Goal: Task Accomplishment & Management: Complete application form

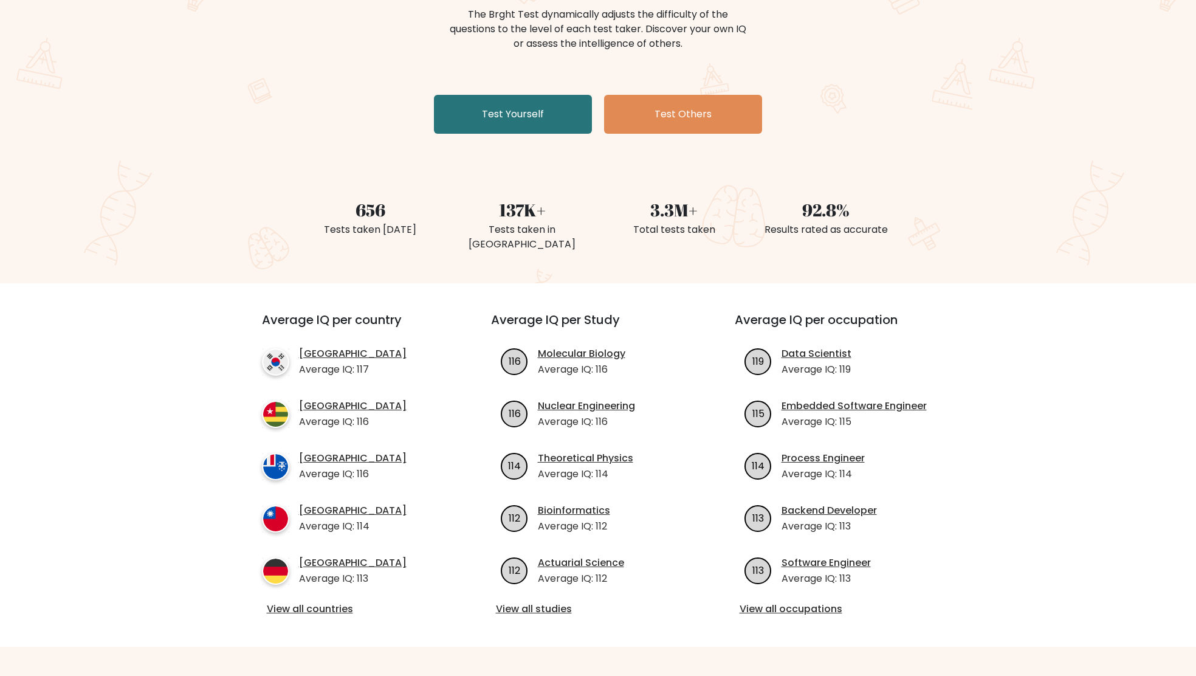
scroll to position [163, 0]
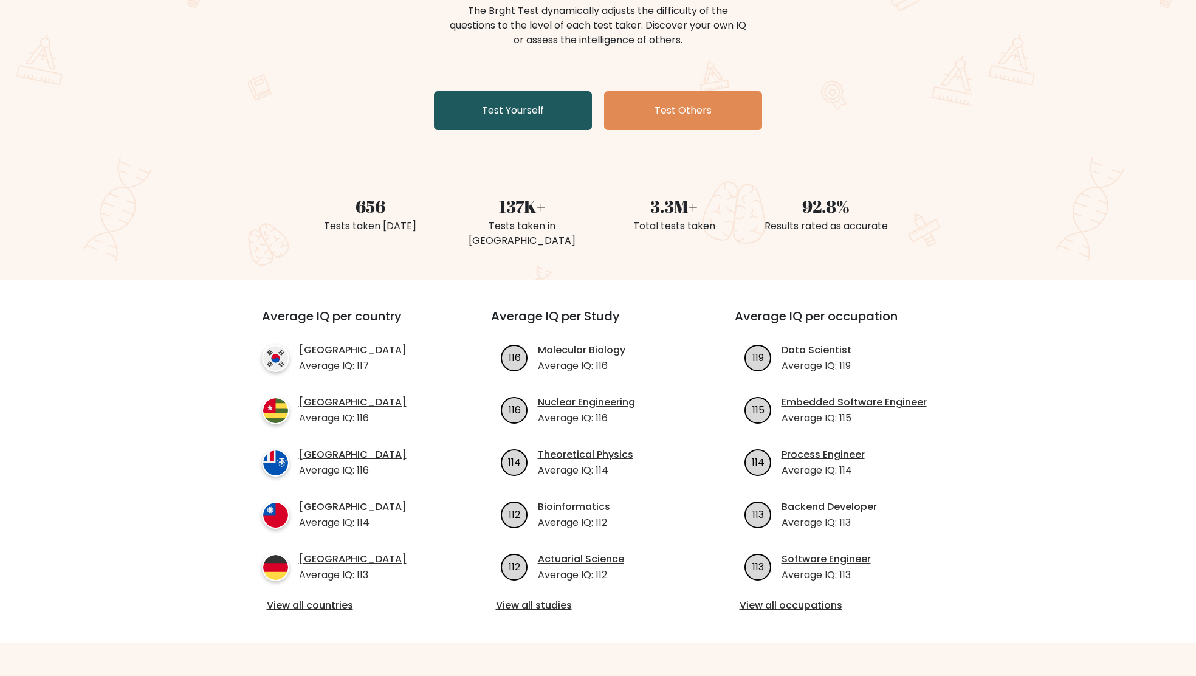
click at [526, 117] on link "Test Yourself" at bounding box center [513, 110] width 158 height 39
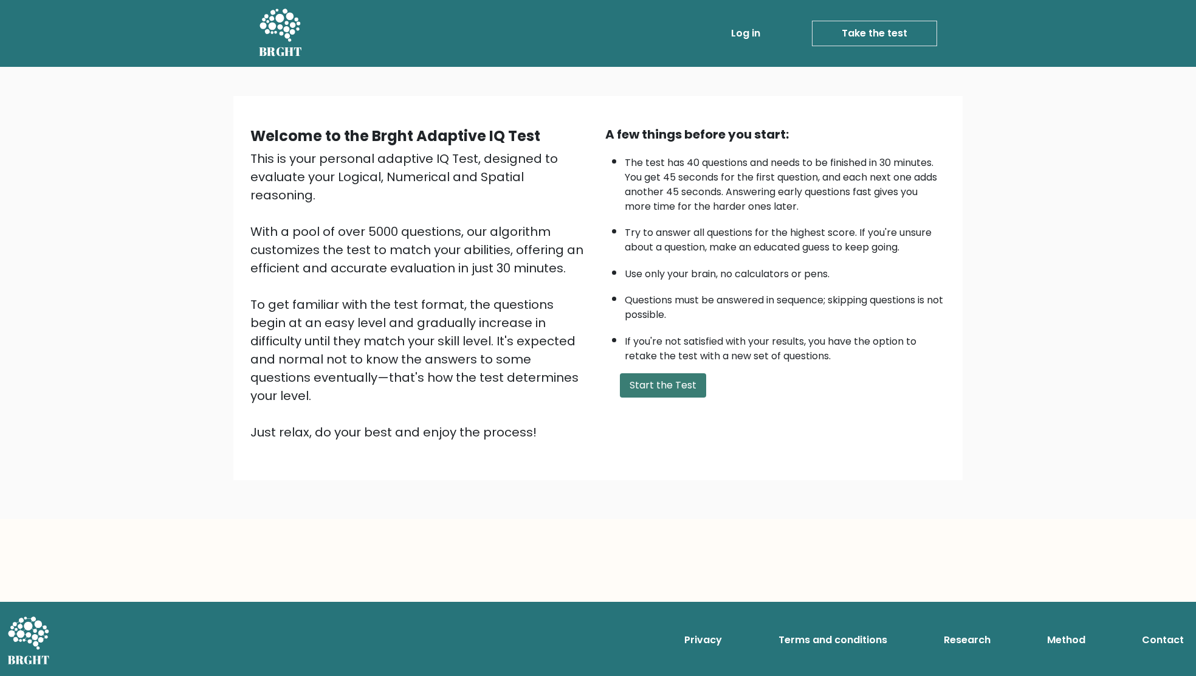
click at [645, 398] on button "Start the Test" at bounding box center [663, 385] width 86 height 24
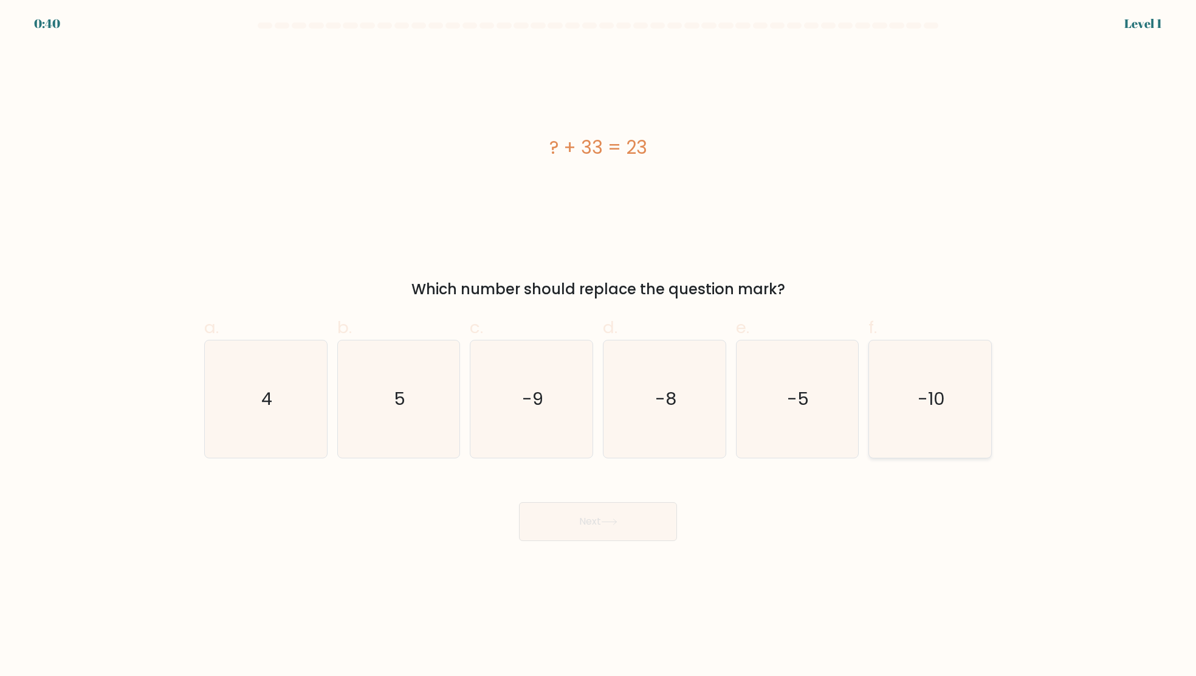
click at [955, 391] on icon "-10" at bounding box center [930, 398] width 117 height 117
click at [599, 346] on input "f. -10" at bounding box center [598, 342] width 1 height 8
radio input "true"
click at [623, 537] on button "Next" at bounding box center [598, 521] width 158 height 39
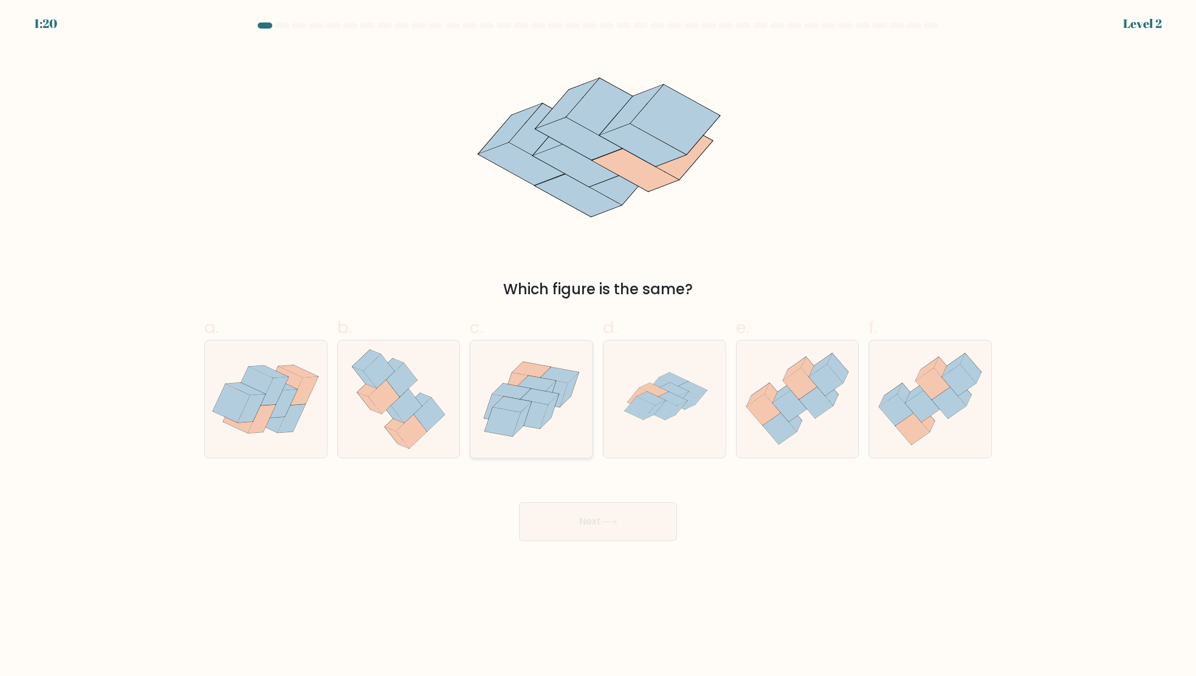
click at [531, 405] on icon at bounding box center [530, 413] width 36 height 29
click at [598, 346] on input "c." at bounding box center [598, 342] width 1 height 8
radio input "true"
click at [655, 394] on icon at bounding box center [653, 389] width 29 height 13
click at [599, 346] on input "d." at bounding box center [598, 342] width 1 height 8
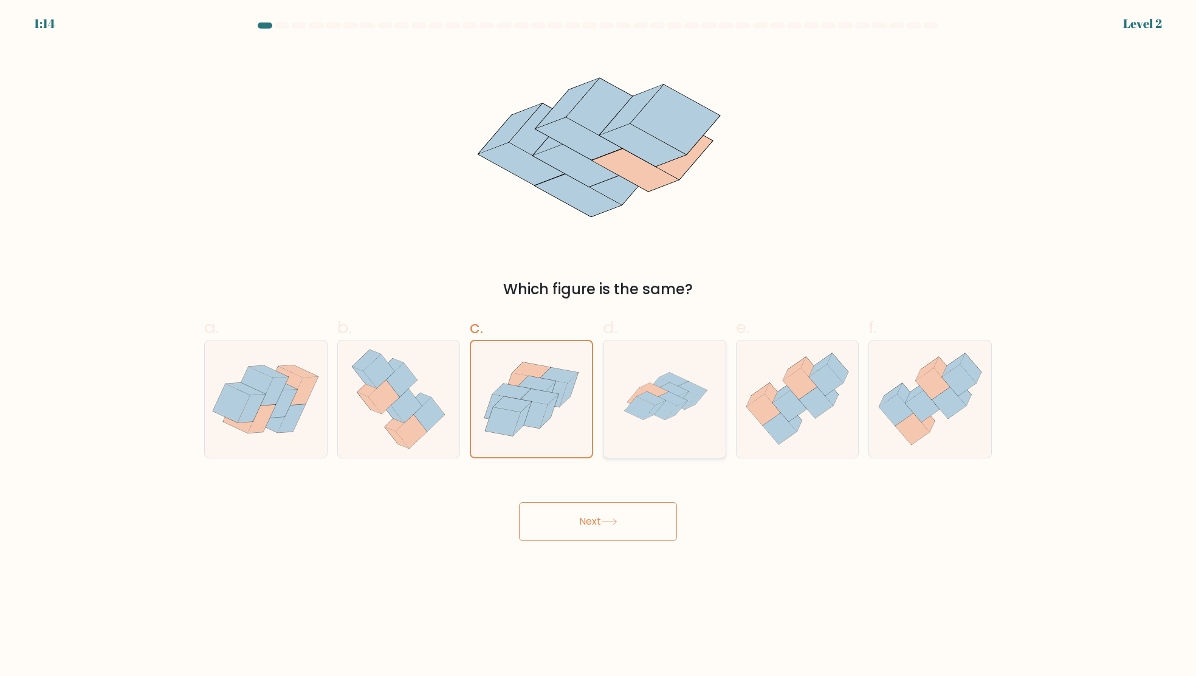
radio input "true"
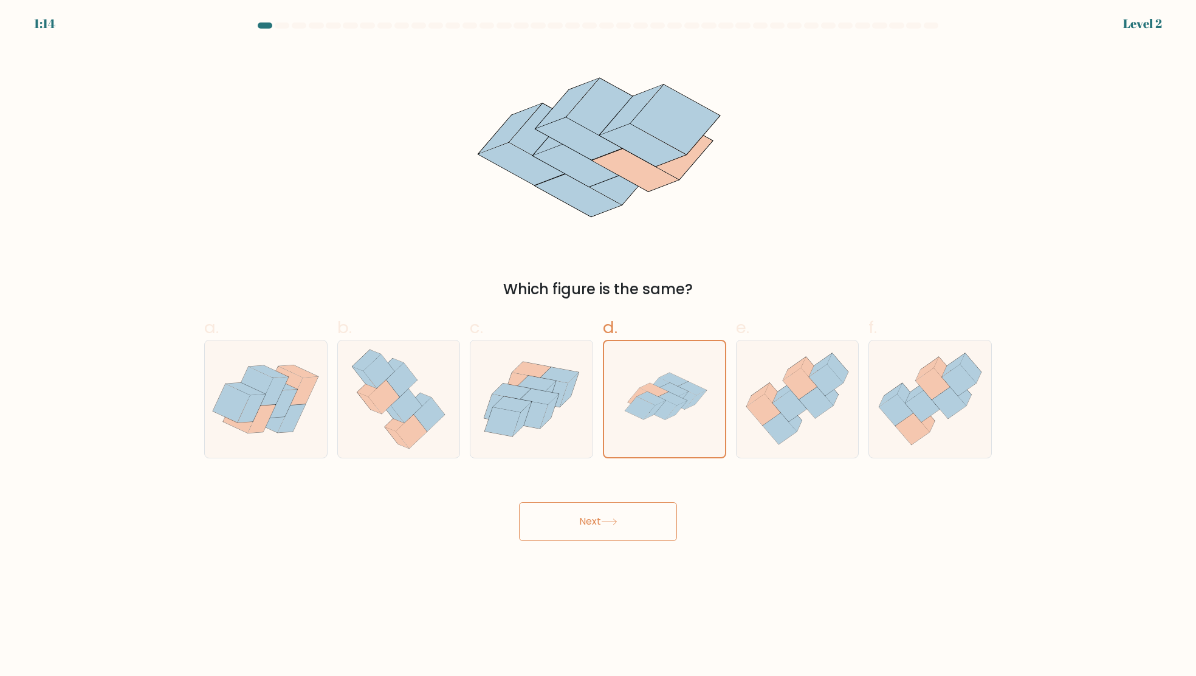
click at [604, 524] on icon at bounding box center [609, 521] width 16 height 7
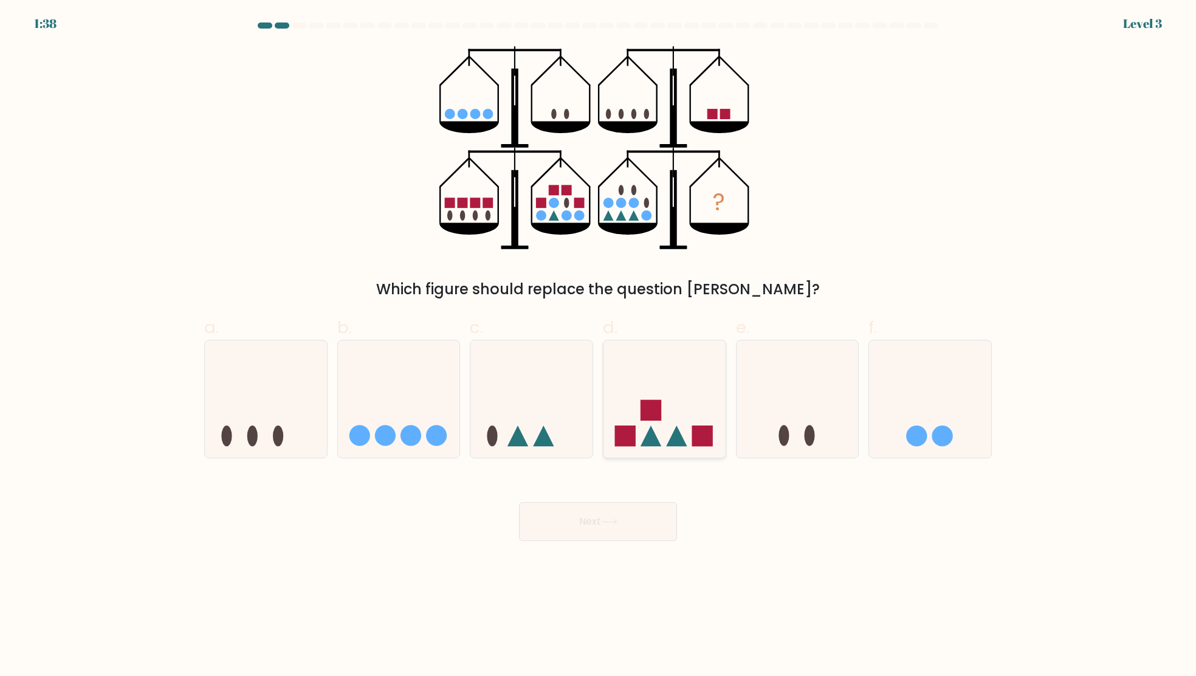
click at [672, 389] on icon at bounding box center [665, 398] width 122 height 101
click at [599, 346] on input "d." at bounding box center [598, 342] width 1 height 8
radio input "true"
click at [595, 529] on button "Next" at bounding box center [598, 521] width 158 height 39
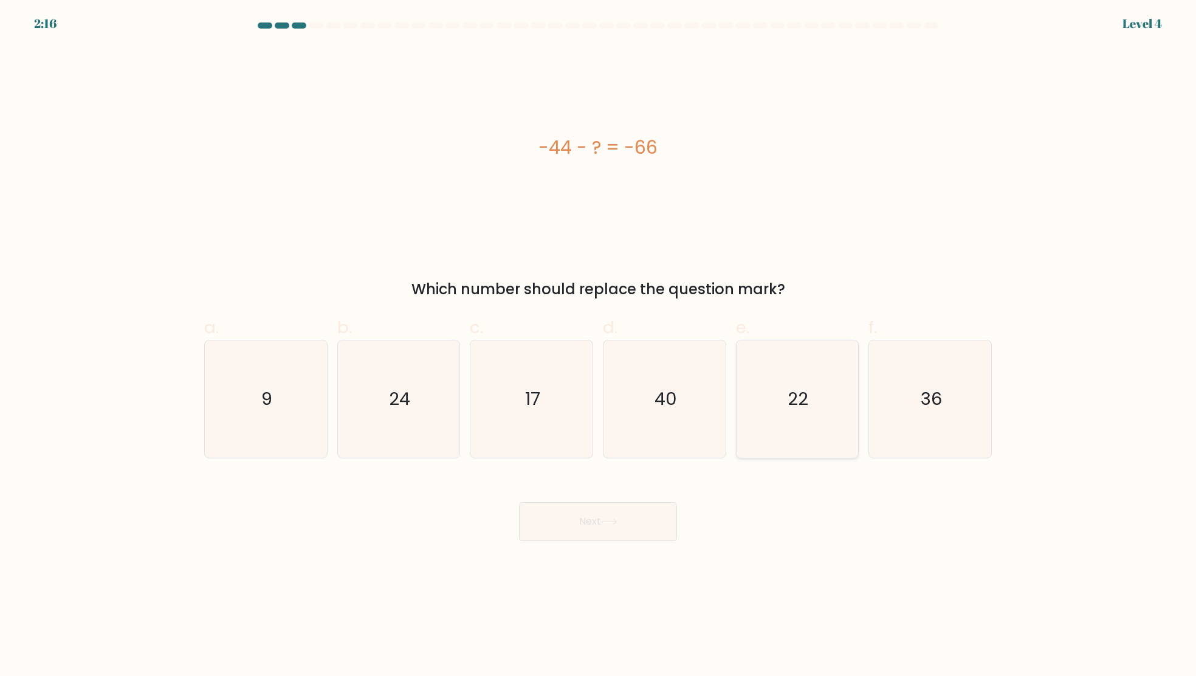
click at [777, 396] on icon "22" at bounding box center [796, 398] width 117 height 117
click at [599, 346] on input "e. 22" at bounding box center [598, 342] width 1 height 8
radio input "true"
click at [629, 522] on button "Next" at bounding box center [598, 521] width 158 height 39
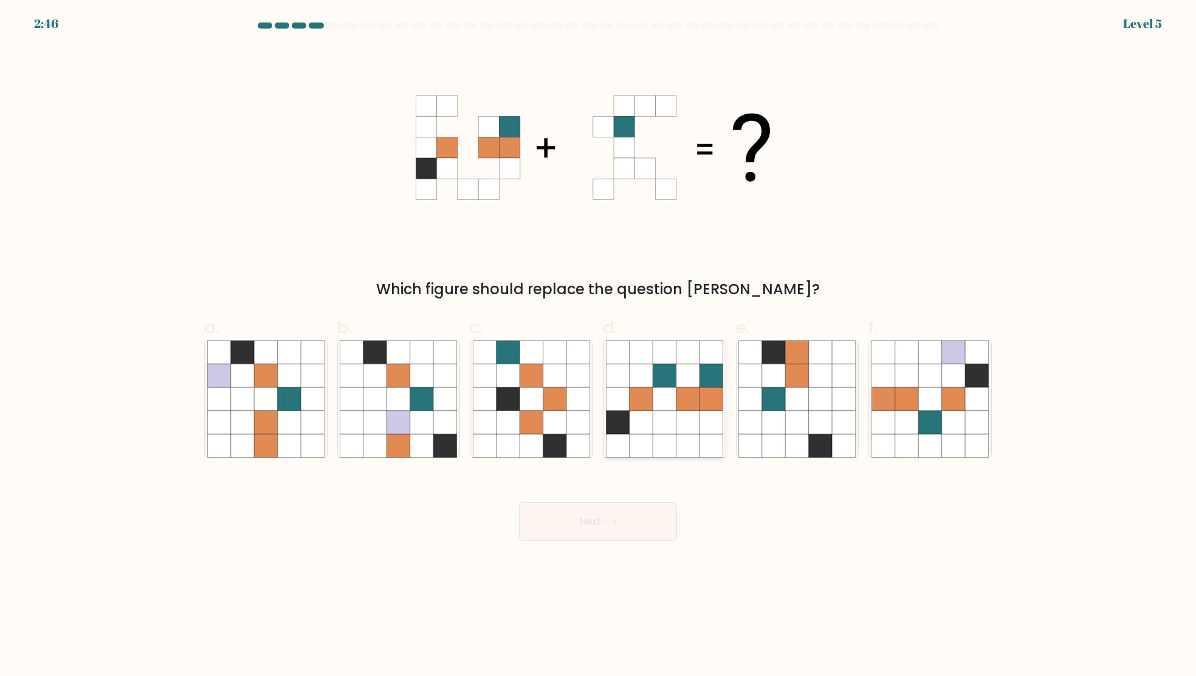
click at [697, 377] on icon at bounding box center [687, 375] width 23 height 23
click at [599, 346] on input "d." at bounding box center [598, 342] width 1 height 8
radio input "true"
click at [612, 518] on icon at bounding box center [609, 521] width 16 height 7
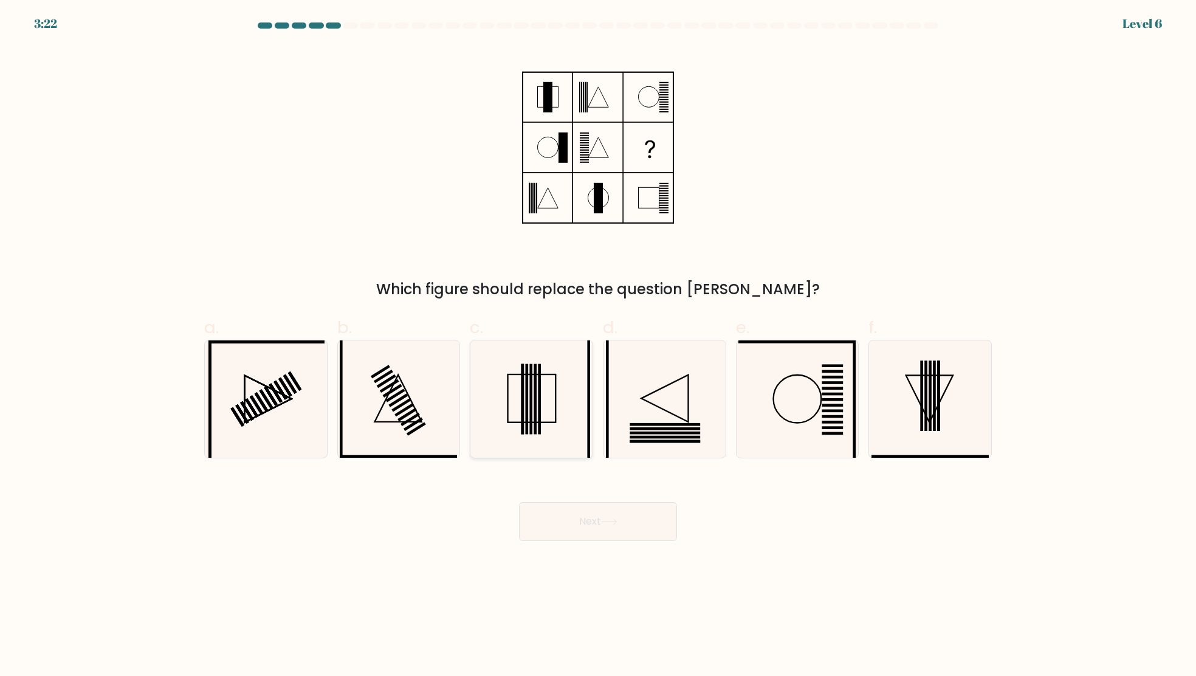
click at [533, 390] on icon at bounding box center [531, 398] width 117 height 117
click at [598, 346] on input "c." at bounding box center [598, 342] width 1 height 8
radio input "true"
click at [575, 520] on button "Next" at bounding box center [598, 521] width 158 height 39
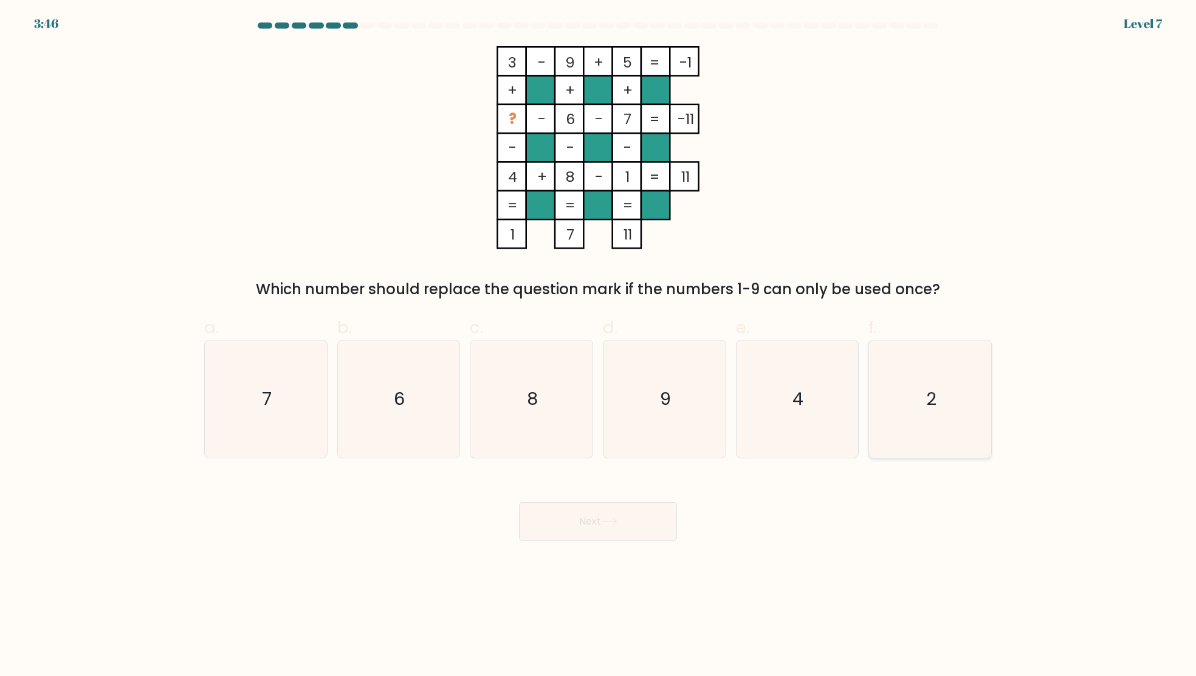
click at [960, 399] on icon "2" at bounding box center [930, 398] width 117 height 117
click at [599, 346] on input "f. 2" at bounding box center [598, 342] width 1 height 8
radio input "true"
click at [658, 517] on button "Next" at bounding box center [598, 521] width 158 height 39
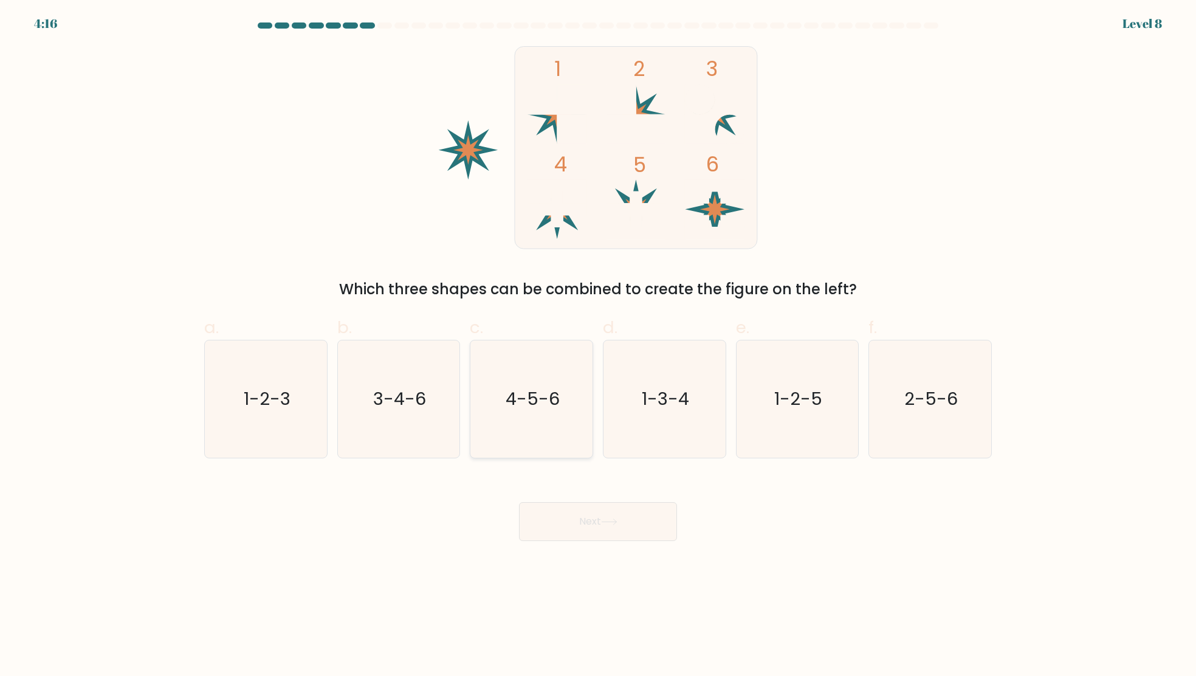
click at [508, 406] on text "4-5-6" at bounding box center [533, 399] width 54 height 24
click at [598, 346] on input "c. 4-5-6" at bounding box center [598, 342] width 1 height 8
radio input "true"
click at [602, 520] on button "Next" at bounding box center [598, 521] width 158 height 39
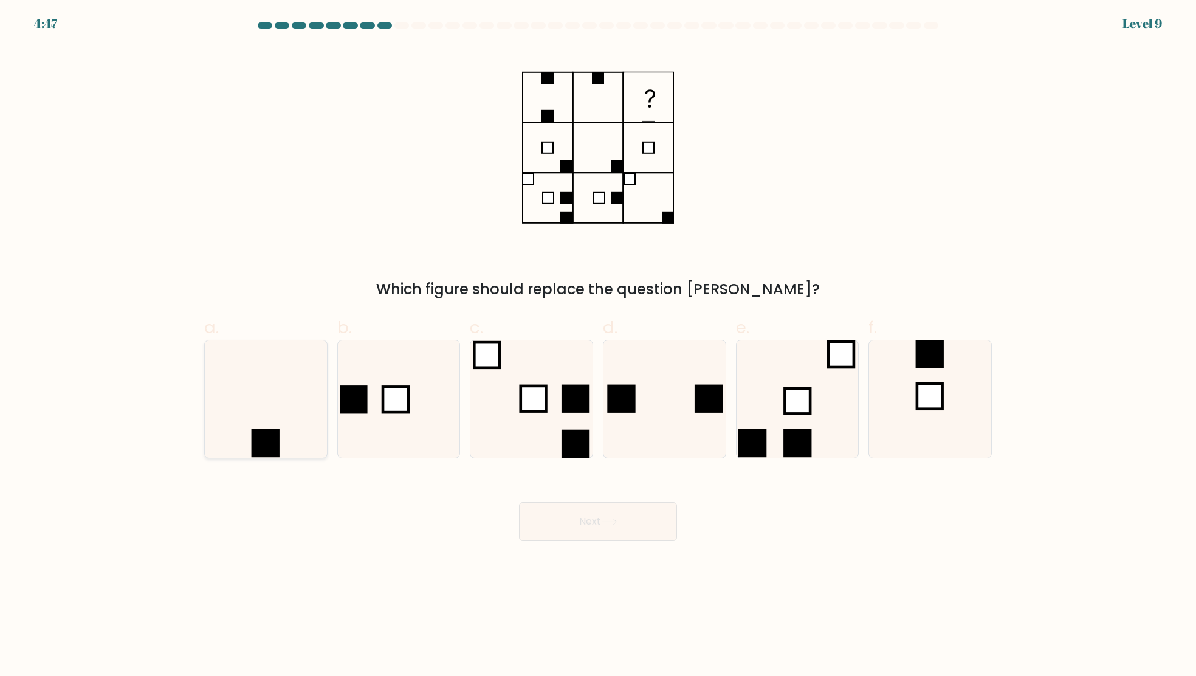
click at [256, 422] on icon at bounding box center [265, 398] width 117 height 117
click at [598, 346] on input "a." at bounding box center [598, 342] width 1 height 8
radio input "true"
click at [620, 514] on button "Next" at bounding box center [598, 521] width 158 height 39
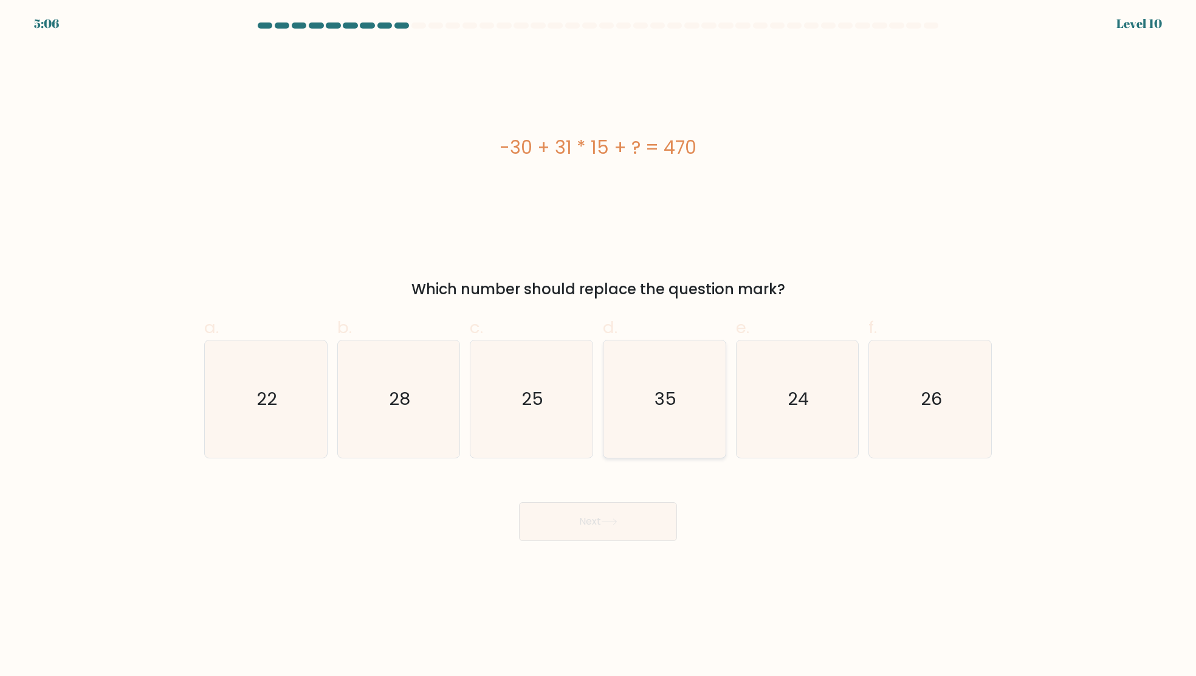
click at [637, 413] on icon "35" at bounding box center [664, 398] width 117 height 117
click at [599, 346] on input "d. 35" at bounding box center [598, 342] width 1 height 8
radio input "true"
click at [762, 407] on icon "24" at bounding box center [796, 398] width 117 height 117
click at [599, 346] on input "e. 24" at bounding box center [598, 342] width 1 height 8
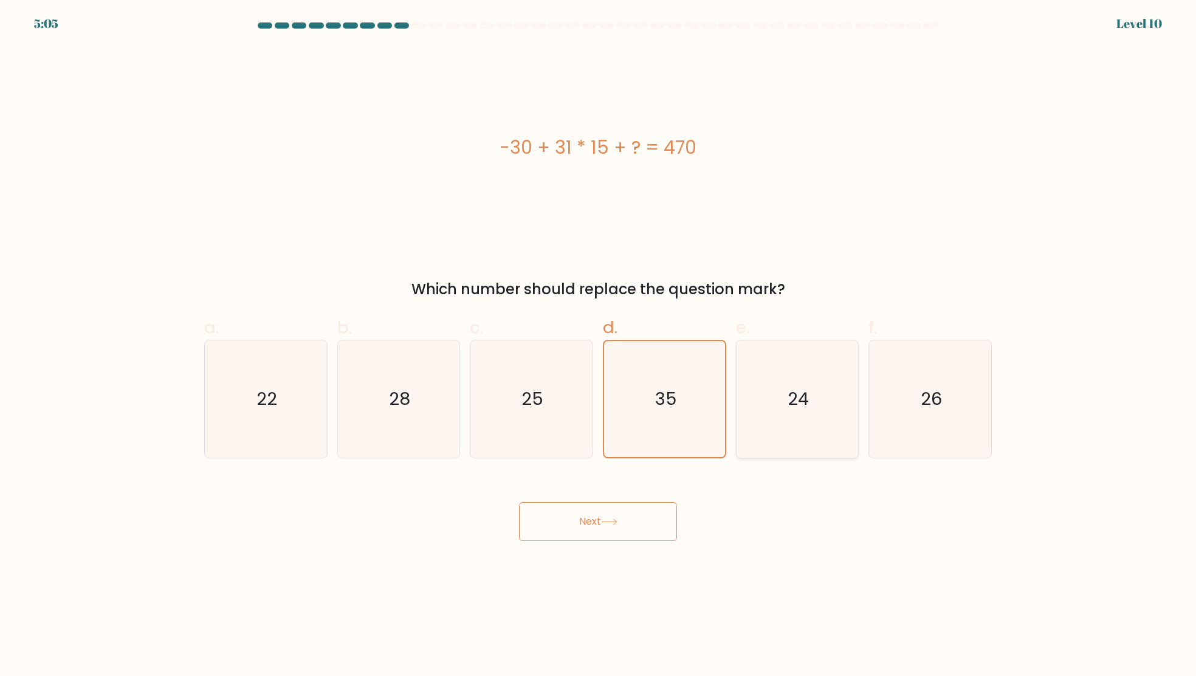
radio input "true"
click at [625, 514] on button "Next" at bounding box center [598, 521] width 158 height 39
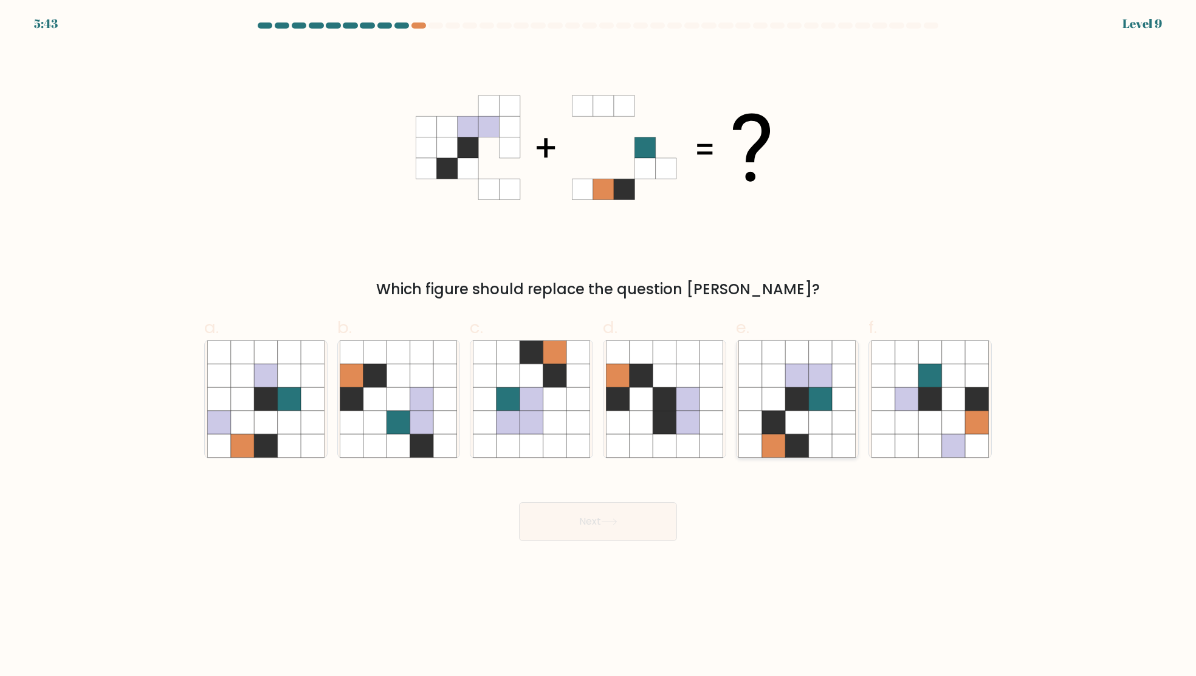
click at [821, 406] on icon at bounding box center [820, 398] width 23 height 23
click at [599, 346] on input "e." at bounding box center [598, 342] width 1 height 8
radio input "true"
click at [659, 540] on button "Next" at bounding box center [598, 521] width 158 height 39
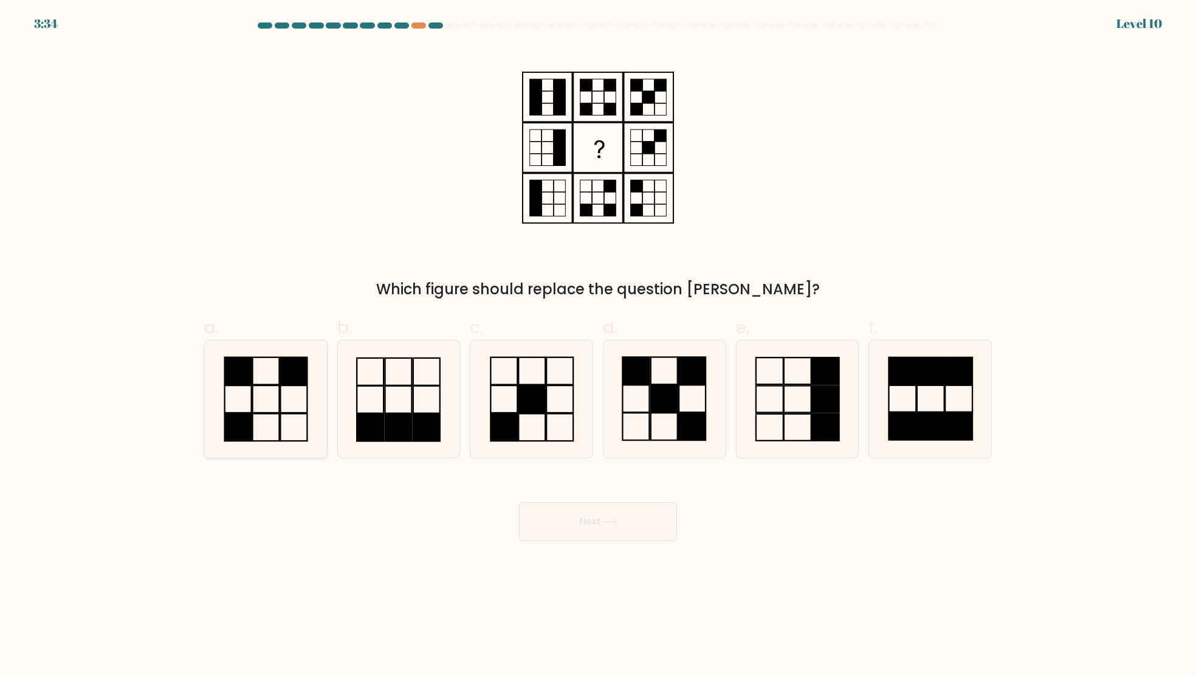
click at [280, 393] on rect at bounding box center [293, 398] width 27 height 27
click at [598, 346] on input "a." at bounding box center [598, 342] width 1 height 8
radio input "true"
click at [638, 515] on button "Next" at bounding box center [598, 521] width 158 height 39
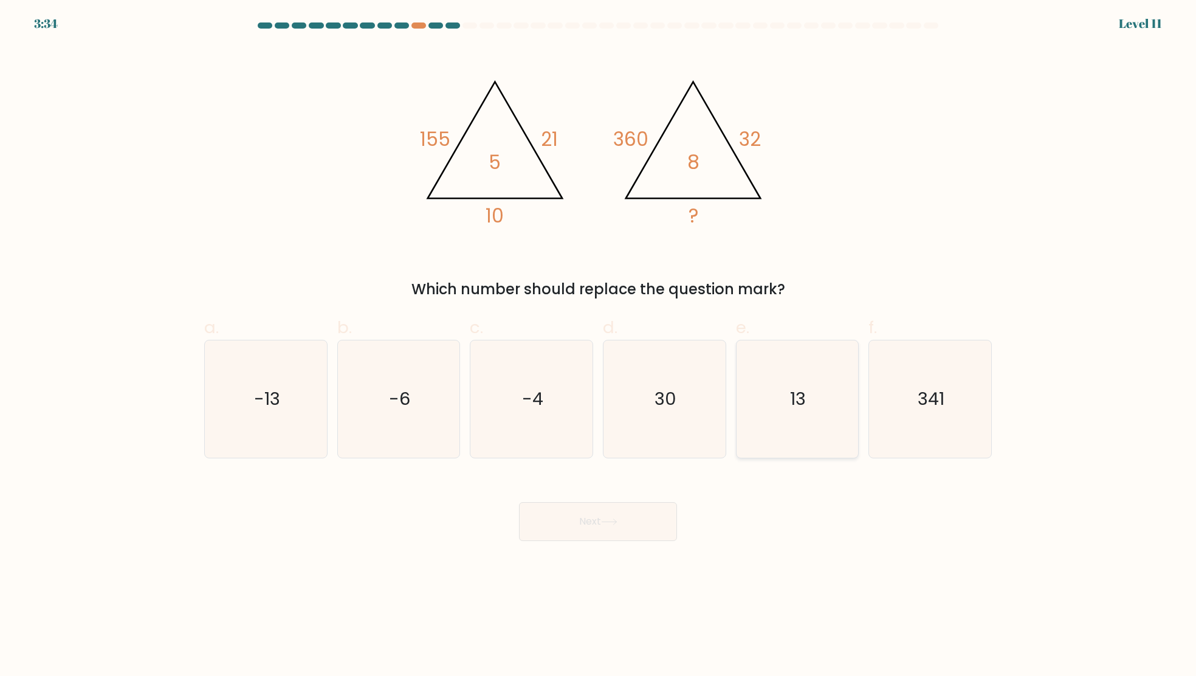
click at [818, 391] on icon "13" at bounding box center [796, 398] width 117 height 117
click at [599, 346] on input "e. 13" at bounding box center [598, 342] width 1 height 8
radio input "true"
click at [596, 539] on button "Next" at bounding box center [598, 521] width 158 height 39
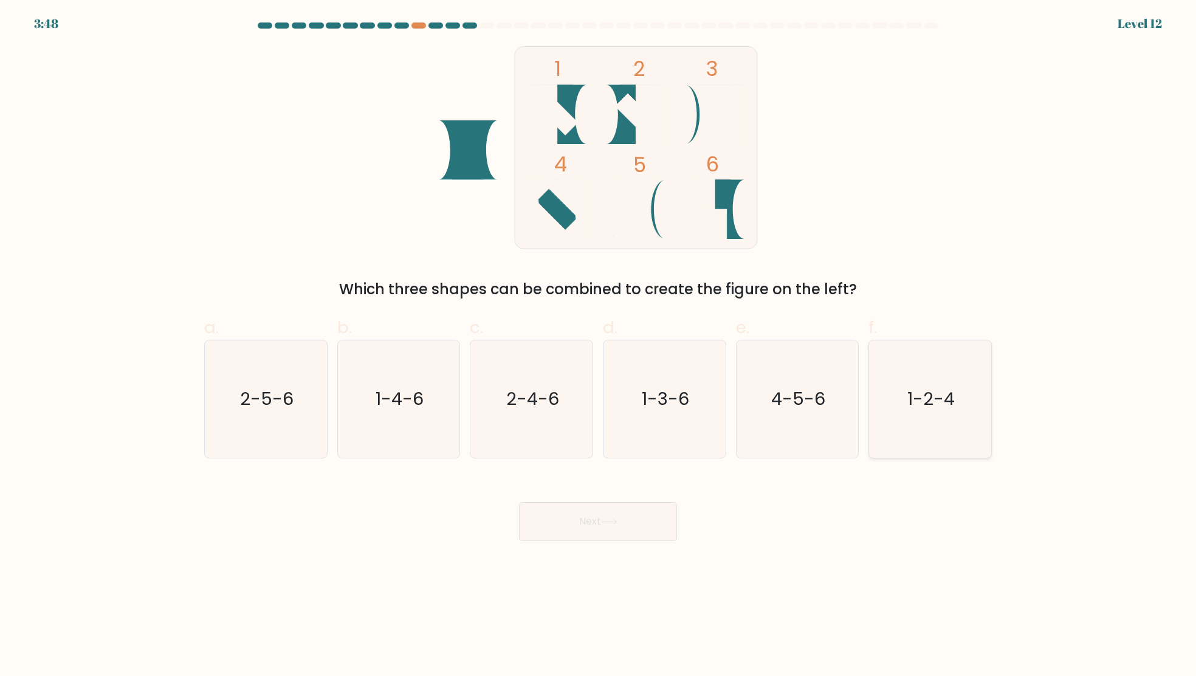
click at [938, 433] on icon "1-2-4" at bounding box center [930, 398] width 117 height 117
click at [599, 346] on input "f. 1-2-4" at bounding box center [598, 342] width 1 height 8
radio input "true"
click at [626, 507] on button "Next" at bounding box center [598, 521] width 158 height 39
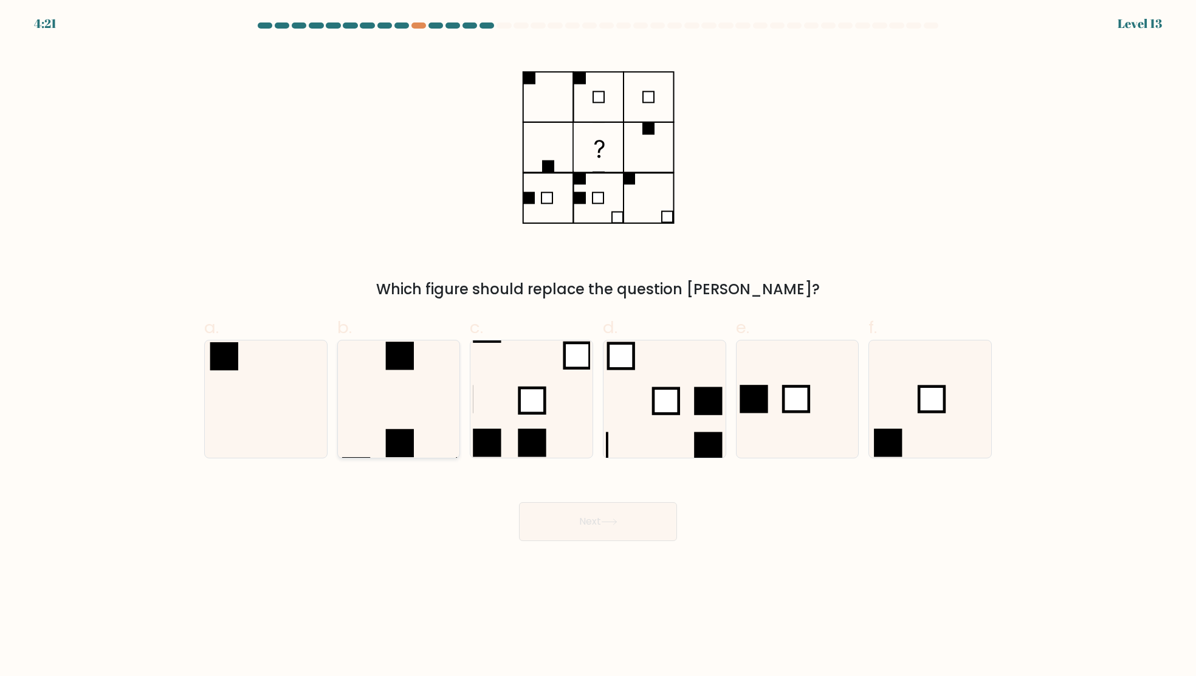
click at [418, 408] on icon at bounding box center [398, 398] width 117 height 117
click at [598, 346] on input "b." at bounding box center [598, 342] width 1 height 8
radio input "true"
click at [646, 525] on button "Next" at bounding box center [598, 521] width 158 height 39
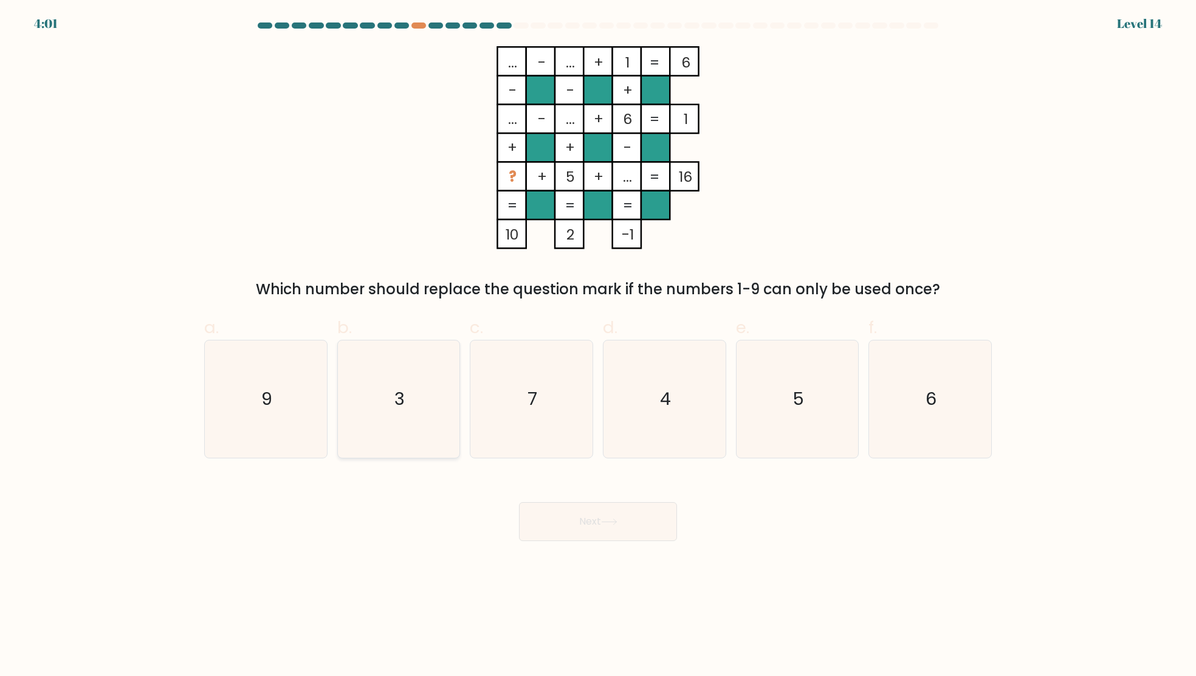
click at [438, 364] on icon "3" at bounding box center [398, 398] width 117 height 117
click at [598, 346] on input "b. 3" at bounding box center [598, 342] width 1 height 8
radio input "true"
click at [580, 517] on button "Next" at bounding box center [598, 521] width 158 height 39
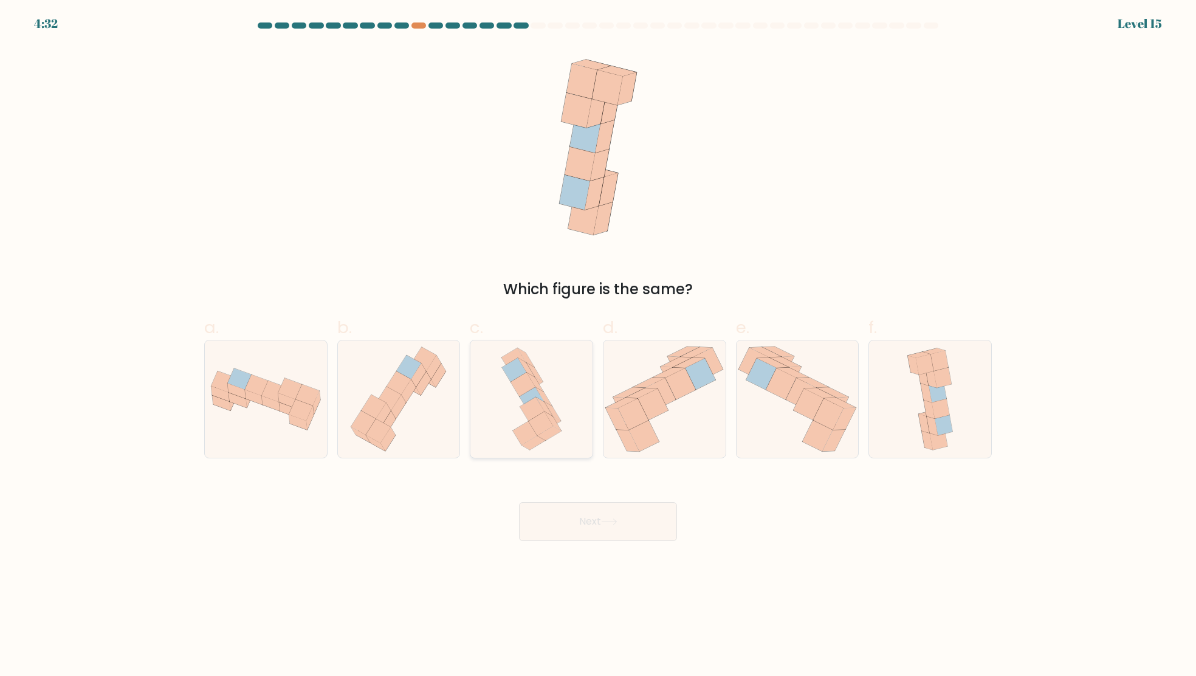
click at [537, 408] on icon at bounding box center [532, 409] width 24 height 24
click at [598, 346] on input "c." at bounding box center [598, 342] width 1 height 8
radio input "true"
click at [585, 512] on button "Next" at bounding box center [598, 521] width 158 height 39
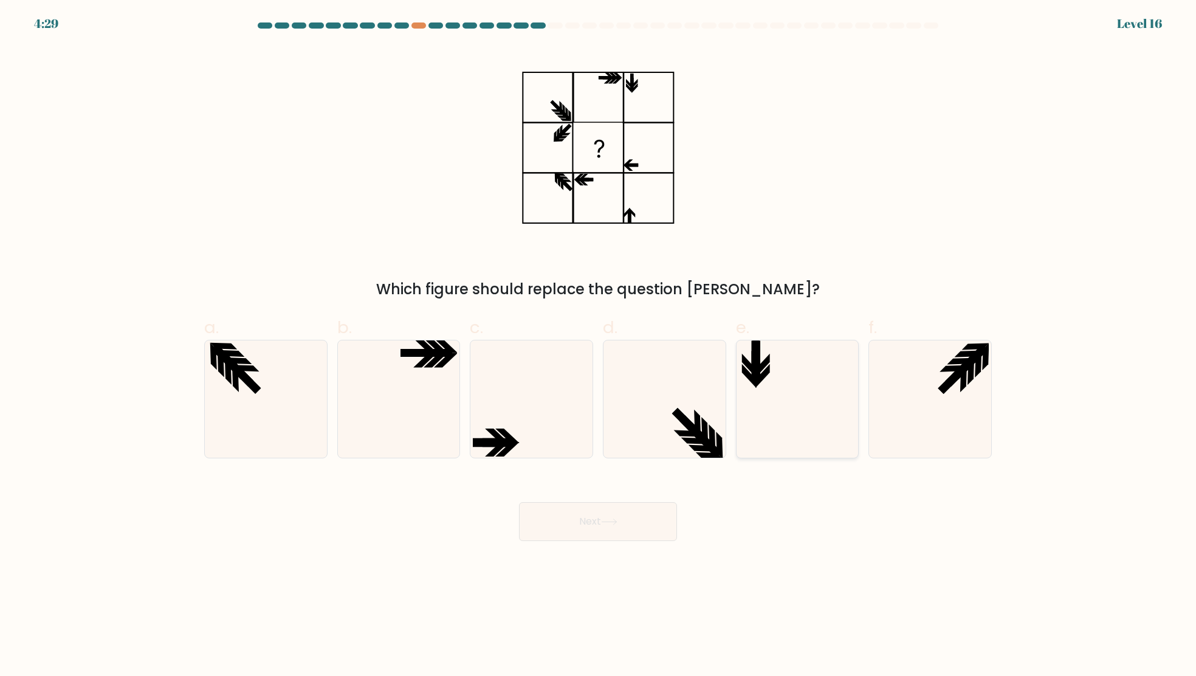
click at [757, 372] on icon at bounding box center [763, 366] width 15 height 24
click at [599, 346] on input "e." at bounding box center [598, 342] width 1 height 8
radio input "true"
click at [594, 522] on button "Next" at bounding box center [598, 521] width 158 height 39
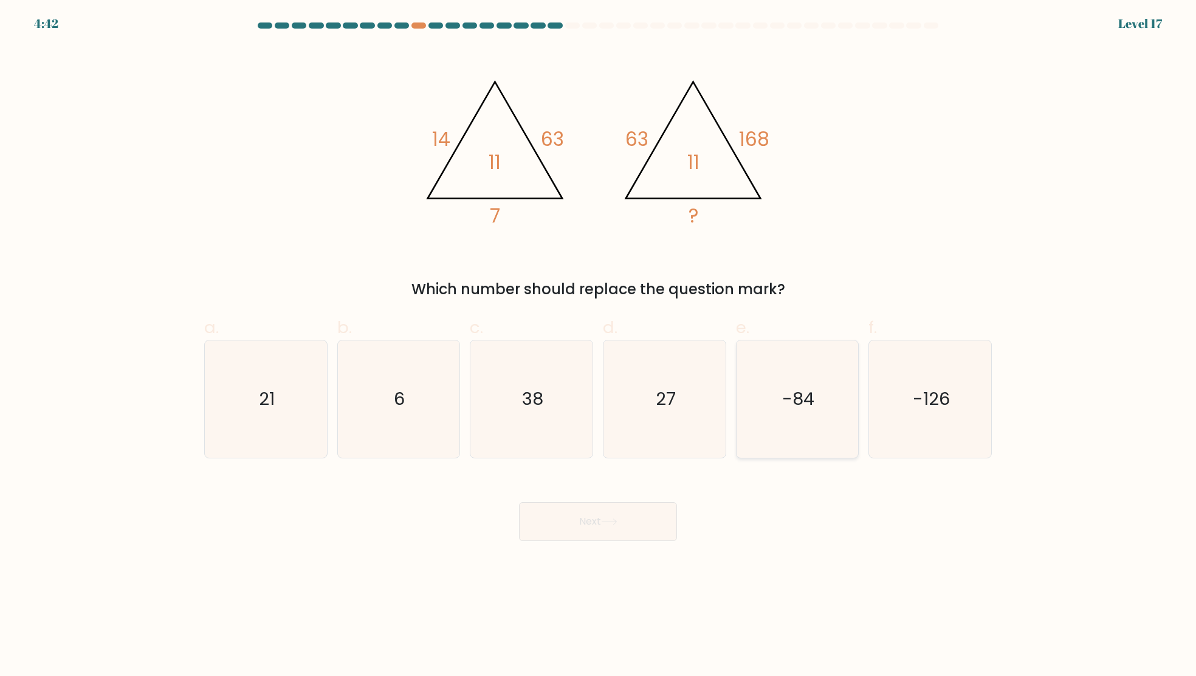
click at [794, 402] on text "-84" at bounding box center [798, 399] width 32 height 24
click at [599, 346] on input "e. -84" at bounding box center [598, 342] width 1 height 8
radio input "true"
click at [632, 528] on button "Next" at bounding box center [598, 521] width 158 height 39
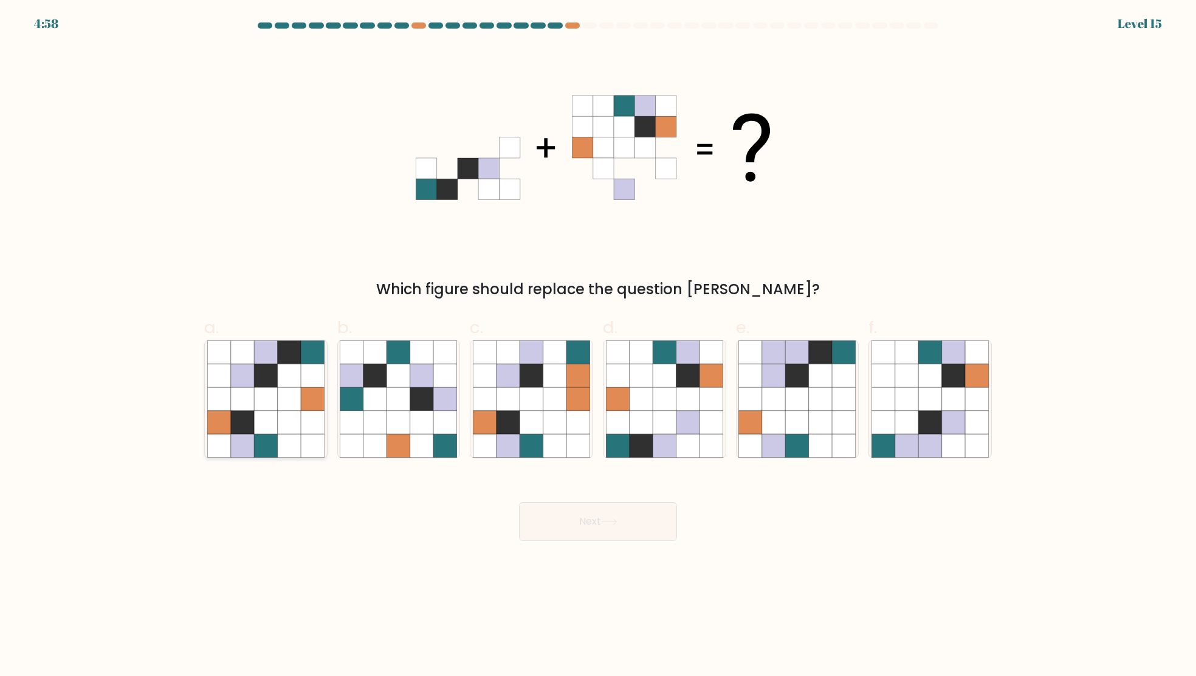
click at [251, 379] on icon at bounding box center [242, 375] width 23 height 23
click at [598, 346] on input "a." at bounding box center [598, 342] width 1 height 8
radio input "true"
click at [573, 509] on button "Next" at bounding box center [598, 521] width 158 height 39
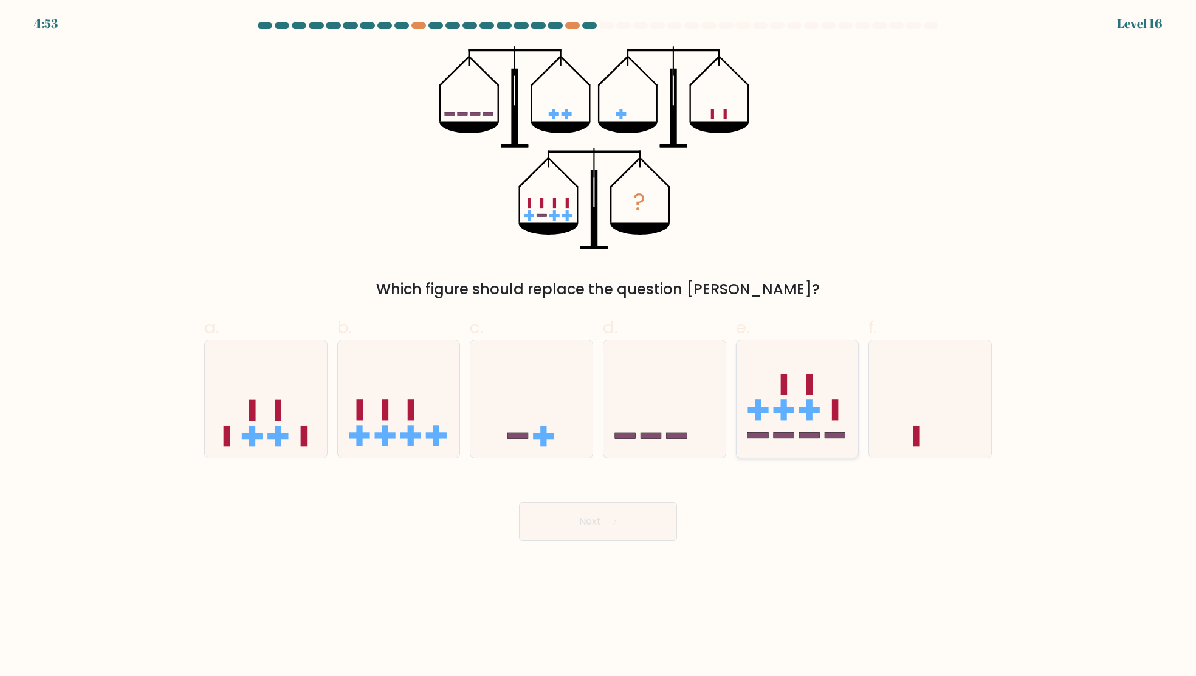
click at [799, 452] on div at bounding box center [797, 399] width 123 height 119
click at [599, 346] on input "e." at bounding box center [598, 342] width 1 height 8
radio input "true"
click at [425, 374] on icon at bounding box center [399, 398] width 122 height 101
click at [598, 346] on input "b." at bounding box center [598, 342] width 1 height 8
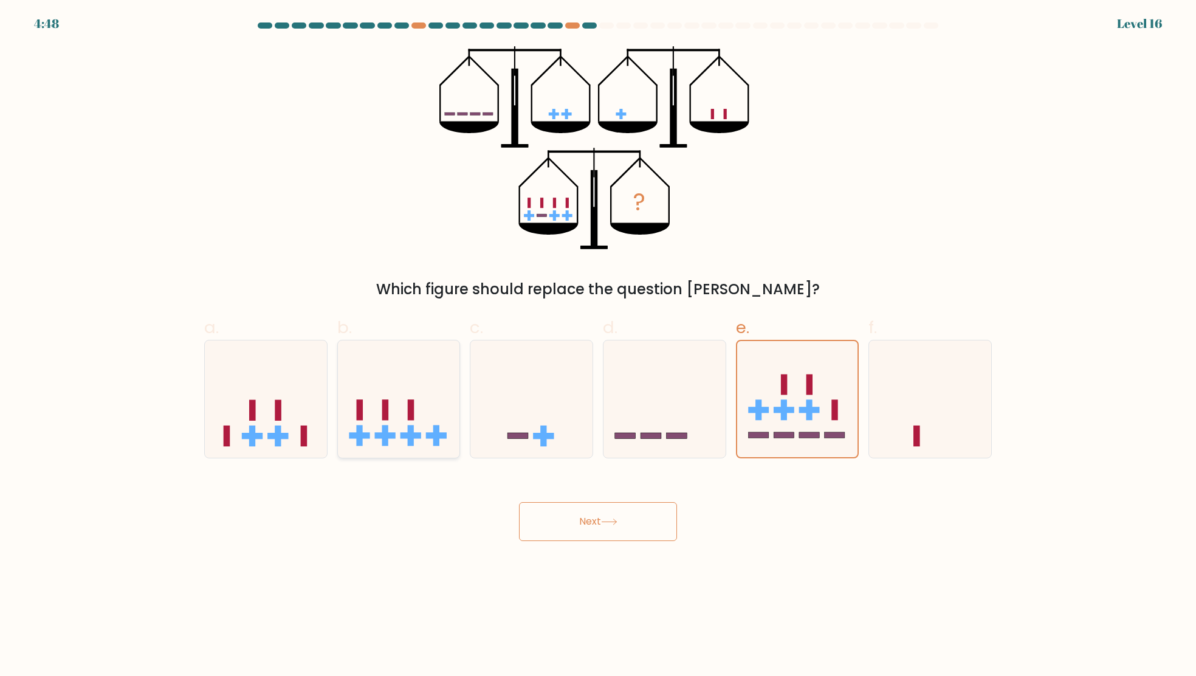
radio input "true"
click at [595, 513] on button "Next" at bounding box center [598, 521] width 158 height 39
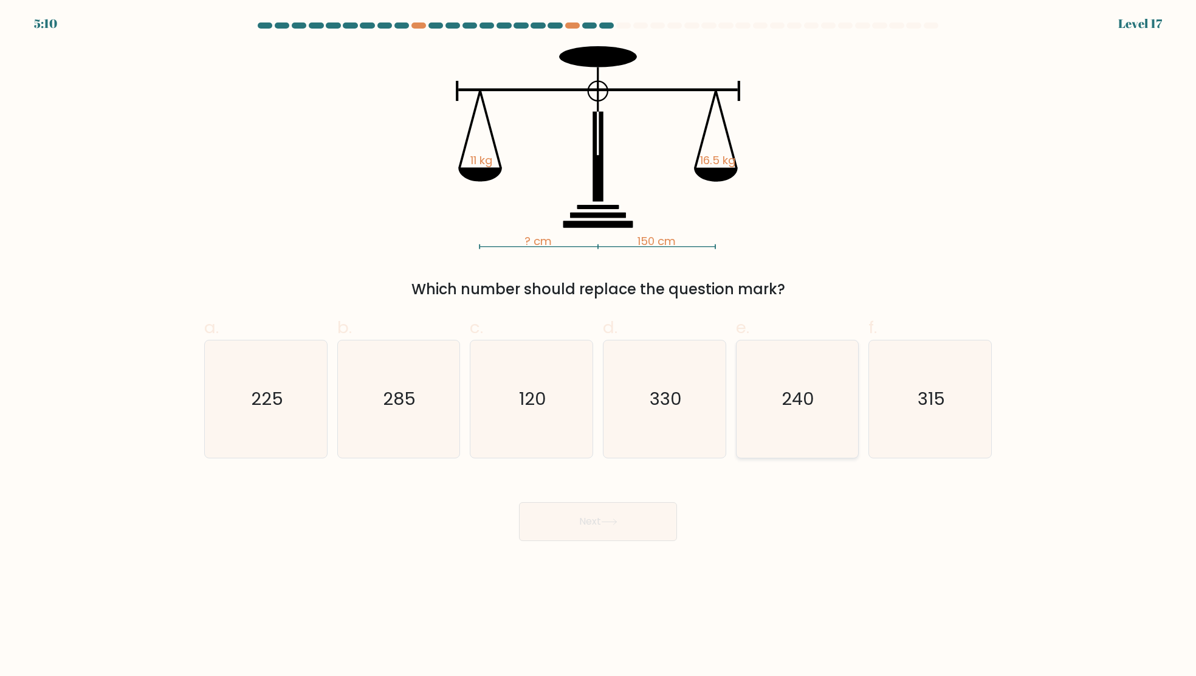
click at [810, 367] on icon "240" at bounding box center [796, 398] width 117 height 117
click at [599, 346] on input "e. 240" at bounding box center [598, 342] width 1 height 8
radio input "true"
click at [582, 518] on button "Next" at bounding box center [598, 521] width 158 height 39
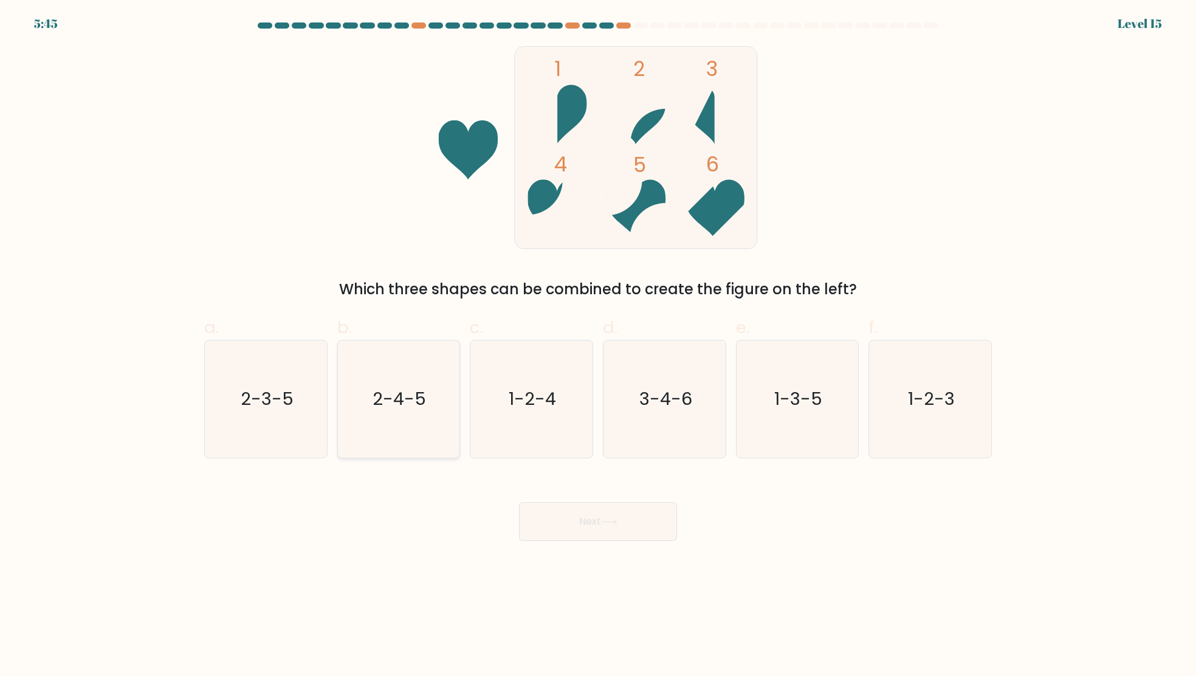
click at [405, 413] on icon "2-4-5" at bounding box center [398, 398] width 117 height 117
click at [598, 346] on input "b. 2-4-5" at bounding box center [598, 342] width 1 height 8
radio input "true"
click at [582, 518] on button "Next" at bounding box center [598, 521] width 158 height 39
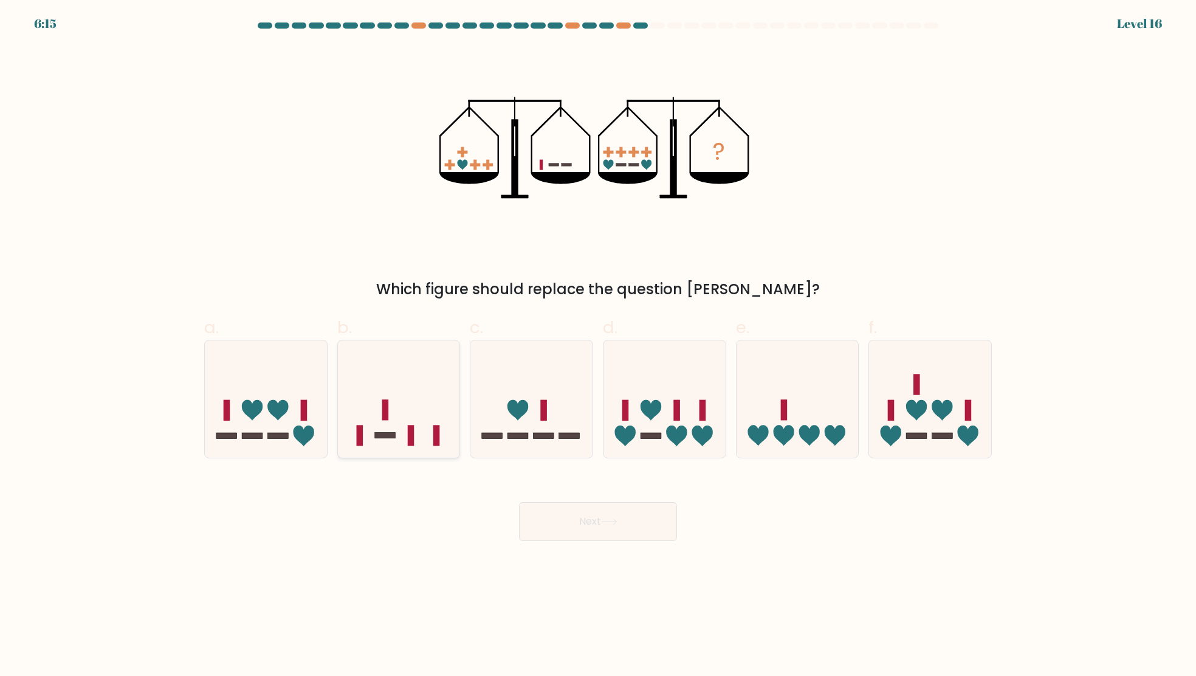
click at [411, 411] on icon at bounding box center [399, 398] width 122 height 101
click at [598, 346] on input "b." at bounding box center [598, 342] width 1 height 8
radio input "true"
click at [584, 521] on button "Next" at bounding box center [598, 521] width 158 height 39
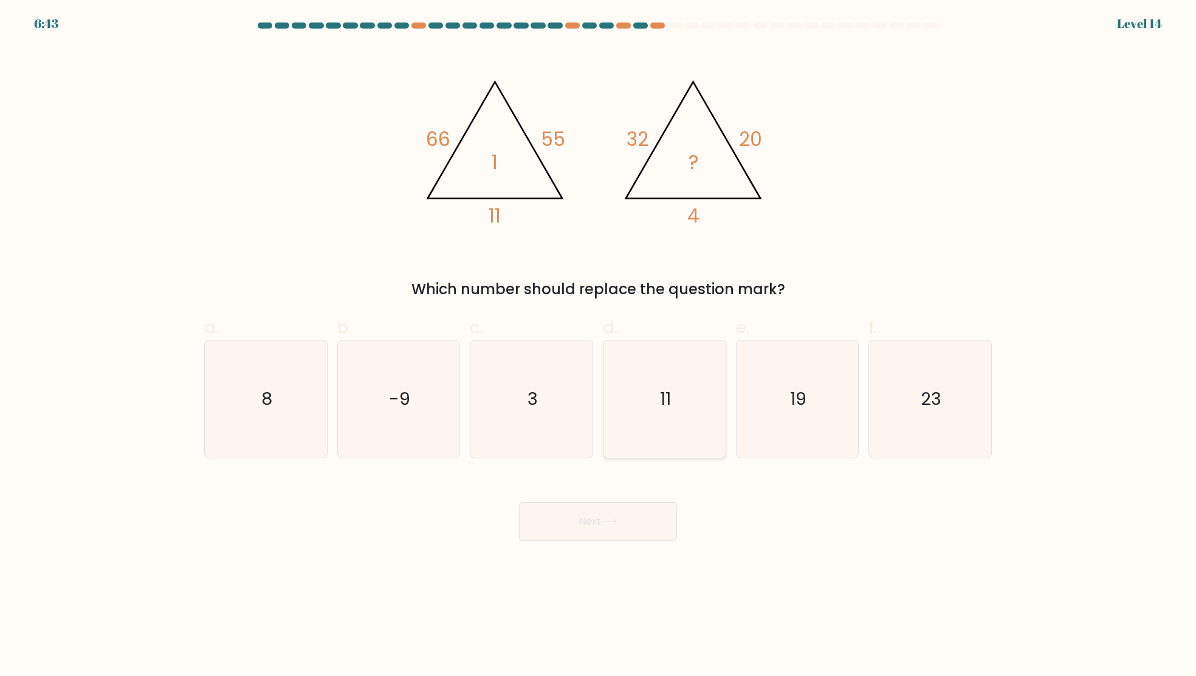
click at [712, 394] on icon "11" at bounding box center [664, 398] width 117 height 117
click at [599, 346] on input "d. 11" at bounding box center [598, 342] width 1 height 8
radio input "true"
click at [620, 512] on button "Next" at bounding box center [598, 521] width 158 height 39
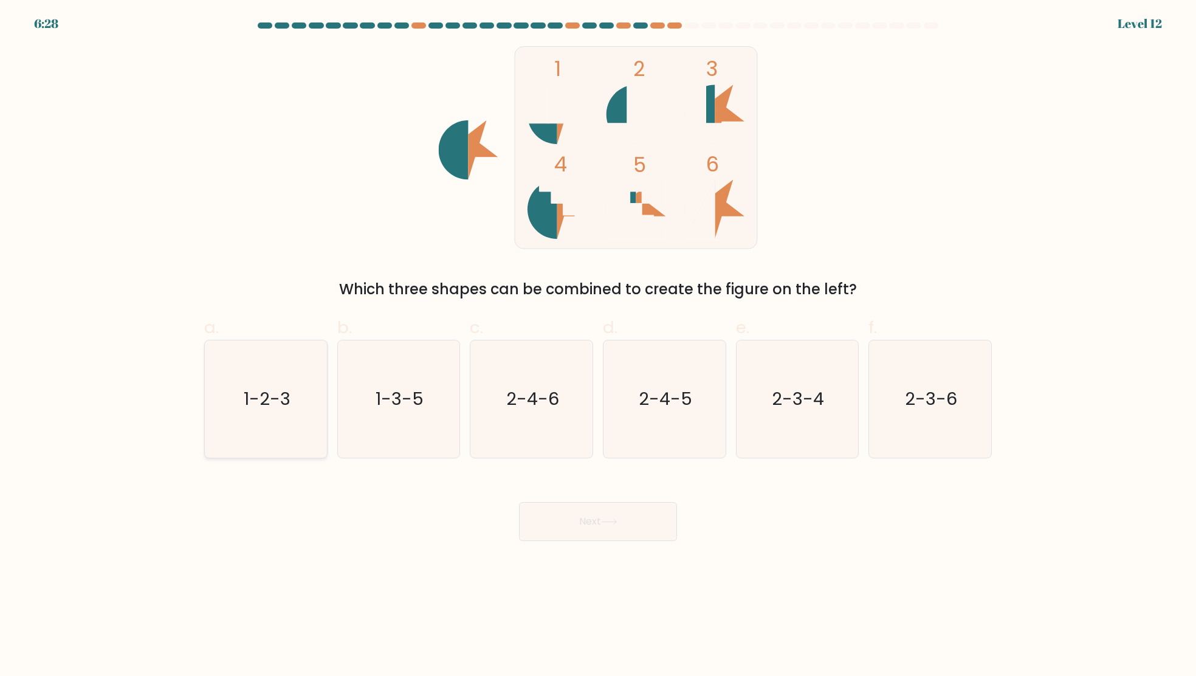
click at [286, 396] on text "1-2-3" at bounding box center [267, 399] width 47 height 24
click at [598, 346] on input "a. 1-2-3" at bounding box center [598, 342] width 1 height 8
radio input "true"
click at [628, 502] on button "Next" at bounding box center [598, 521] width 158 height 39
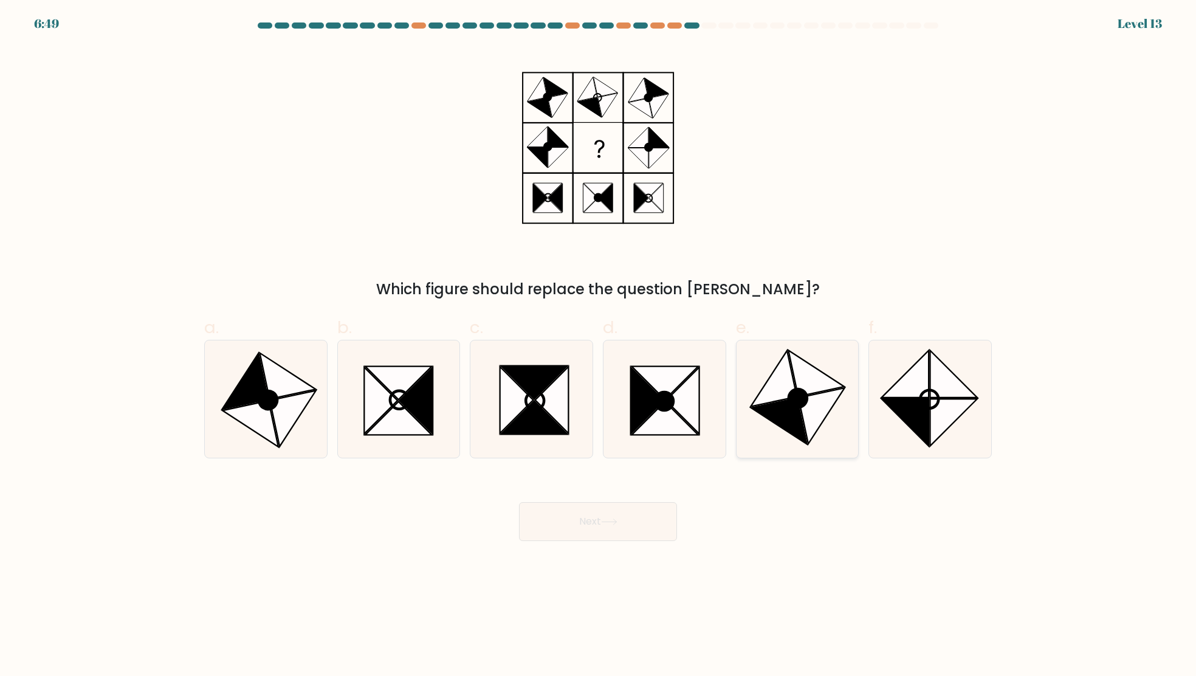
click at [763, 390] on icon at bounding box center [774, 379] width 46 height 56
click at [599, 346] on input "e." at bounding box center [598, 342] width 1 height 8
radio input "true"
click at [902, 399] on icon at bounding box center [905, 422] width 47 height 47
click at [599, 346] on input "f." at bounding box center [598, 342] width 1 height 8
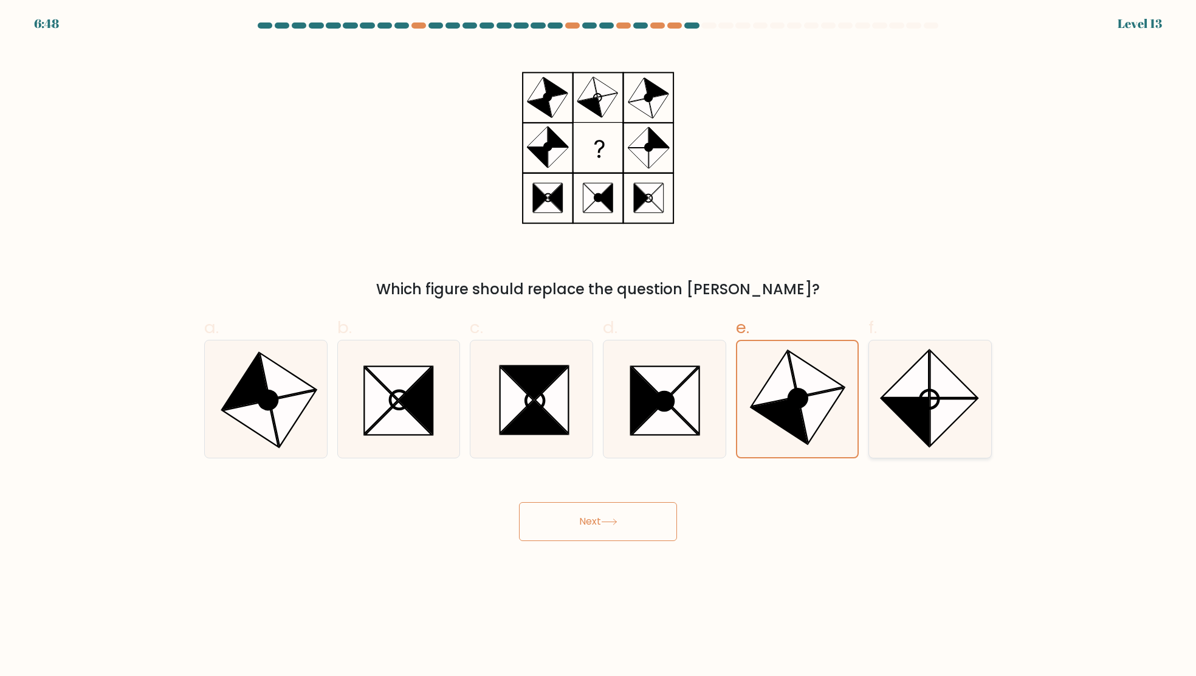
radio input "true"
click at [638, 506] on button "Next" at bounding box center [598, 521] width 158 height 39
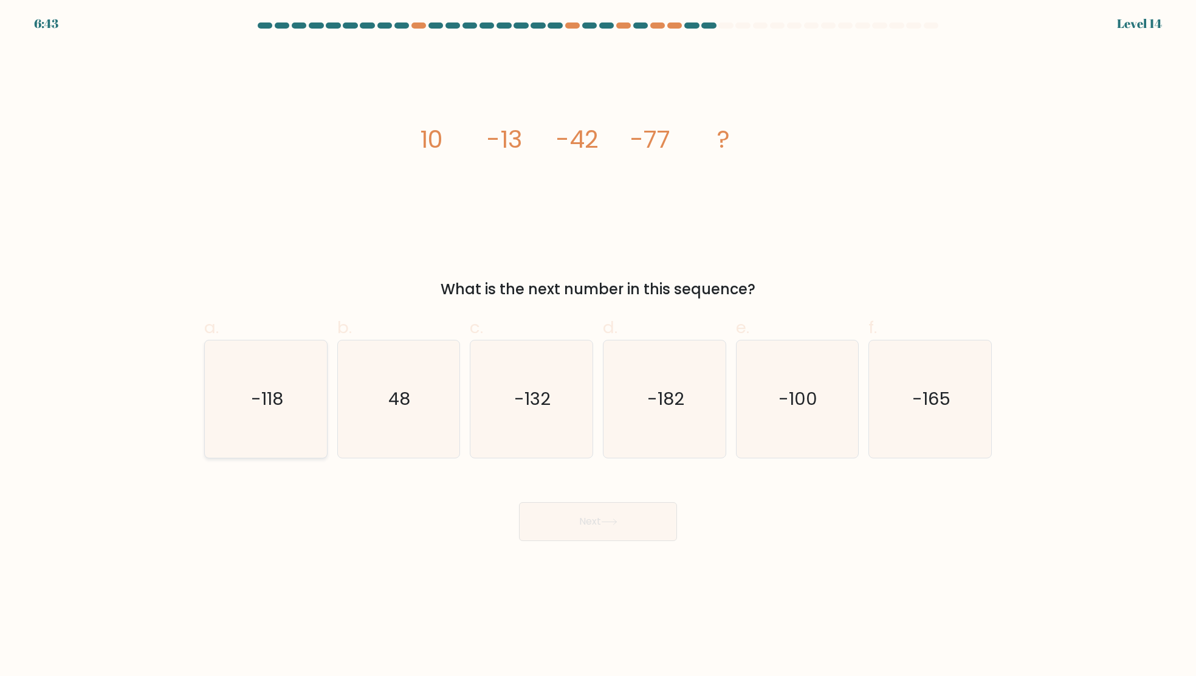
click at [290, 374] on icon "-118" at bounding box center [265, 398] width 117 height 117
click at [598, 346] on input "a. -118" at bounding box center [598, 342] width 1 height 8
radio input "true"
click at [580, 520] on button "Next" at bounding box center [598, 521] width 158 height 39
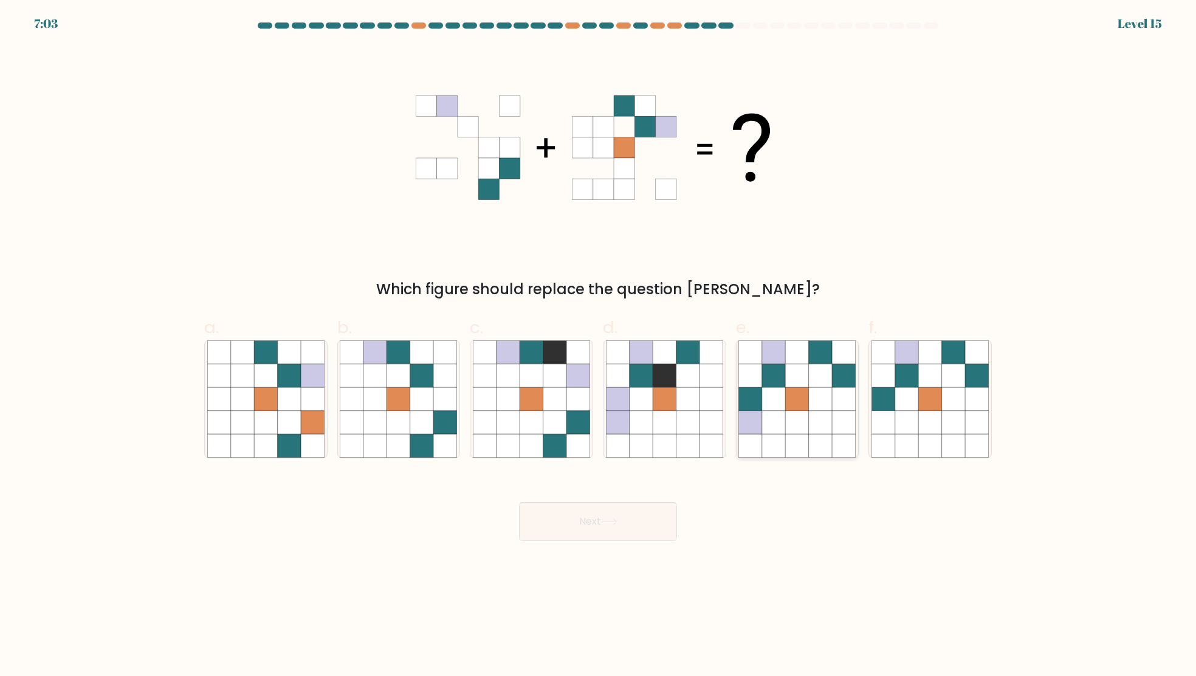
click at [802, 421] on icon at bounding box center [797, 422] width 23 height 23
click at [599, 346] on input "e." at bounding box center [598, 342] width 1 height 8
radio input "true"
click at [602, 521] on button "Next" at bounding box center [598, 521] width 158 height 39
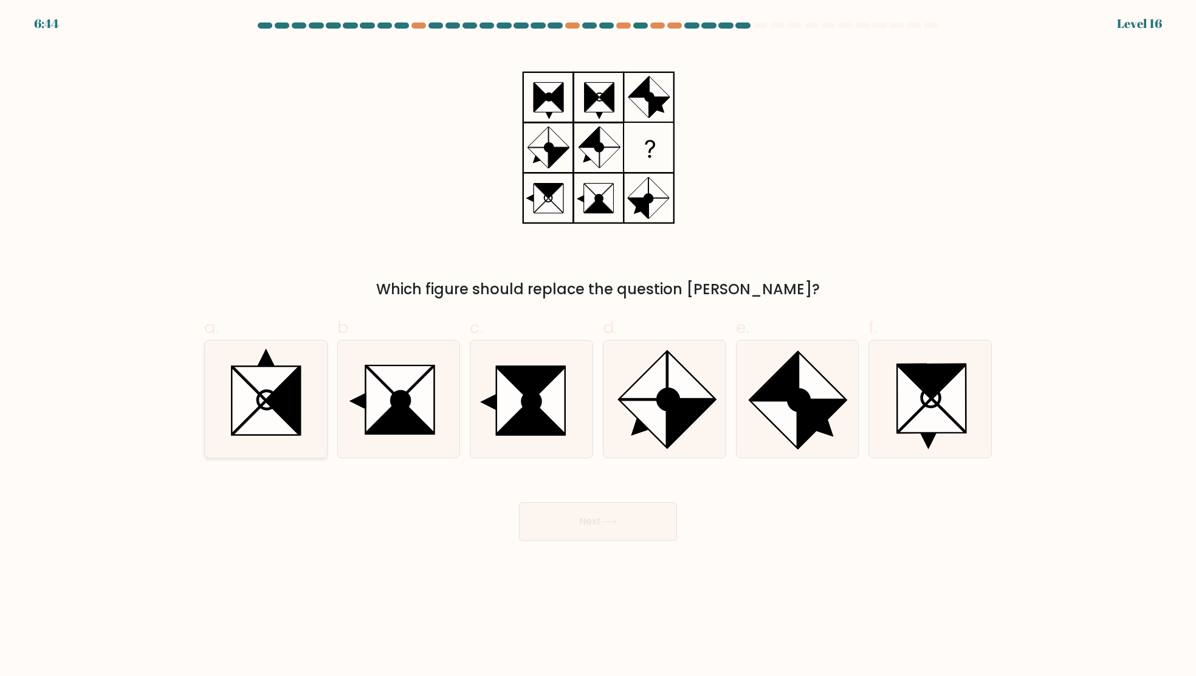
click at [264, 405] on icon at bounding box center [266, 418] width 67 height 33
click at [598, 346] on input "a." at bounding box center [598, 342] width 1 height 8
radio input "true"
click at [600, 509] on button "Next" at bounding box center [598, 521] width 158 height 39
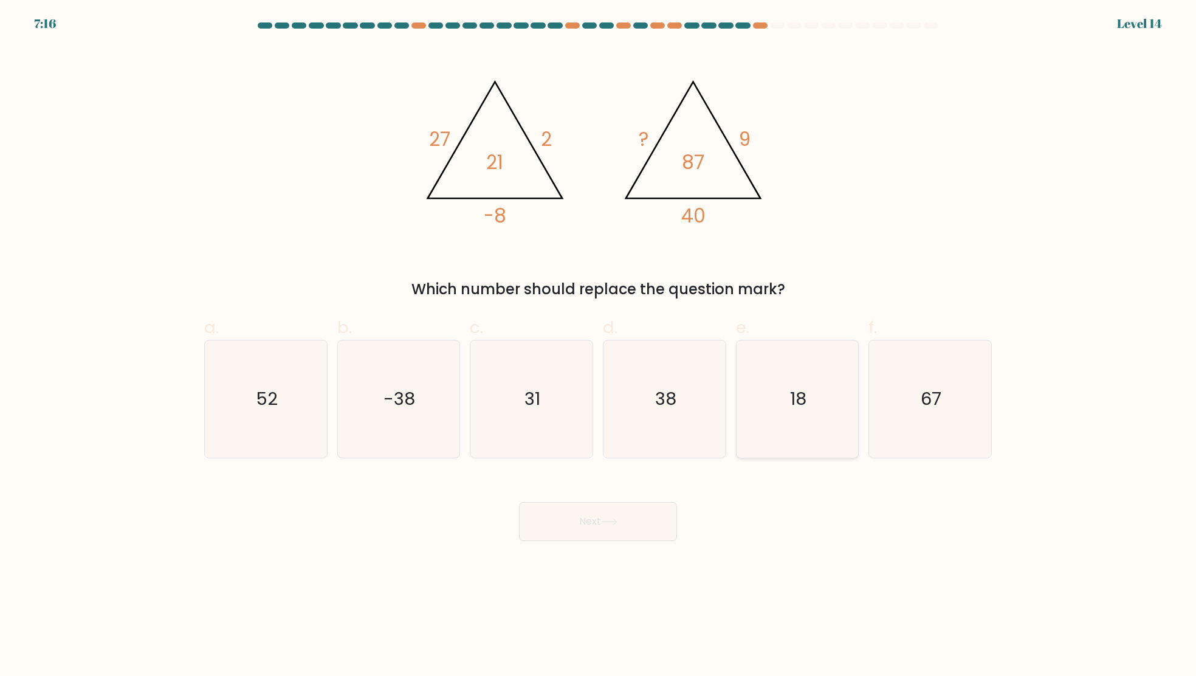
click at [793, 440] on icon "18" at bounding box center [796, 398] width 117 height 117
click at [599, 346] on input "e. 18" at bounding box center [598, 342] width 1 height 8
radio input "true"
click at [599, 515] on button "Next" at bounding box center [598, 521] width 158 height 39
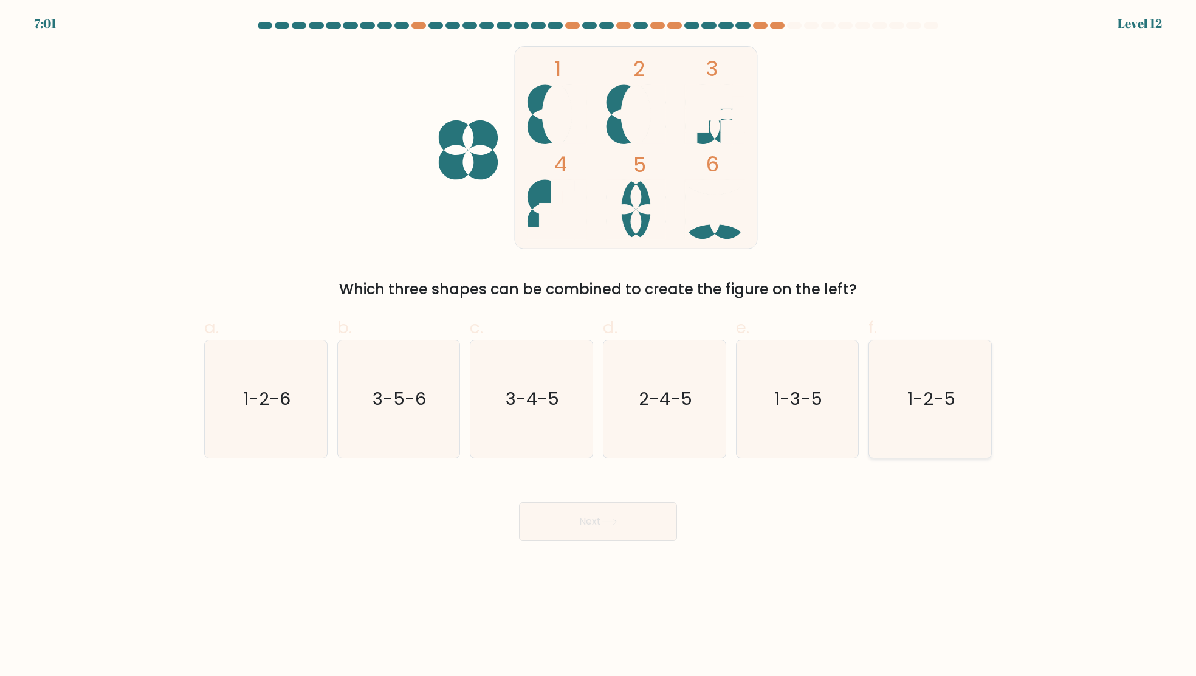
click at [904, 416] on icon "1-2-5" at bounding box center [930, 398] width 117 height 117
click at [599, 346] on input "f. 1-2-5" at bounding box center [598, 342] width 1 height 8
radio input "true"
click at [607, 512] on button "Next" at bounding box center [598, 521] width 158 height 39
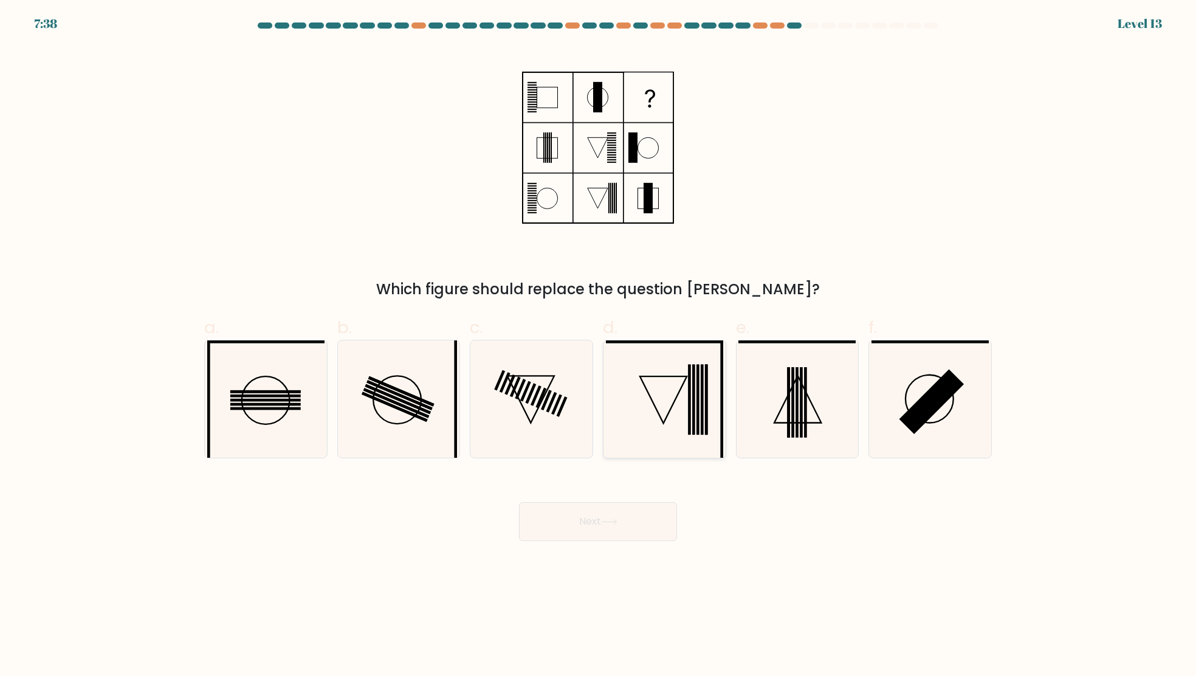
click at [667, 394] on icon at bounding box center [664, 398] width 117 height 117
click at [599, 346] on input "d." at bounding box center [598, 342] width 1 height 8
radio input "true"
click at [599, 529] on button "Next" at bounding box center [598, 521] width 158 height 39
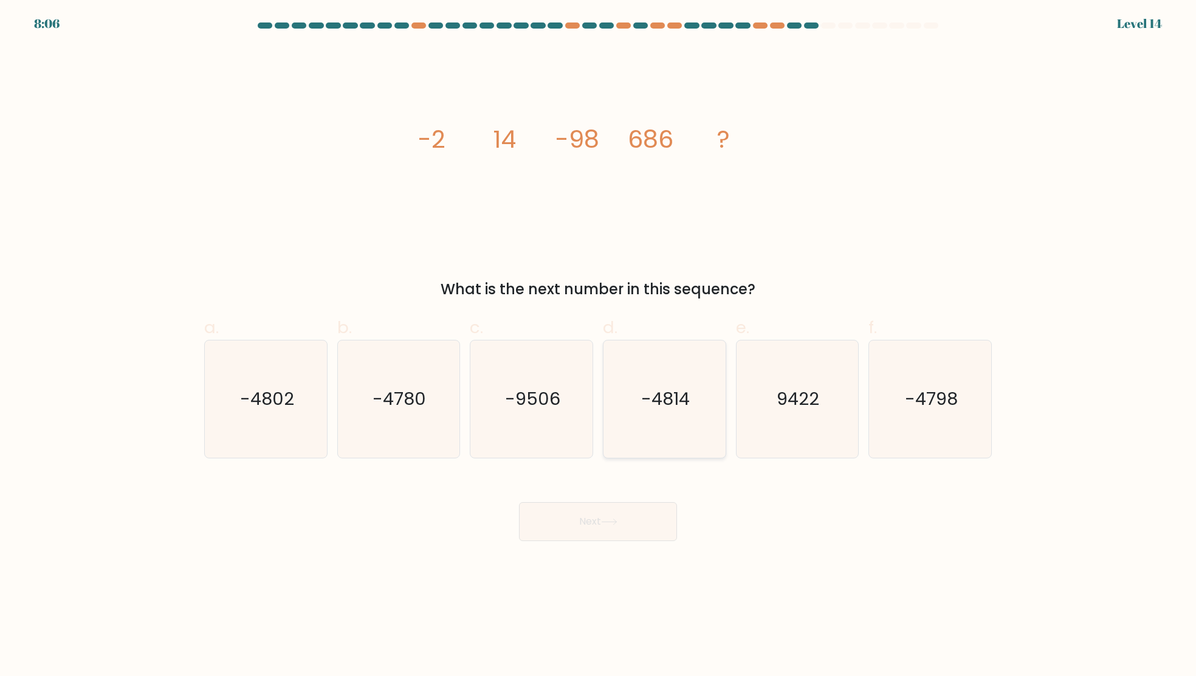
click at [654, 420] on icon "-4814" at bounding box center [664, 398] width 117 height 117
click at [599, 346] on input "d. -4814" at bounding box center [598, 342] width 1 height 8
radio input "true"
click at [635, 518] on button "Next" at bounding box center [598, 521] width 158 height 39
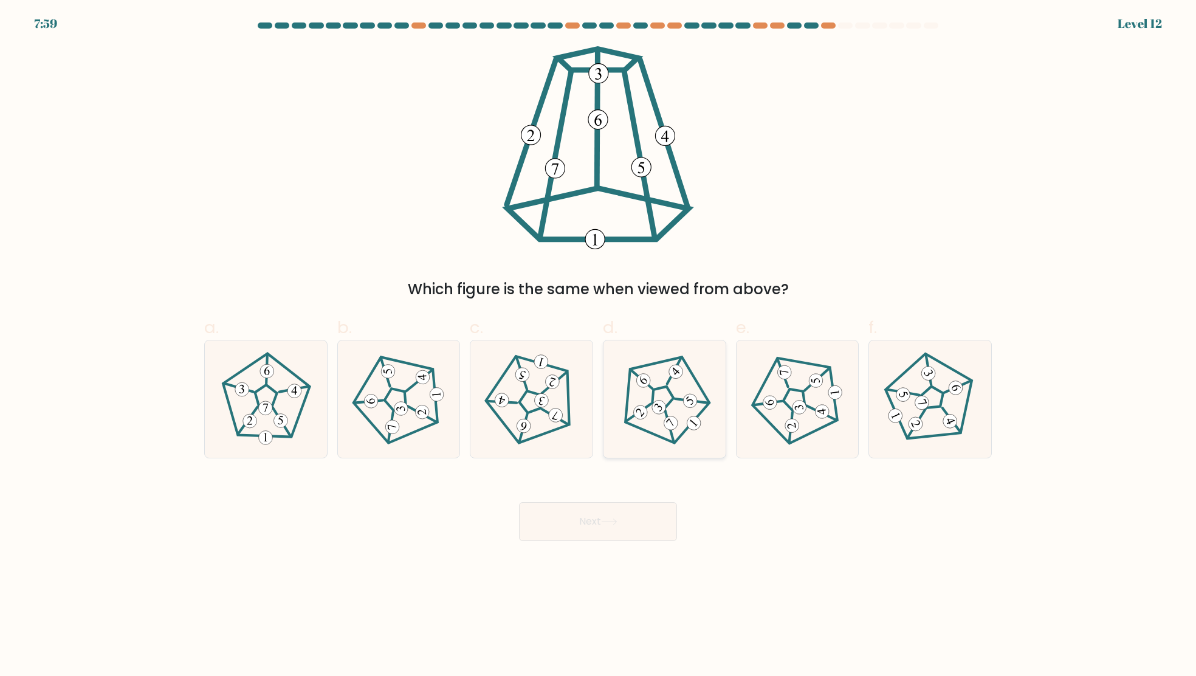
click at [675, 414] on icon at bounding box center [665, 399] width 94 height 94
click at [599, 346] on input "d." at bounding box center [598, 342] width 1 height 8
radio input "true"
click at [613, 526] on button "Next" at bounding box center [598, 521] width 158 height 39
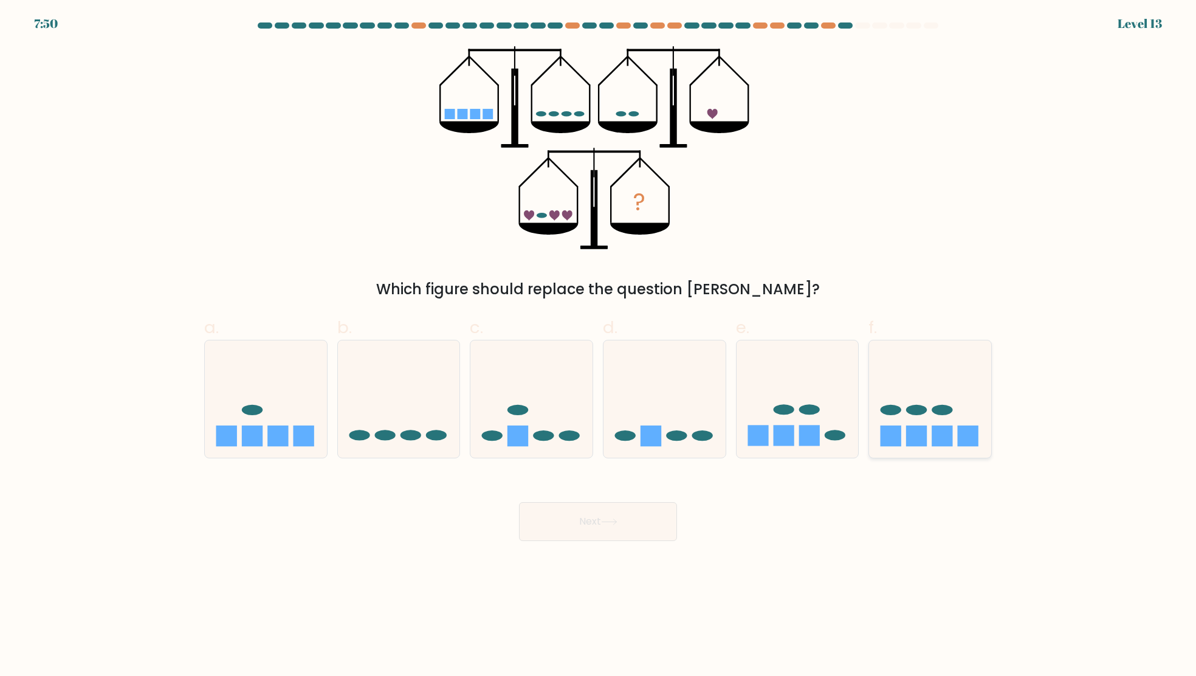
click at [929, 387] on icon at bounding box center [930, 398] width 122 height 101
click at [599, 346] on input "f." at bounding box center [598, 342] width 1 height 8
radio input "true"
click at [591, 518] on button "Next" at bounding box center [598, 521] width 158 height 39
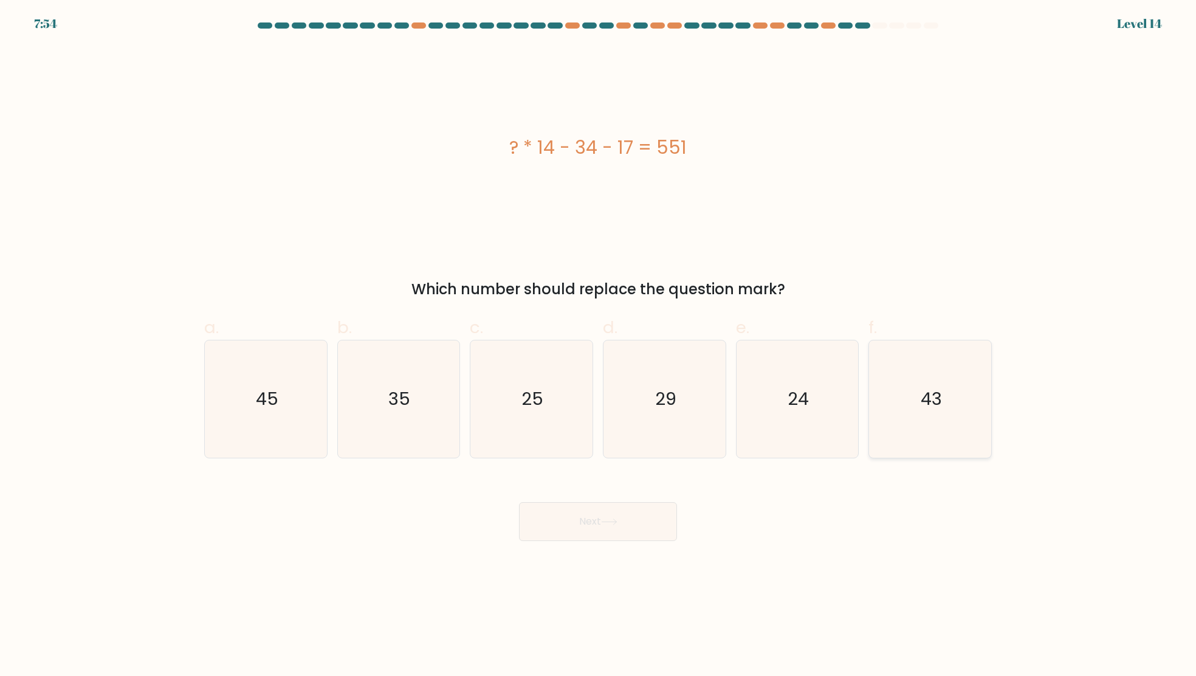
click at [945, 417] on icon "43" at bounding box center [930, 398] width 117 height 117
click at [599, 346] on input "f. 43" at bounding box center [598, 342] width 1 height 8
radio input "true"
click at [647, 512] on button "Next" at bounding box center [598, 521] width 158 height 39
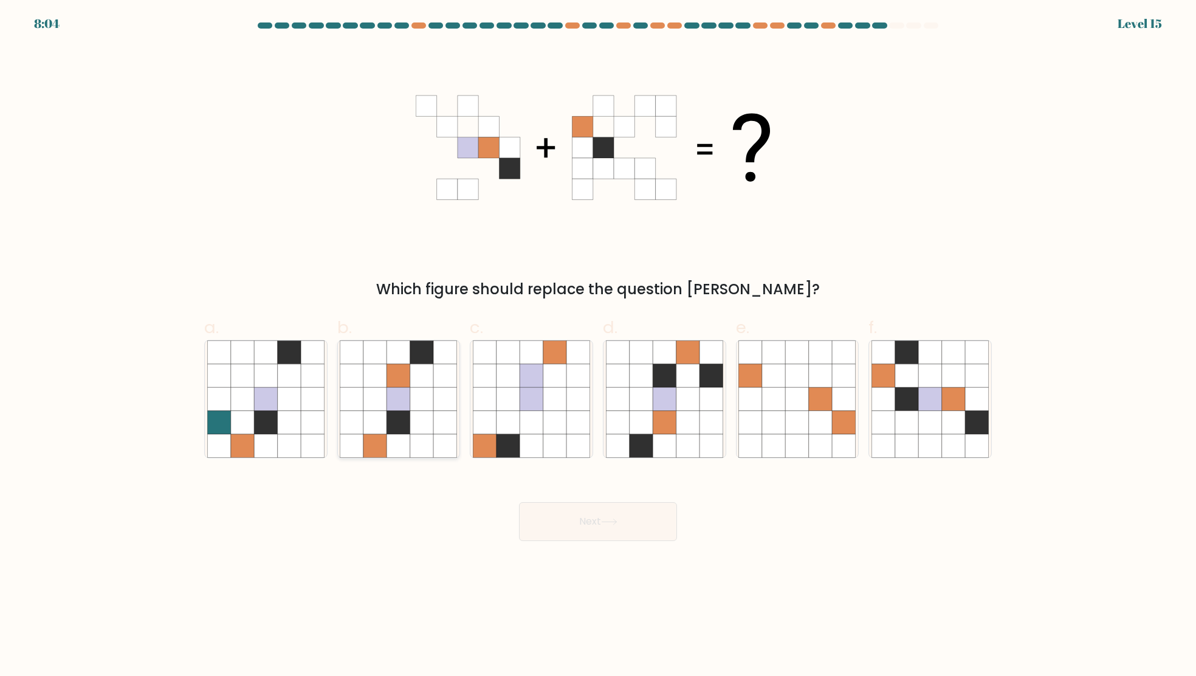
click at [401, 401] on icon at bounding box center [398, 398] width 23 height 23
click at [598, 346] on input "b." at bounding box center [598, 342] width 1 height 8
radio input "true"
click at [604, 517] on button "Next" at bounding box center [598, 521] width 158 height 39
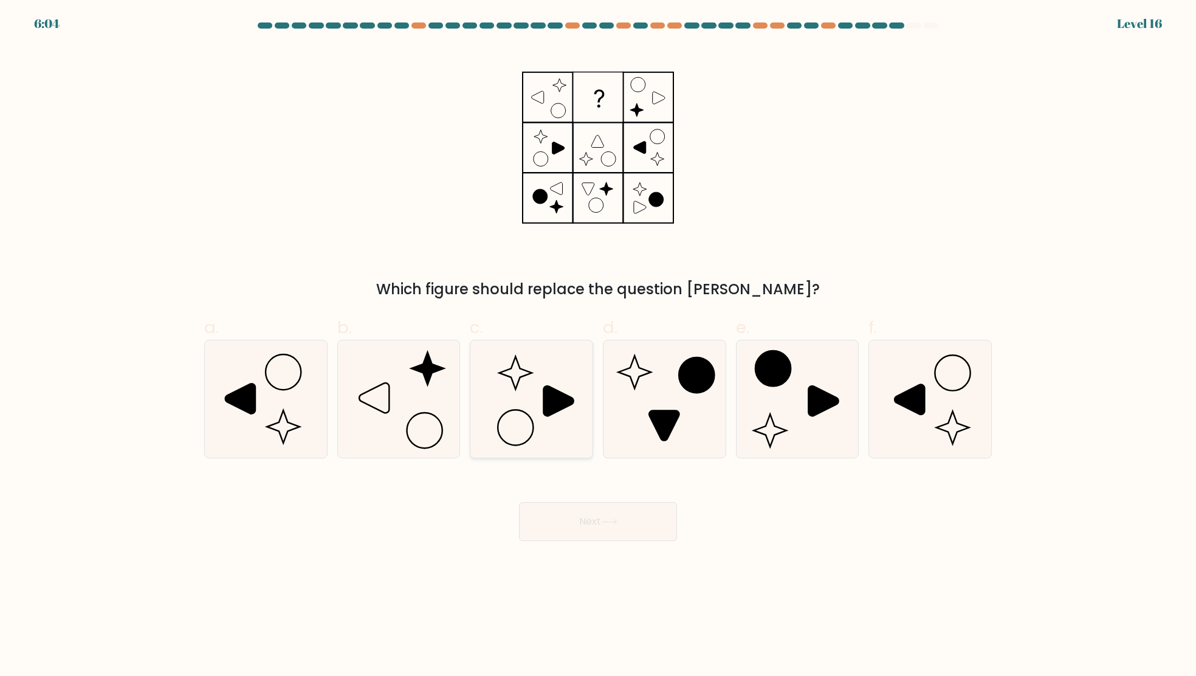
click at [530, 410] on icon at bounding box center [531, 398] width 117 height 117
click at [598, 346] on input "c." at bounding box center [598, 342] width 1 height 8
radio input "true"
click at [580, 525] on button "Next" at bounding box center [598, 521] width 158 height 39
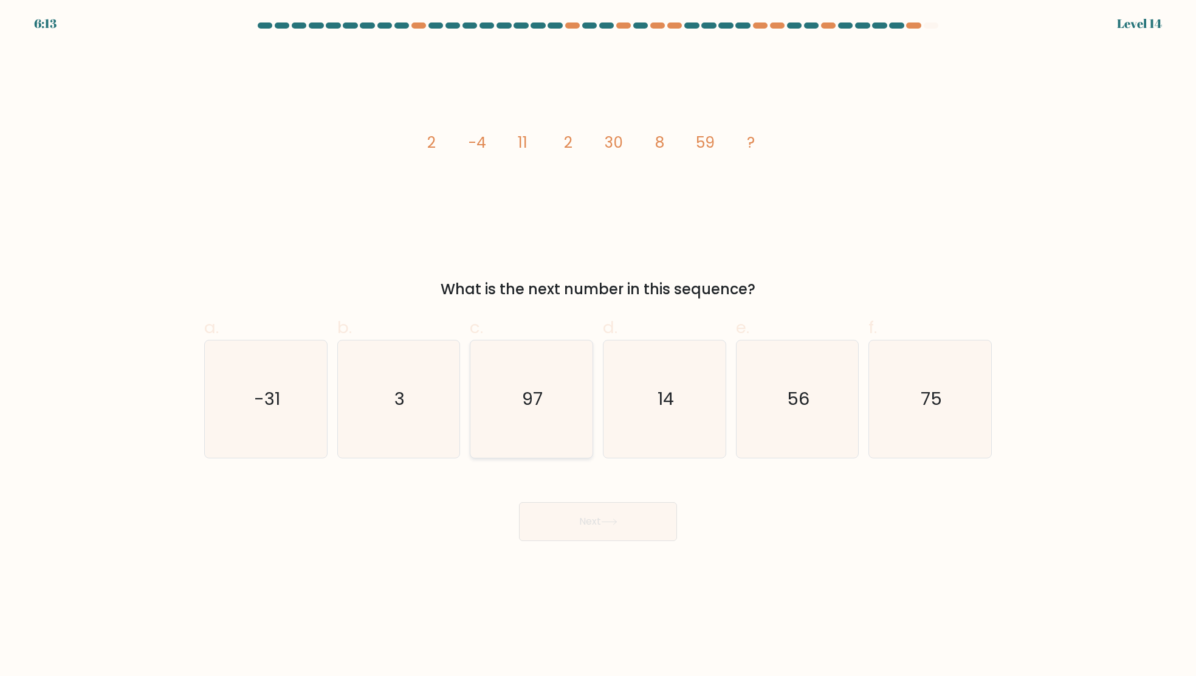
click at [534, 420] on icon "97" at bounding box center [531, 398] width 117 height 117
click at [598, 346] on input "c. 97" at bounding box center [598, 342] width 1 height 8
radio input "true"
click at [589, 511] on button "Next" at bounding box center [598, 521] width 158 height 39
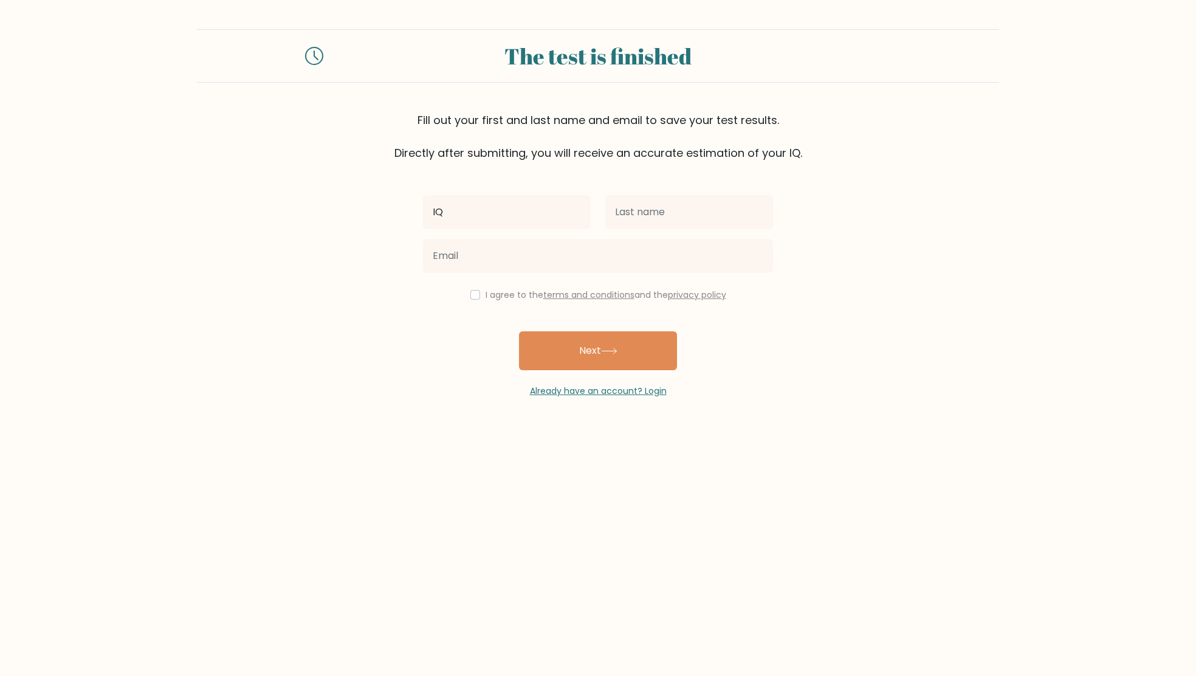
type input "IQ"
type input "t"
type input "Bright"
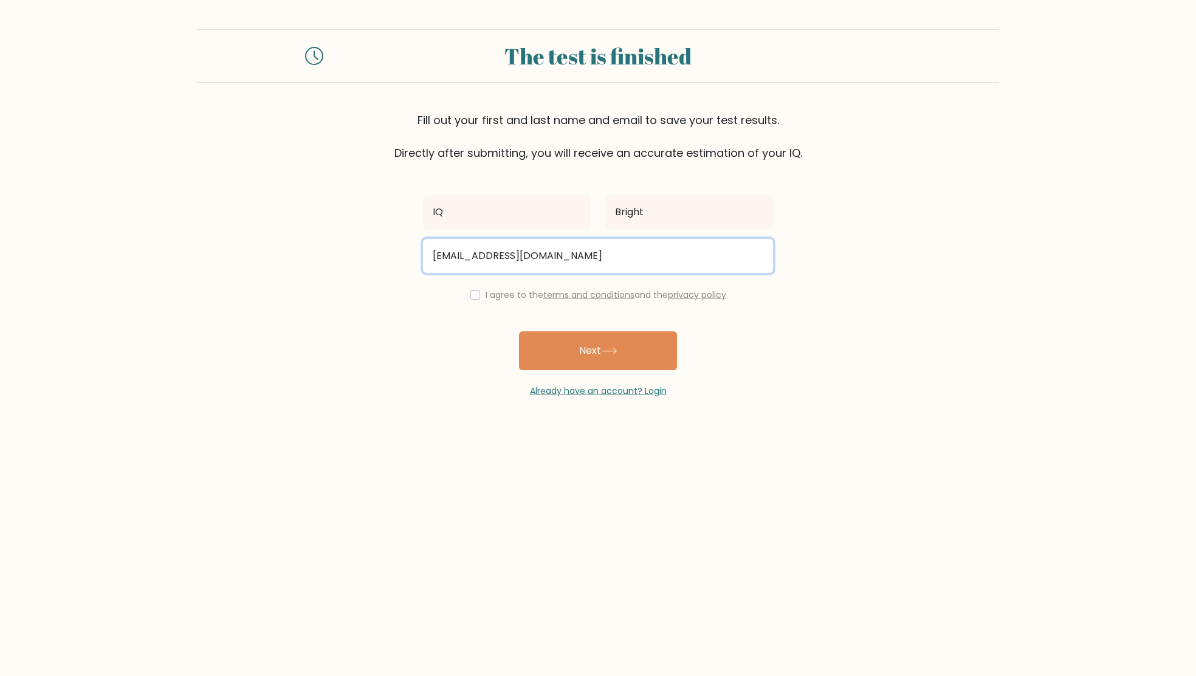
type input "kellymaeallen.applications@gmail.com"
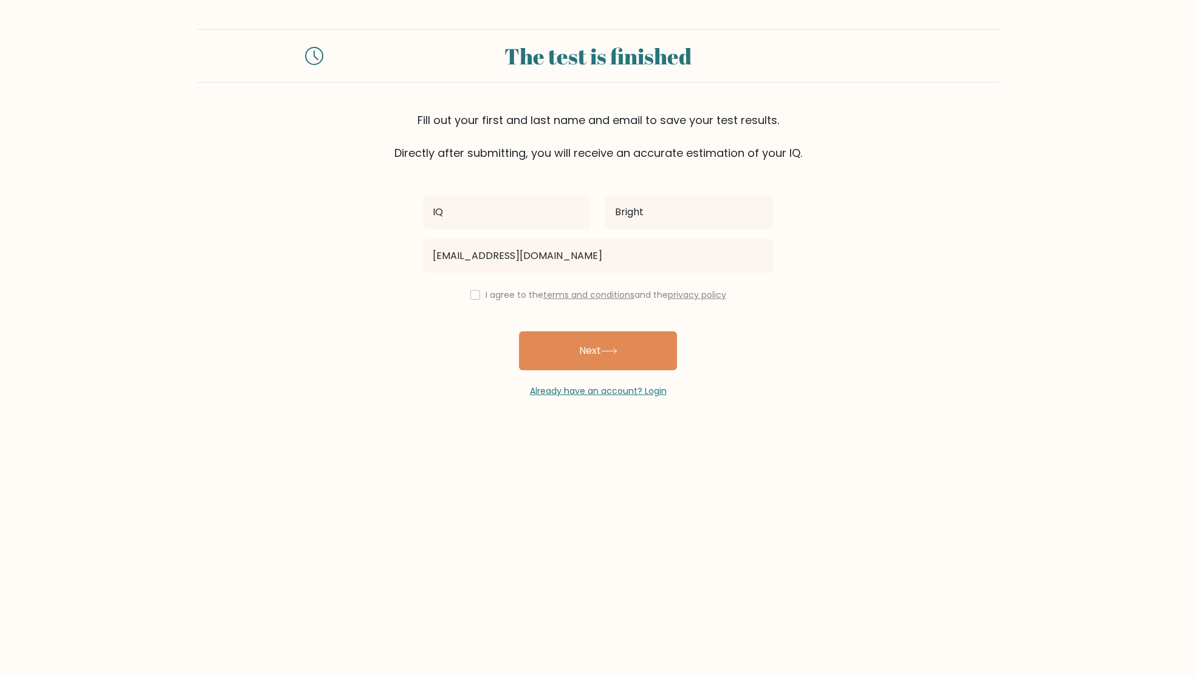
click at [473, 296] on input "checkbox" at bounding box center [475, 295] width 10 height 10
checkbox input "true"
click at [565, 336] on button "Next" at bounding box center [598, 350] width 158 height 39
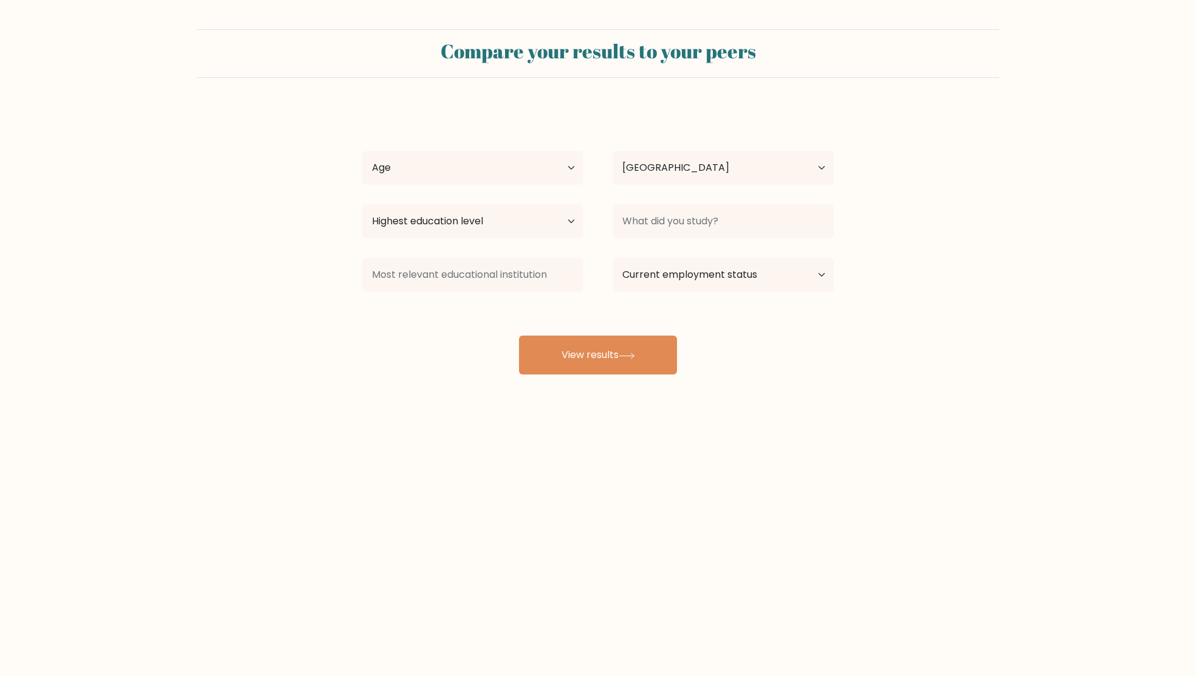
select select "US"
select select "18_24"
select select "bachelors_degree"
click at [675, 227] on input at bounding box center [723, 221] width 221 height 34
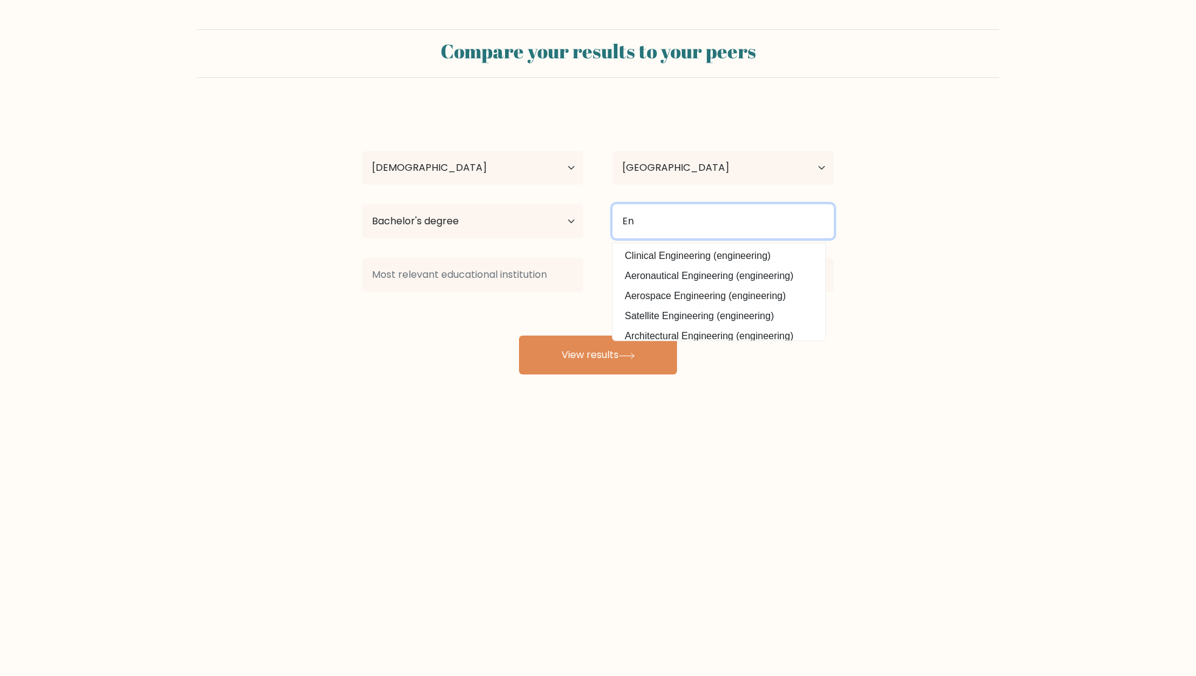
type input "E"
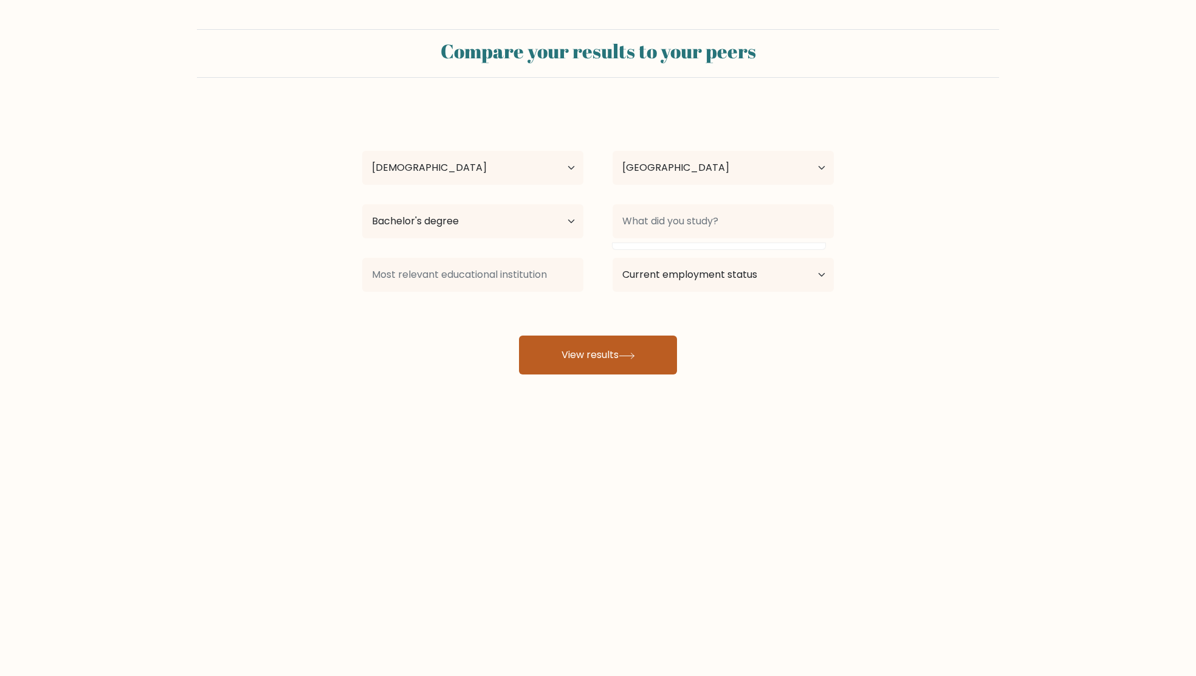
click at [607, 353] on button "View results" at bounding box center [598, 355] width 158 height 39
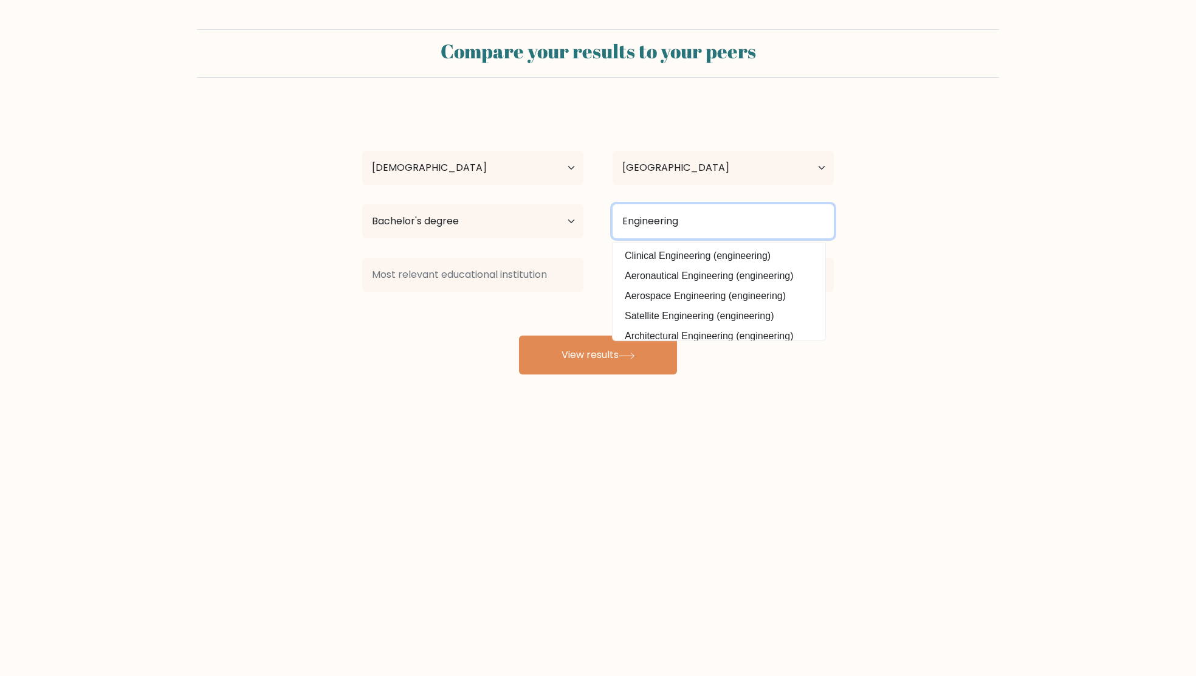
type input "Engineering"
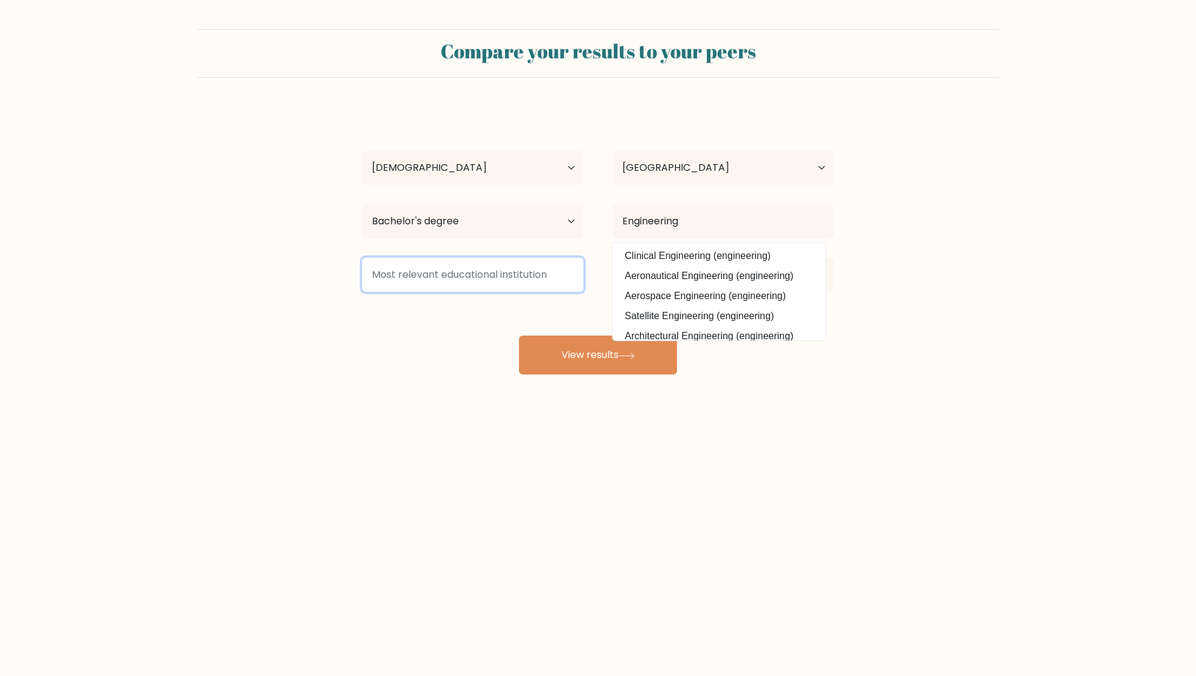
click at [520, 281] on input at bounding box center [472, 275] width 221 height 34
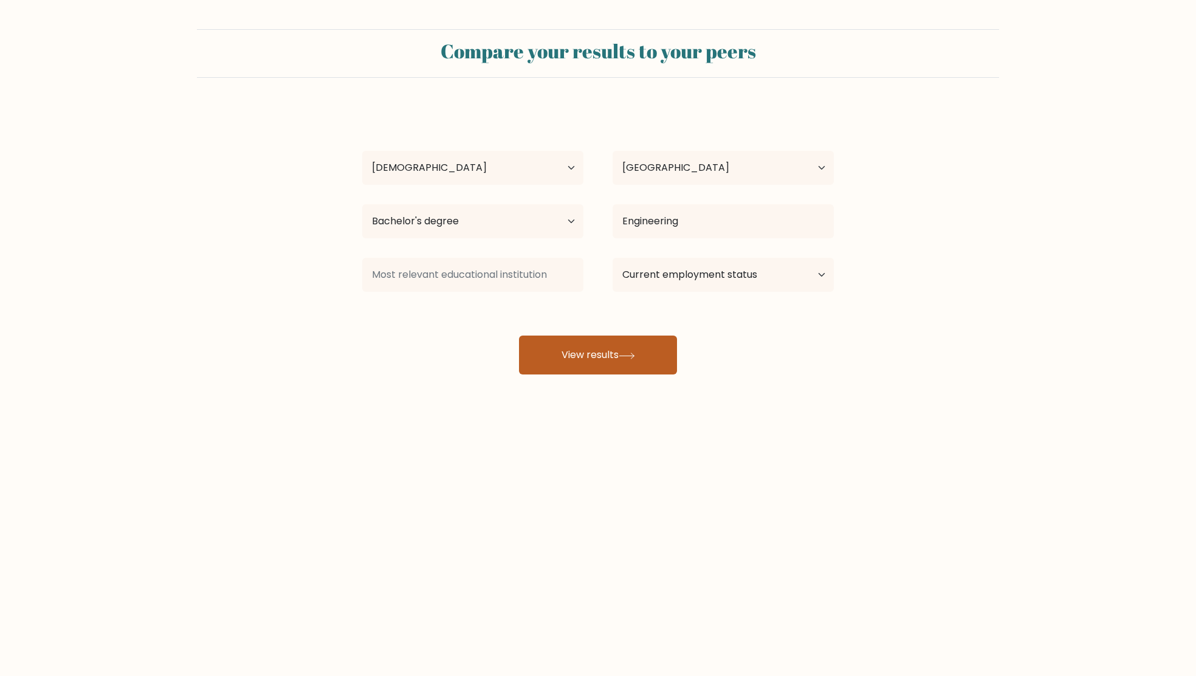
click at [608, 348] on button "View results" at bounding box center [598, 355] width 158 height 39
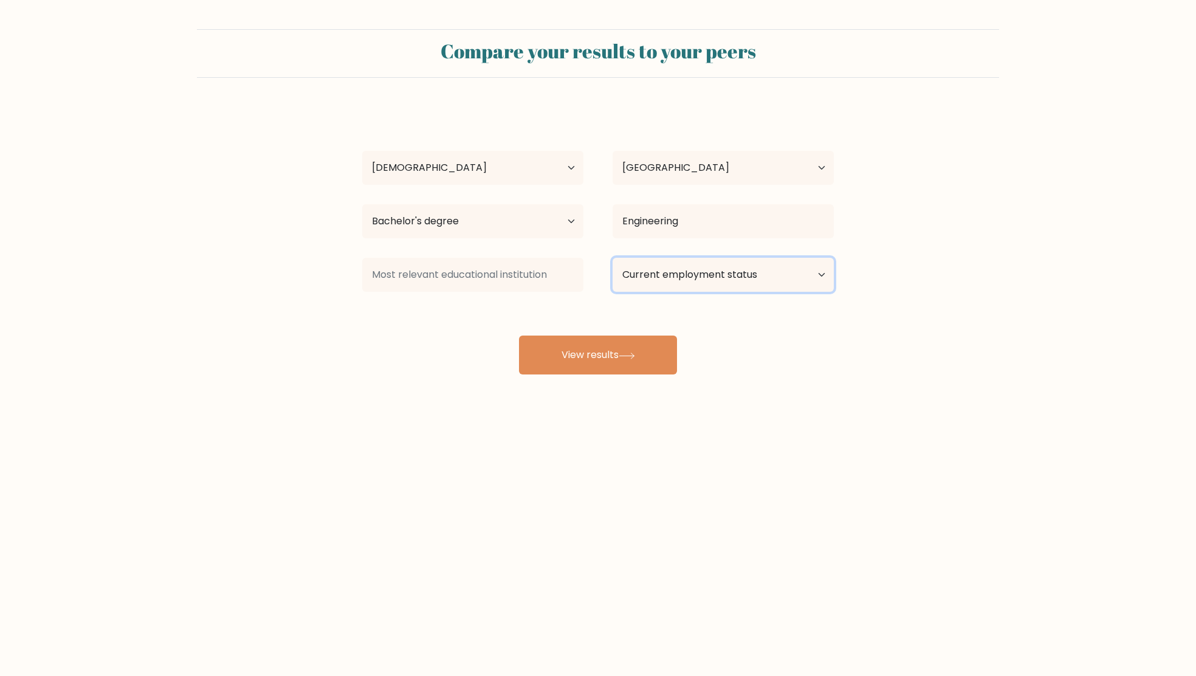
select select "student"
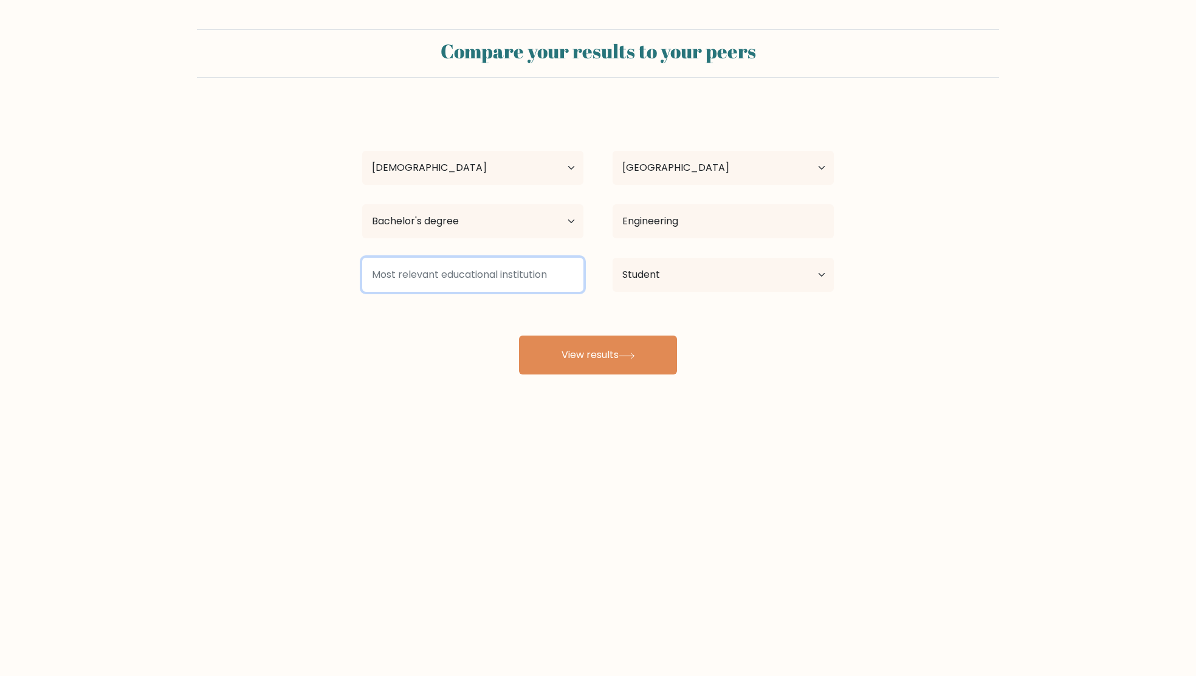
click at [515, 273] on input at bounding box center [472, 275] width 221 height 34
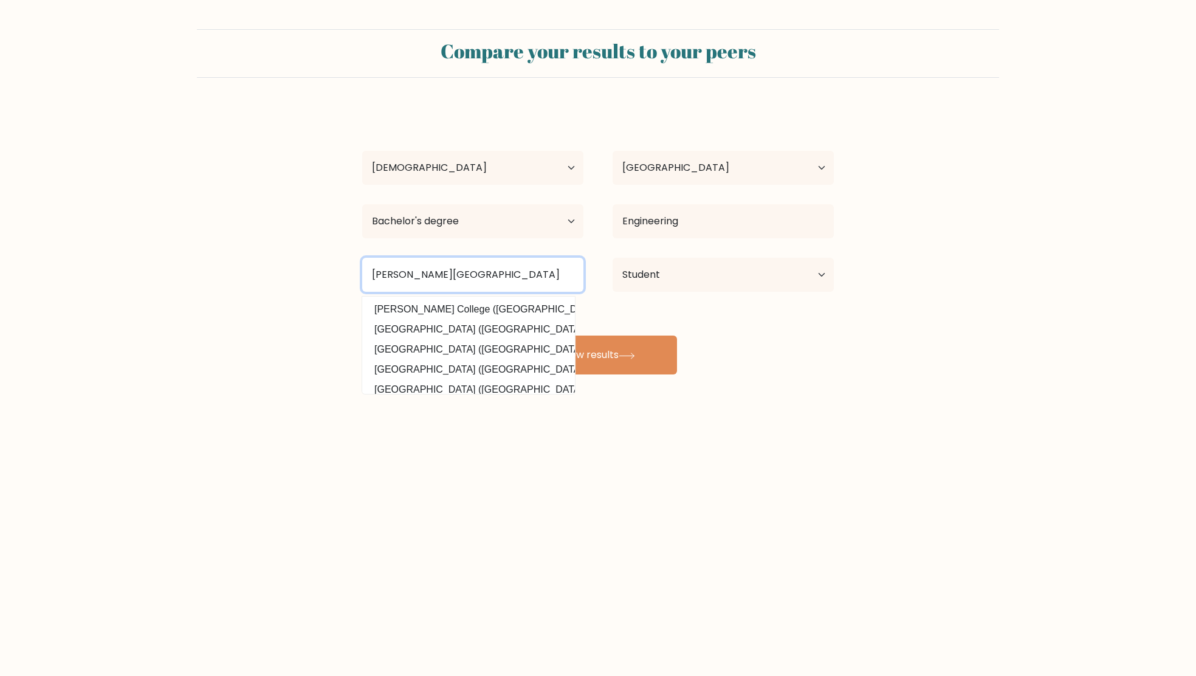
drag, startPoint x: 483, startPoint y: 276, endPoint x: 174, endPoint y: 276, distance: 308.8
click at [174, 276] on form "Compare your results to your peers IQ Bright Age Under 18 years old 18-24 years…" at bounding box center [598, 201] width 1196 height 345
type input "NA"
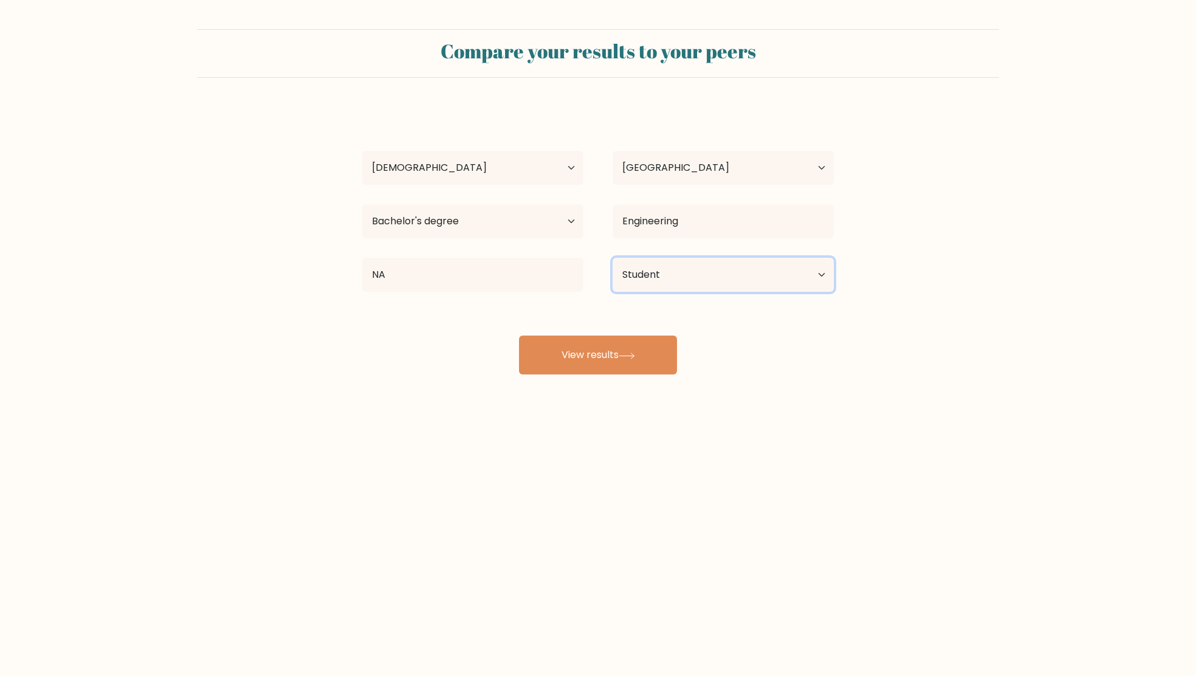
select select "other"
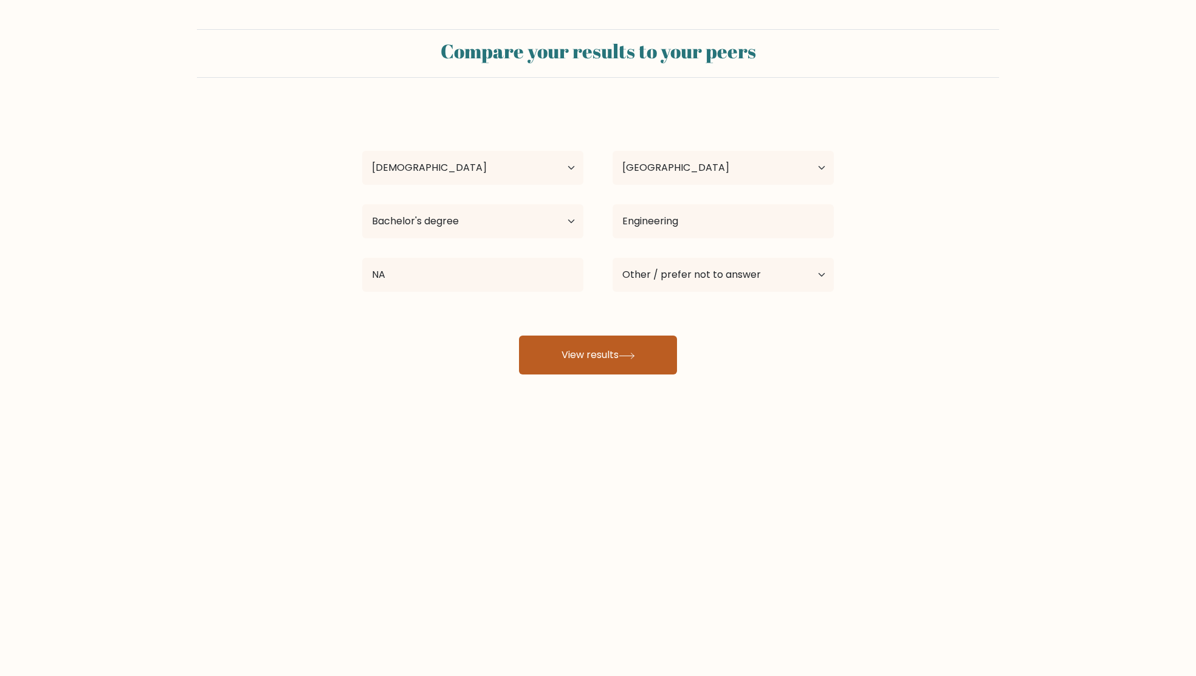
click at [620, 345] on button "View results" at bounding box center [598, 355] width 158 height 39
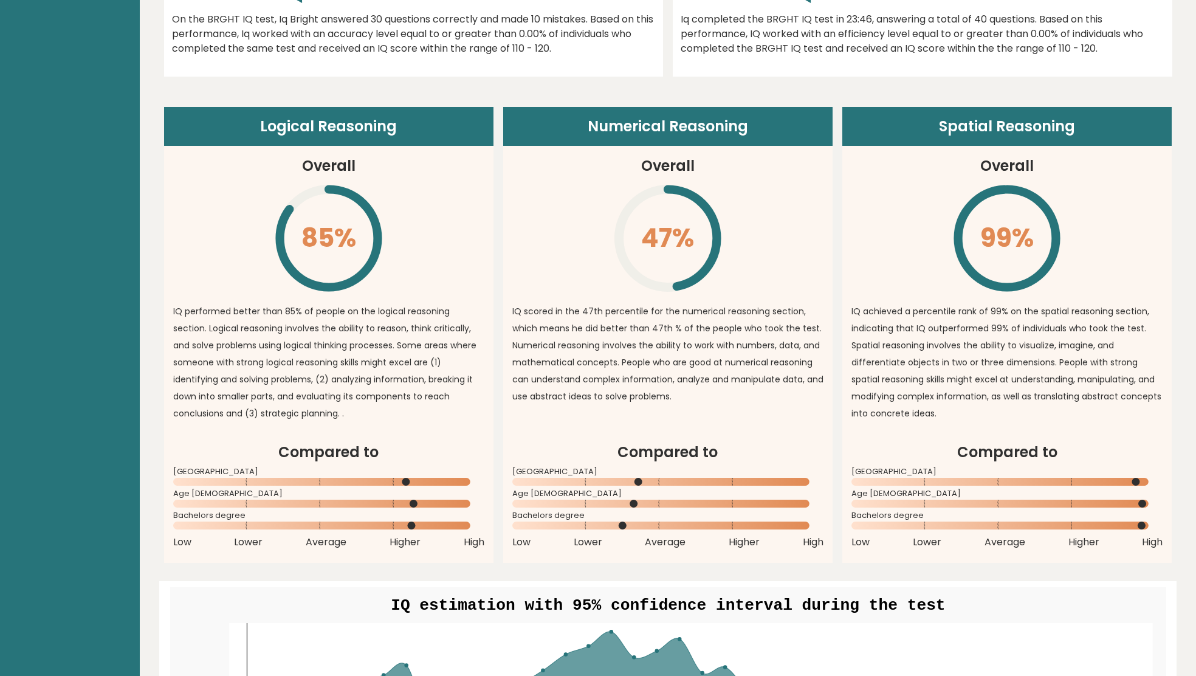
scroll to position [743, 0]
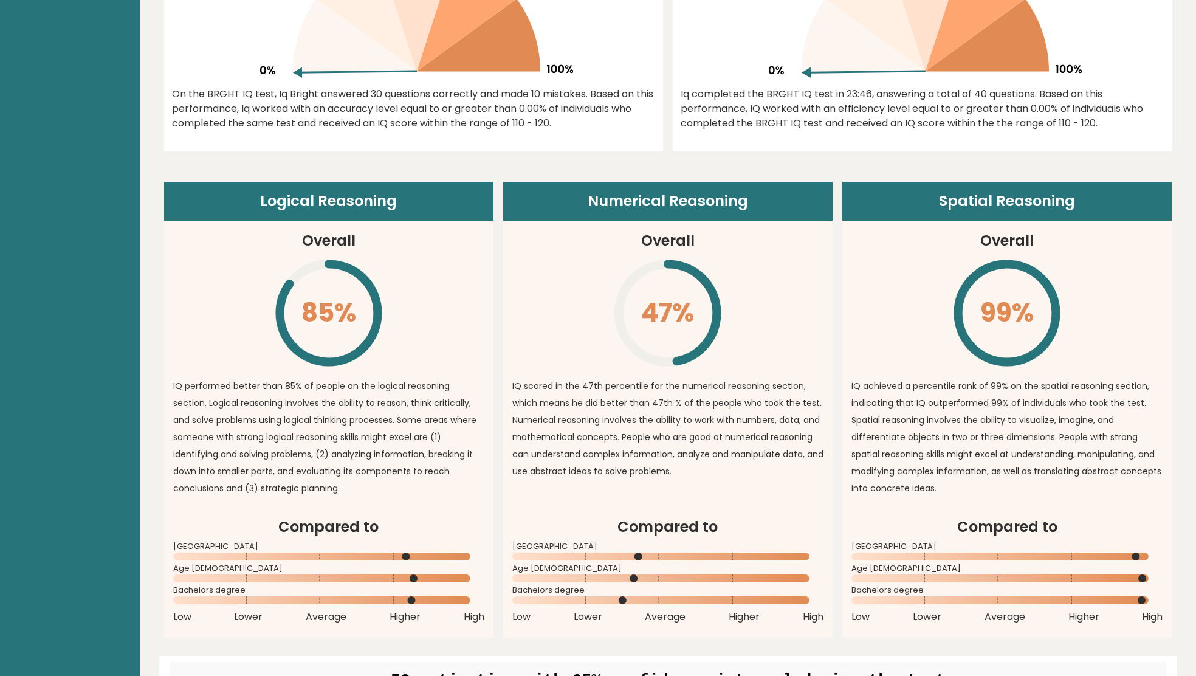
click at [962, 588] on span "Bachelors degree" at bounding box center [1007, 590] width 311 height 5
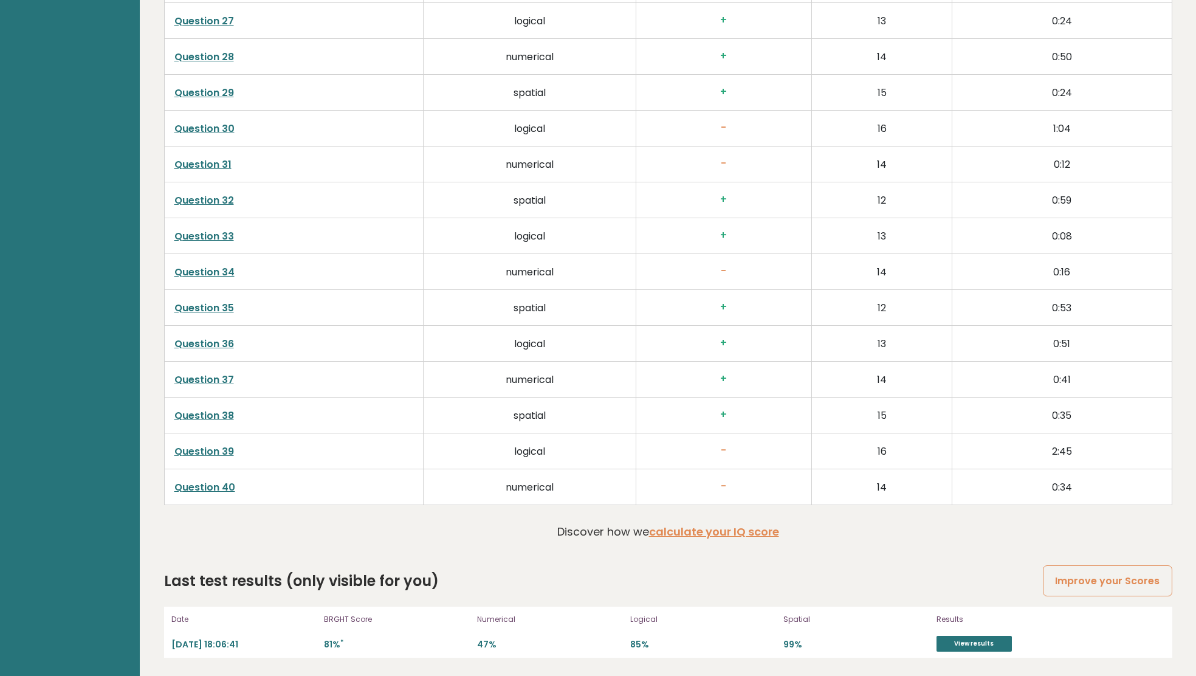
scroll to position [2998, 0]
click at [969, 648] on link "View results" at bounding box center [974, 644] width 75 height 16
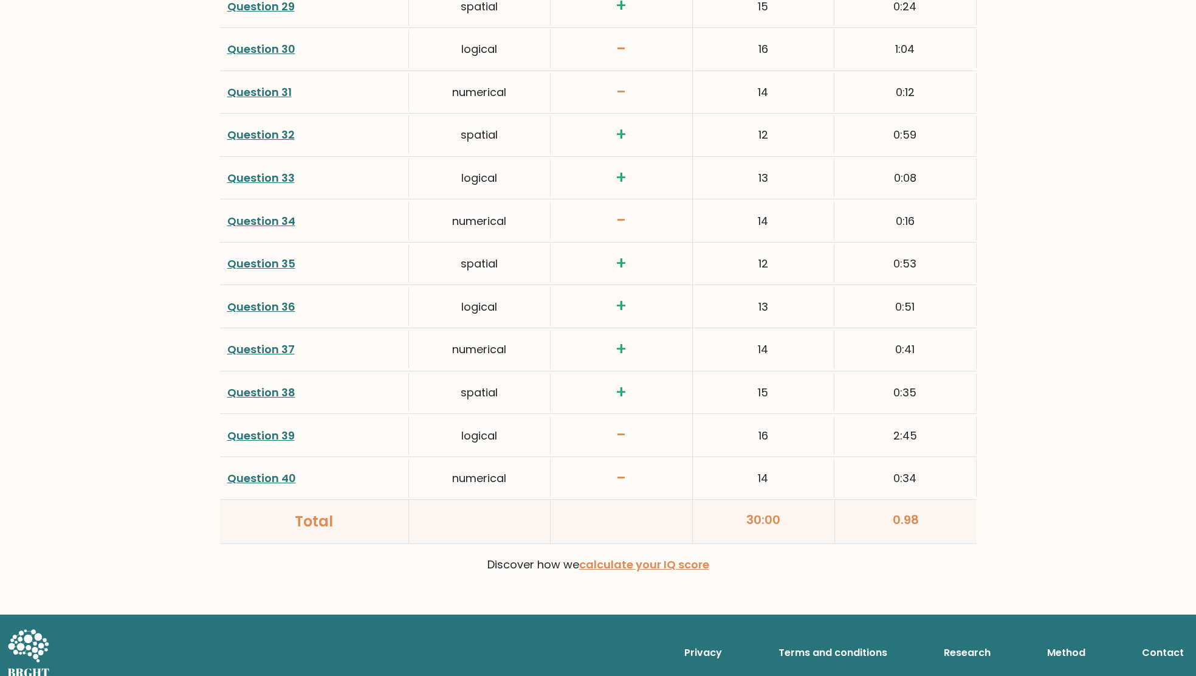
scroll to position [2974, 0]
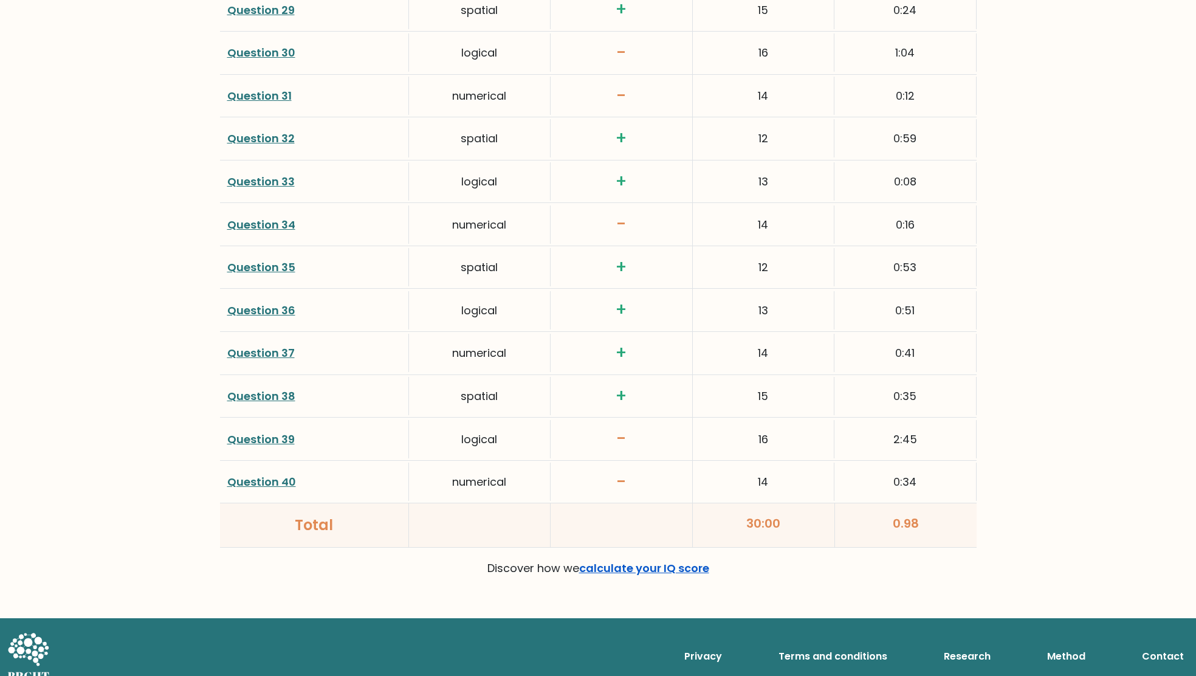
click at [639, 560] on link "calculate your IQ score" at bounding box center [644, 567] width 130 height 15
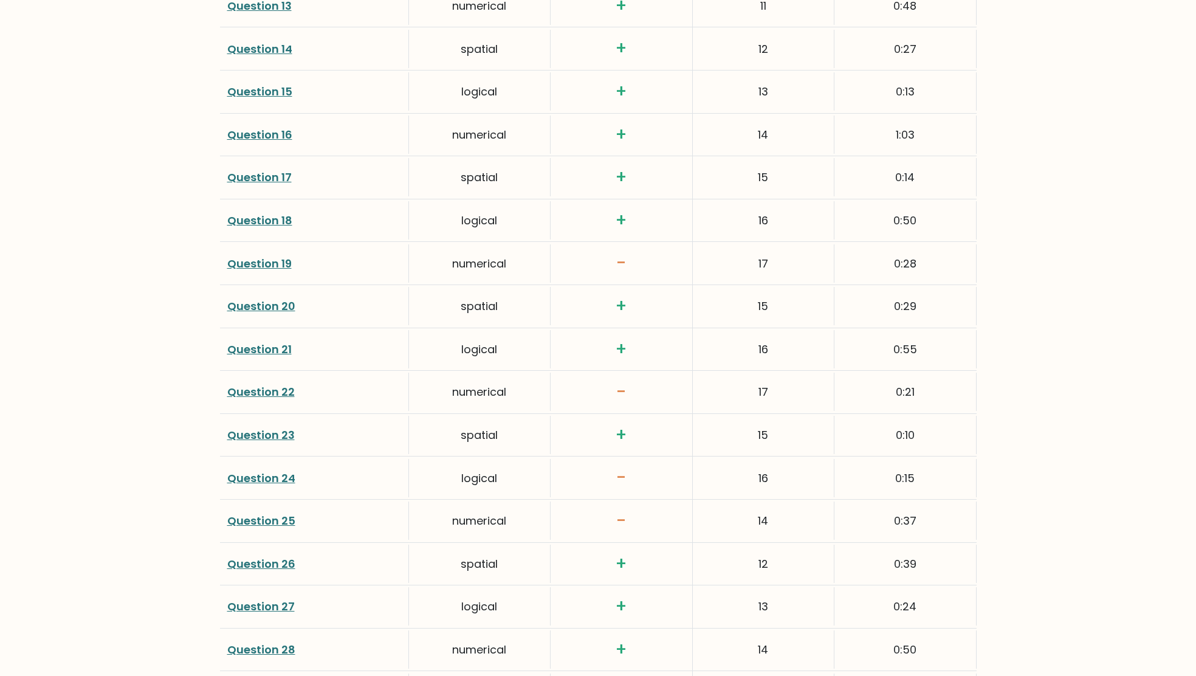
scroll to position [2299, 0]
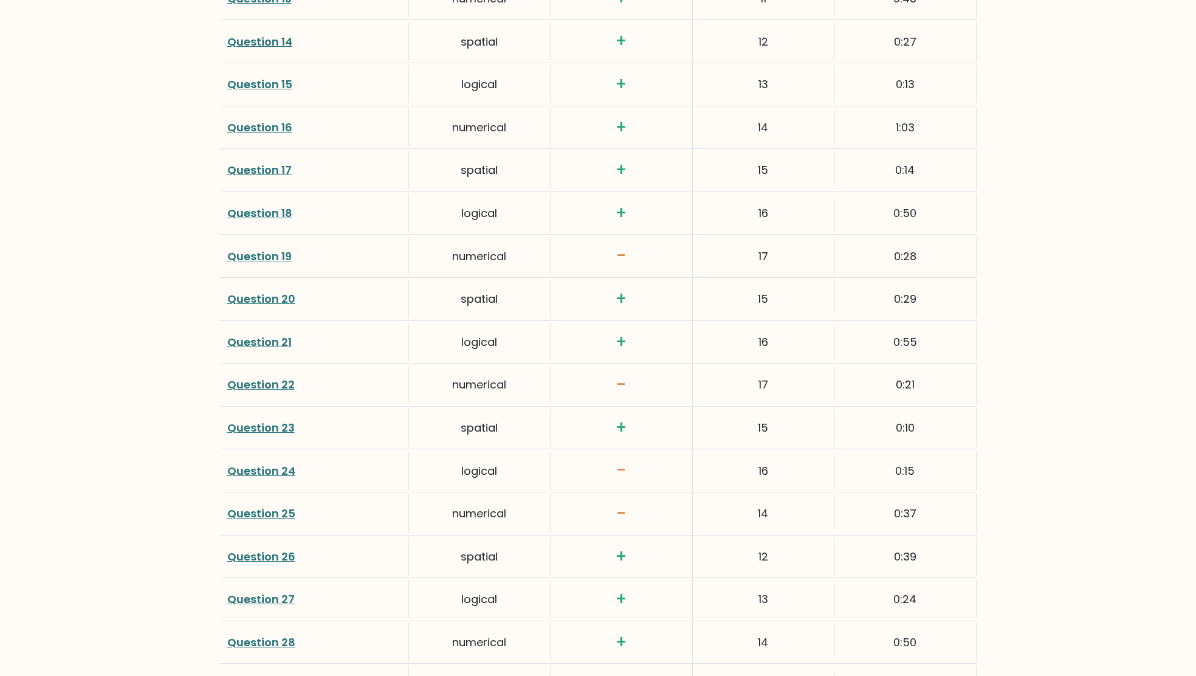
click at [271, 463] on link "Question 24" at bounding box center [261, 470] width 68 height 15
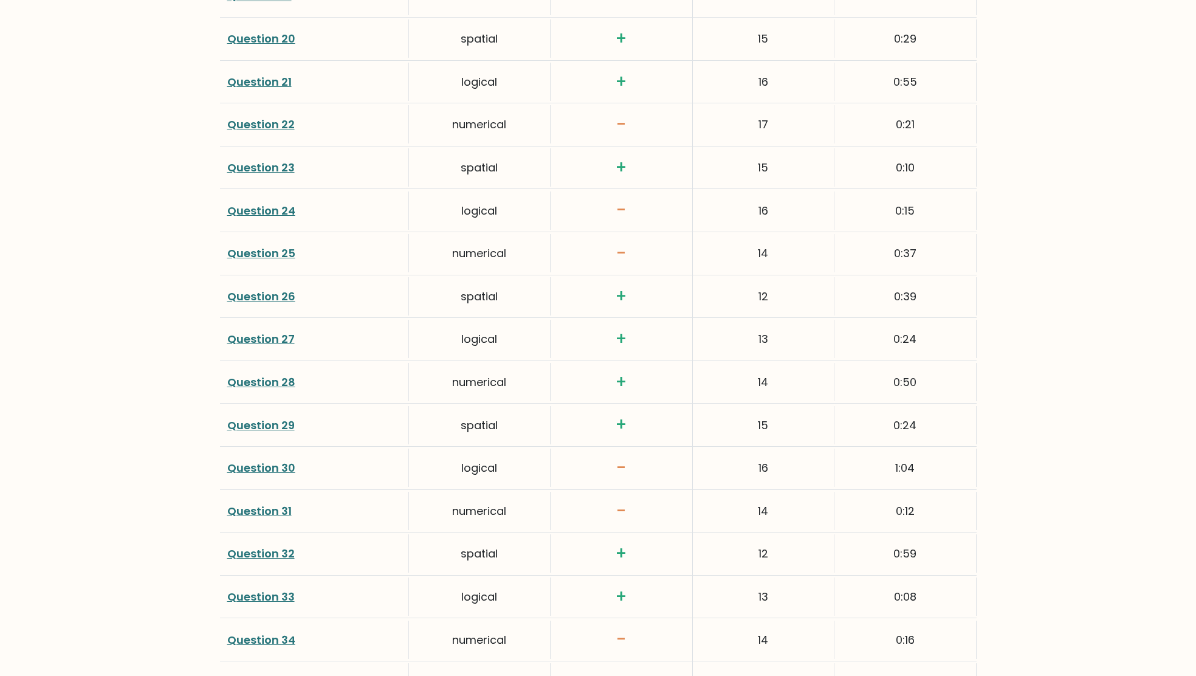
scroll to position [2566, 0]
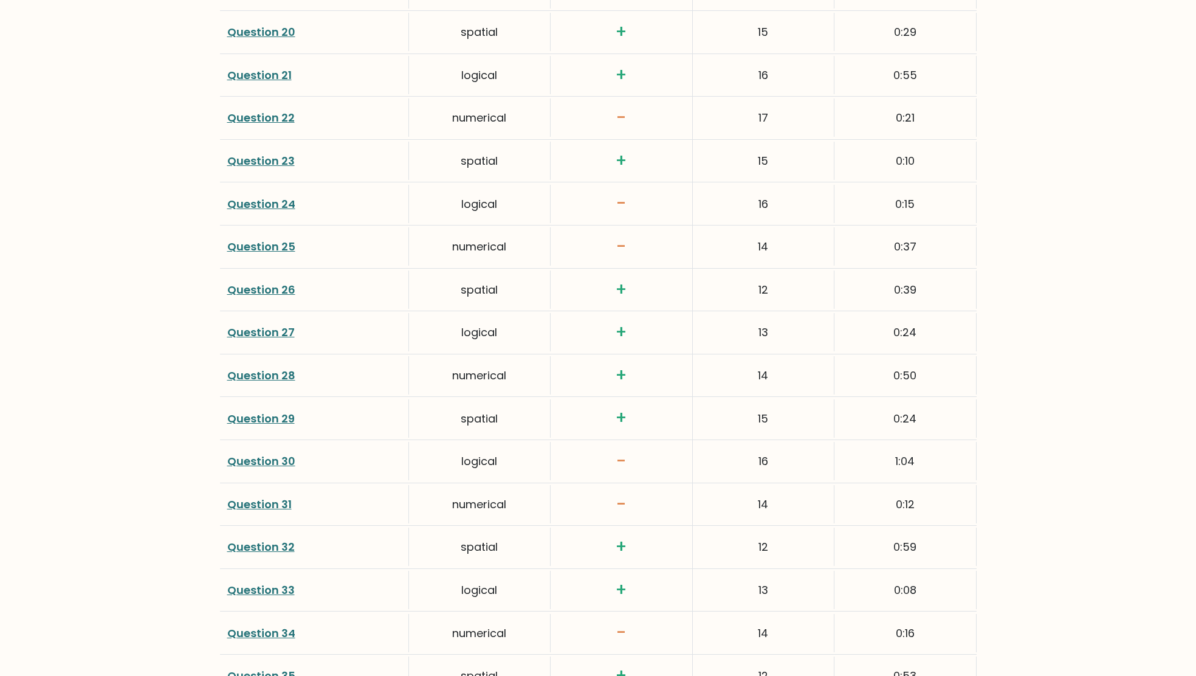
click at [256, 453] on link "Question 30" at bounding box center [261, 460] width 68 height 15
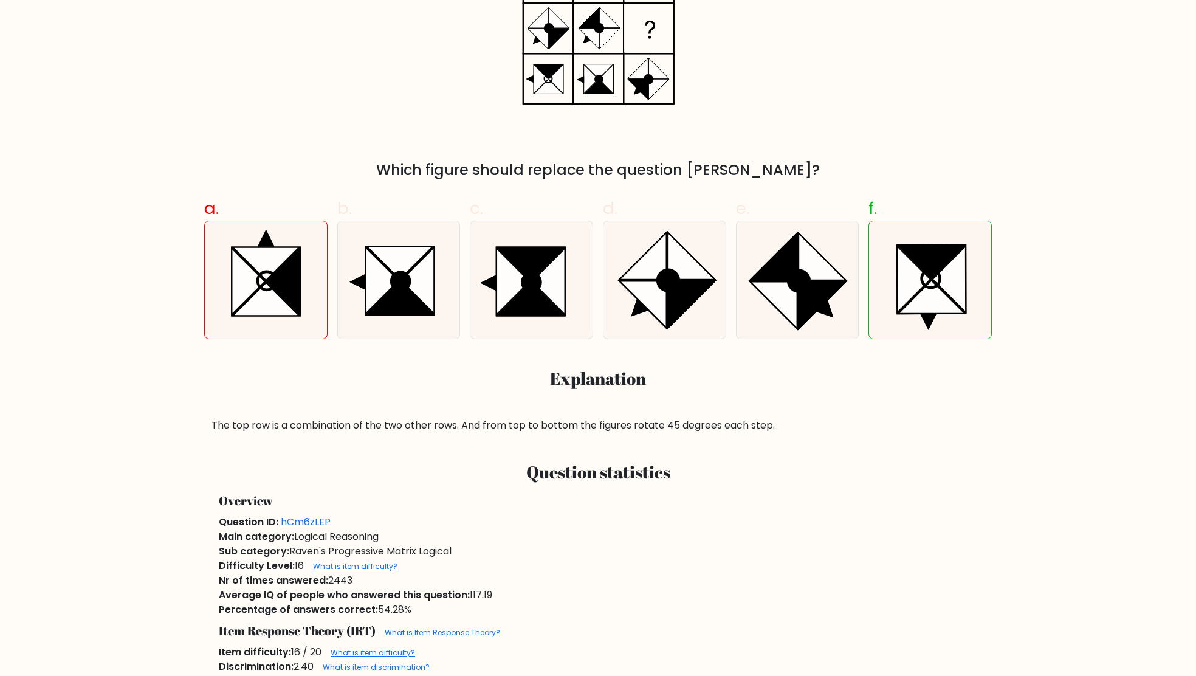
scroll to position [456, 0]
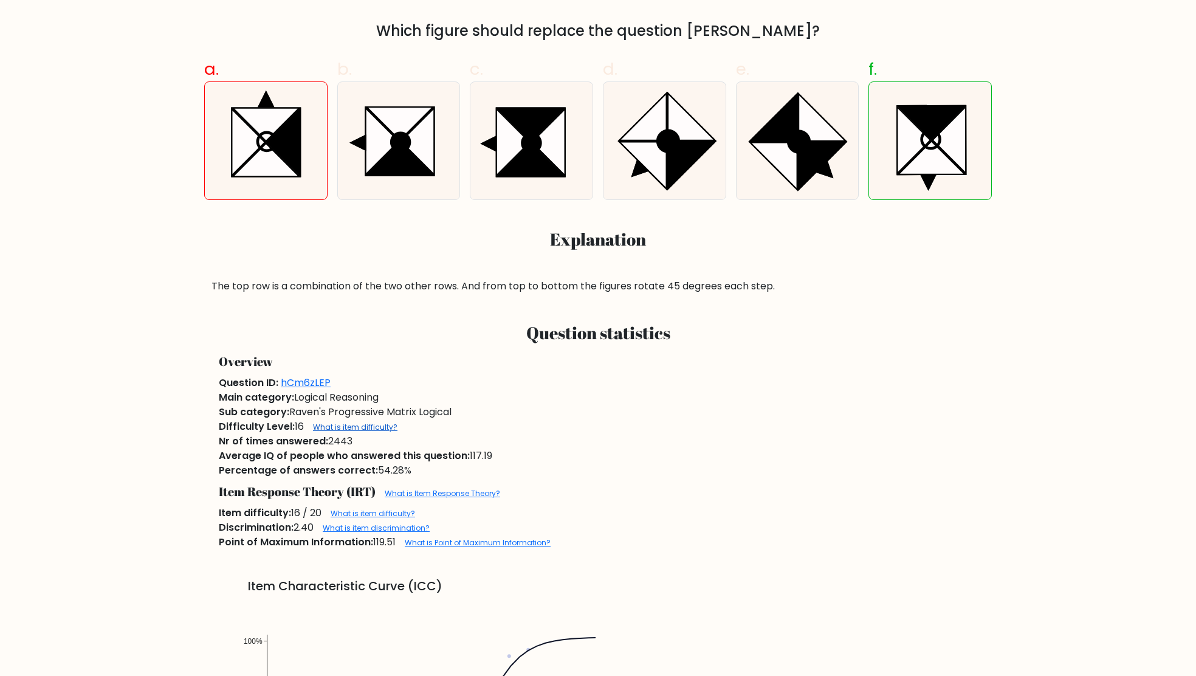
click at [360, 429] on link "What is item difficulty?" at bounding box center [355, 427] width 84 height 10
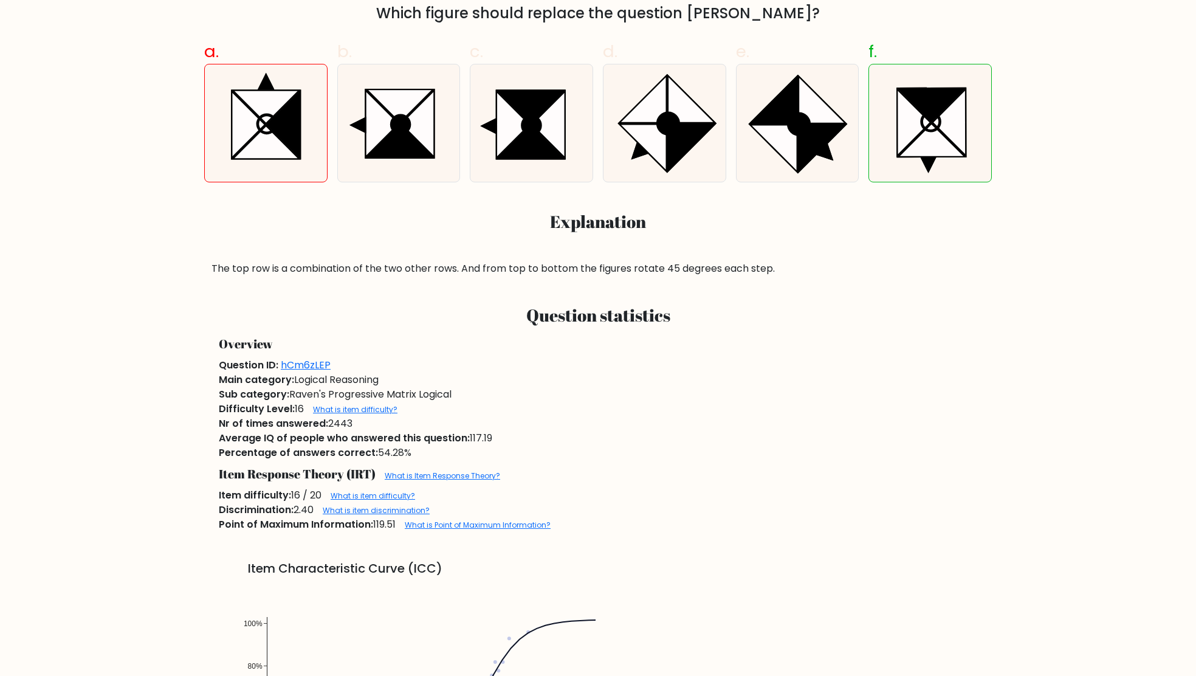
scroll to position [477, 0]
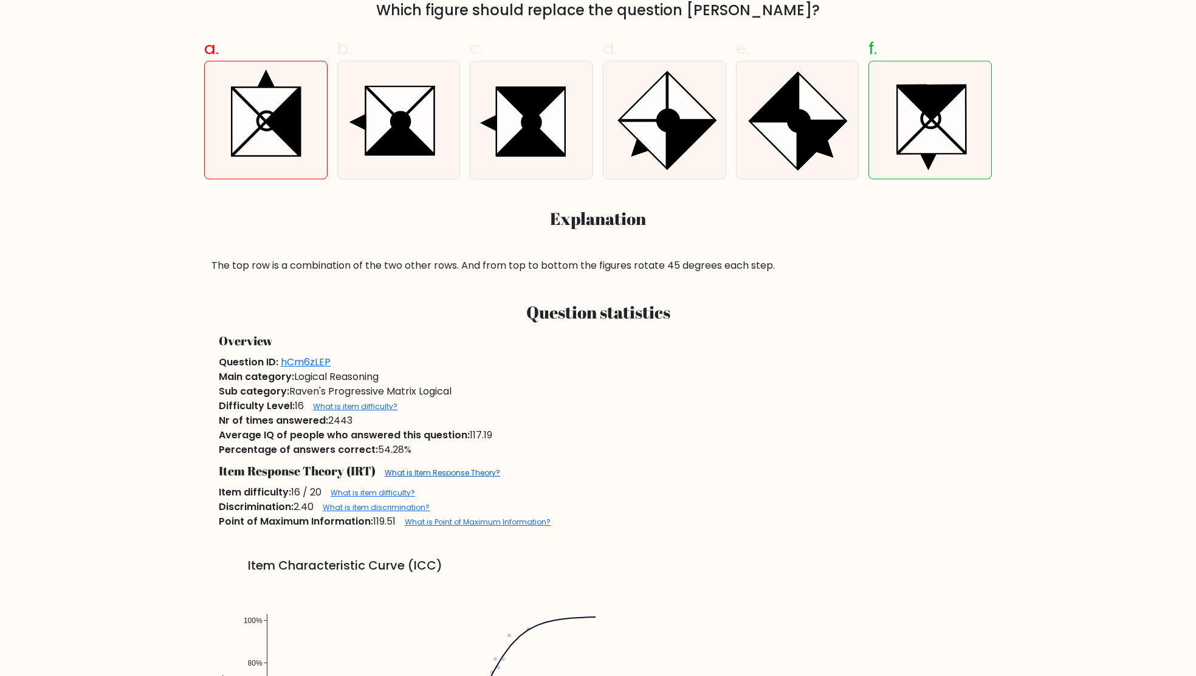
click at [433, 469] on link "What is Item Response Theory?" at bounding box center [442, 472] width 115 height 10
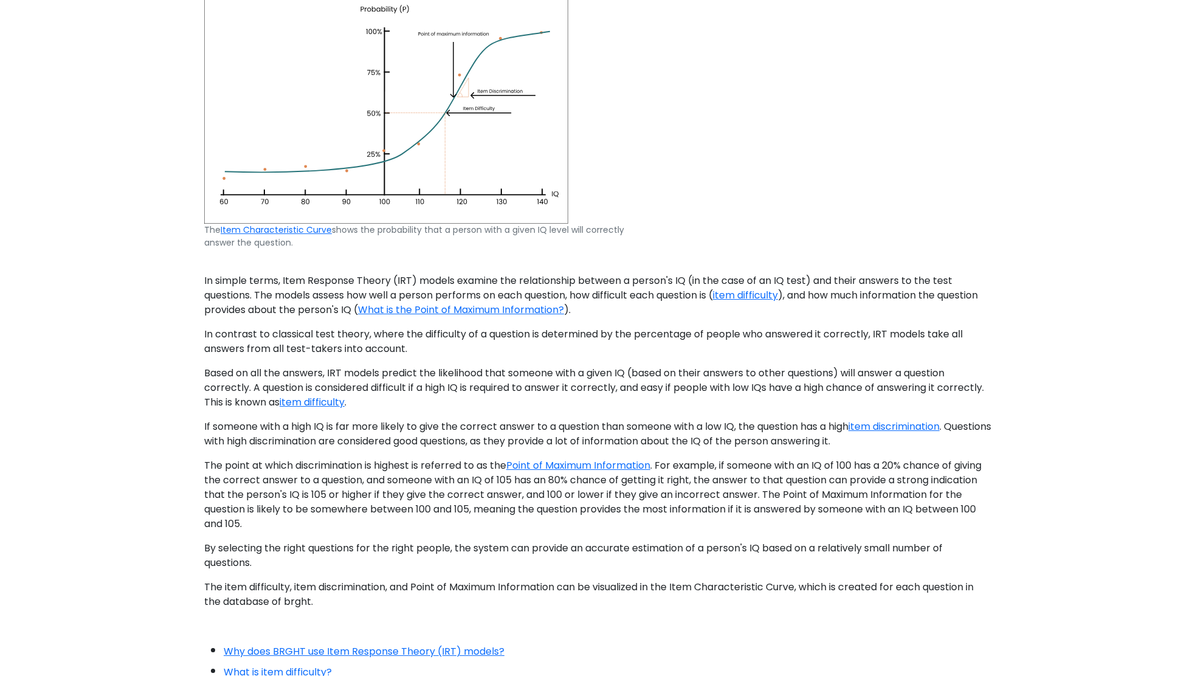
scroll to position [181, 0]
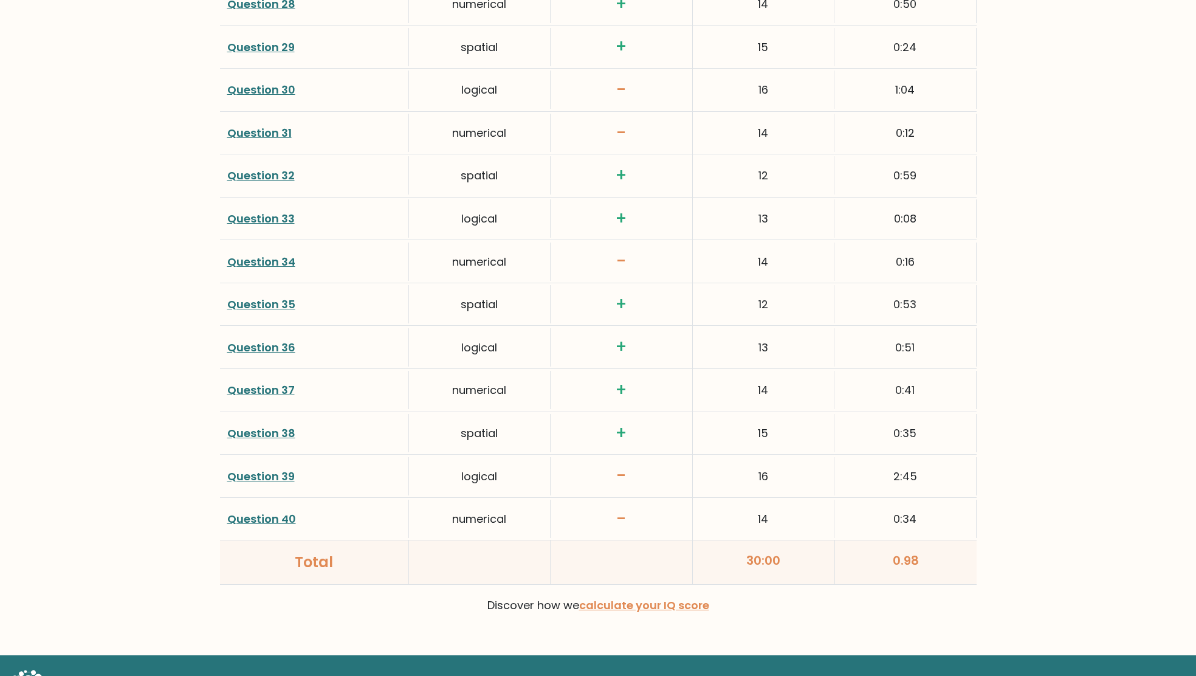
scroll to position [2938, 0]
click at [271, 468] on link "Question 39" at bounding box center [260, 475] width 67 height 15
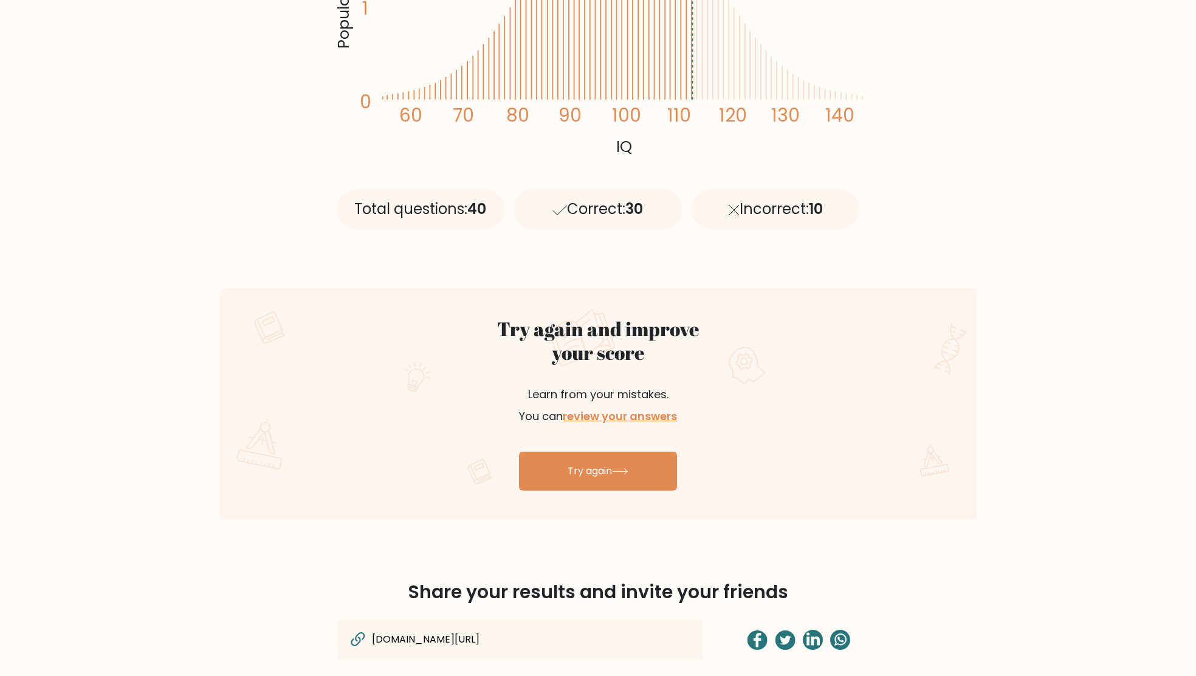
scroll to position [410, 0]
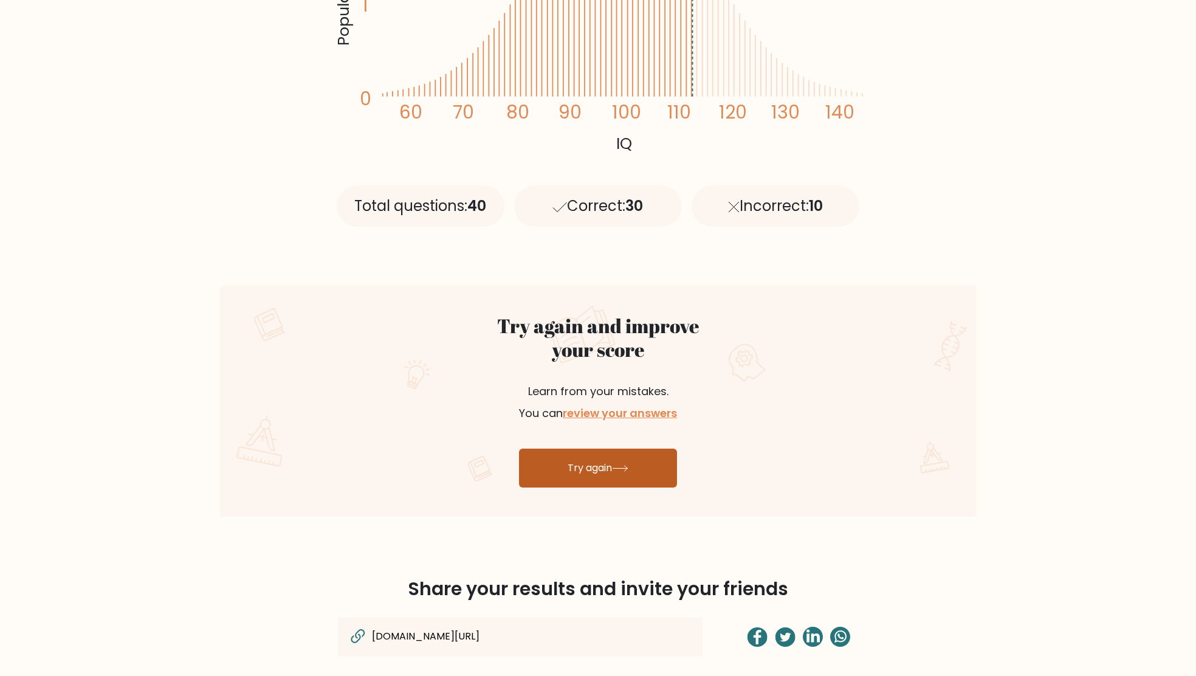
click at [609, 472] on link "Try again" at bounding box center [598, 468] width 158 height 39
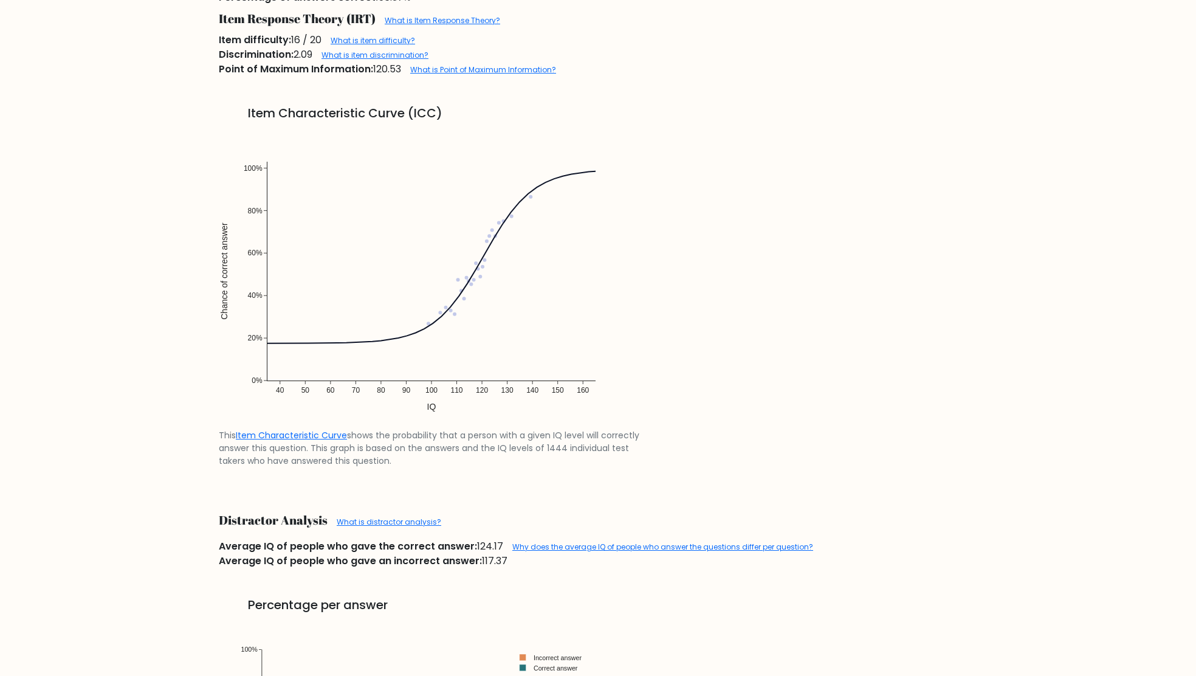
scroll to position [943, 0]
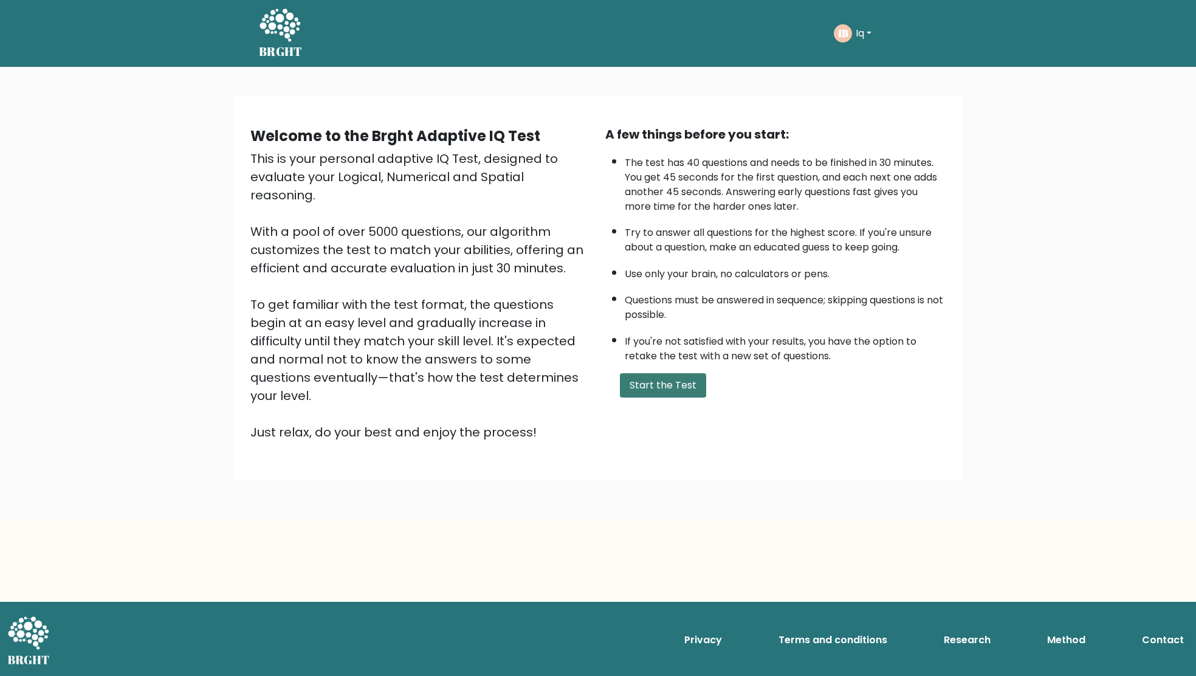
click at [660, 398] on button "Start the Test" at bounding box center [663, 385] width 86 height 24
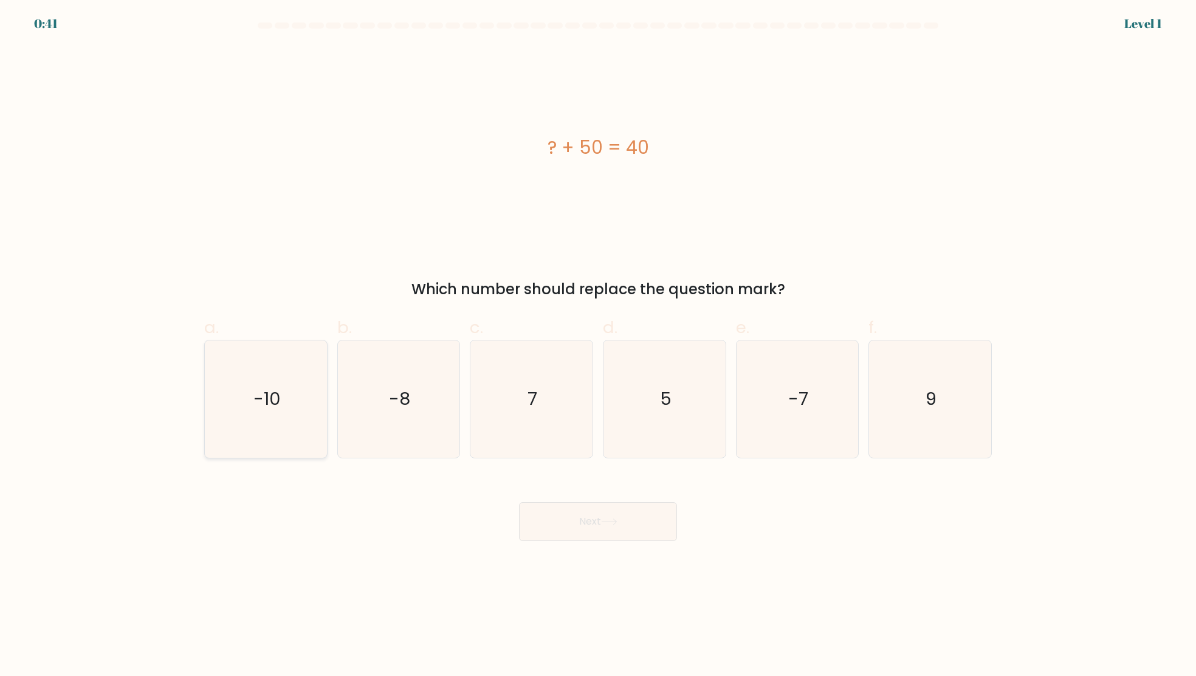
click at [258, 422] on icon "-10" at bounding box center [265, 398] width 117 height 117
click at [598, 346] on input "a. -10" at bounding box center [598, 342] width 1 height 8
radio input "true"
click at [633, 518] on button "Next" at bounding box center [598, 521] width 158 height 39
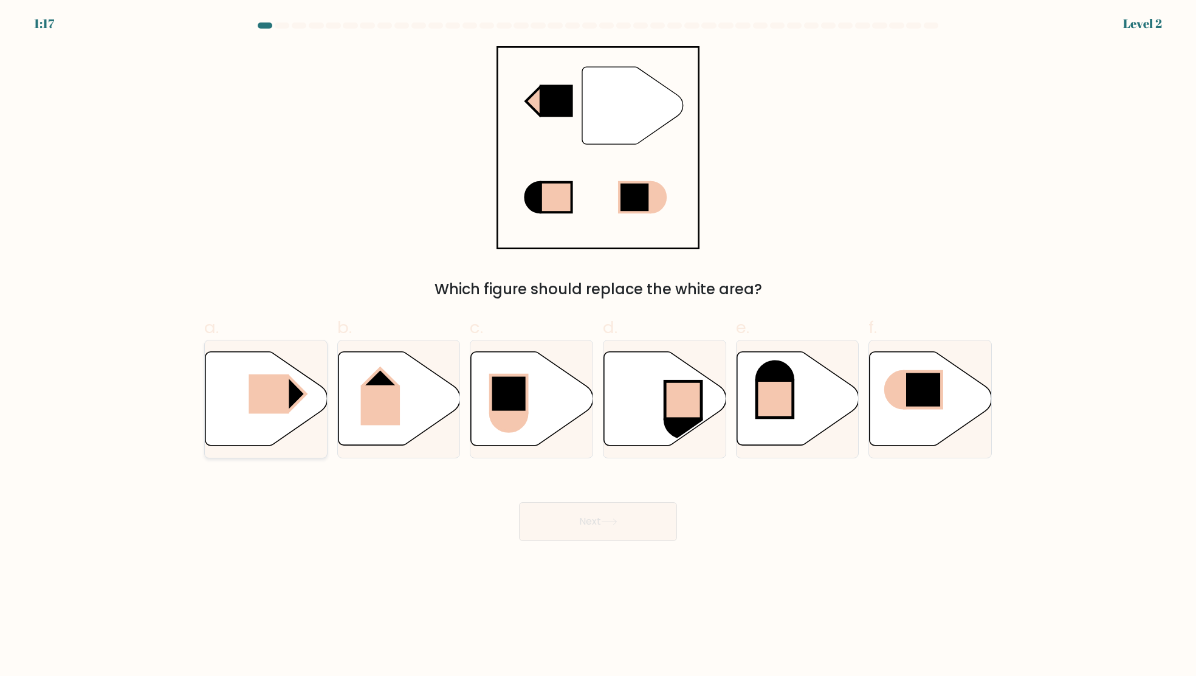
click at [261, 387] on rect at bounding box center [269, 394] width 40 height 40
click at [598, 346] on input "a." at bounding box center [598, 342] width 1 height 8
radio input "true"
click at [600, 512] on button "Next" at bounding box center [598, 521] width 158 height 39
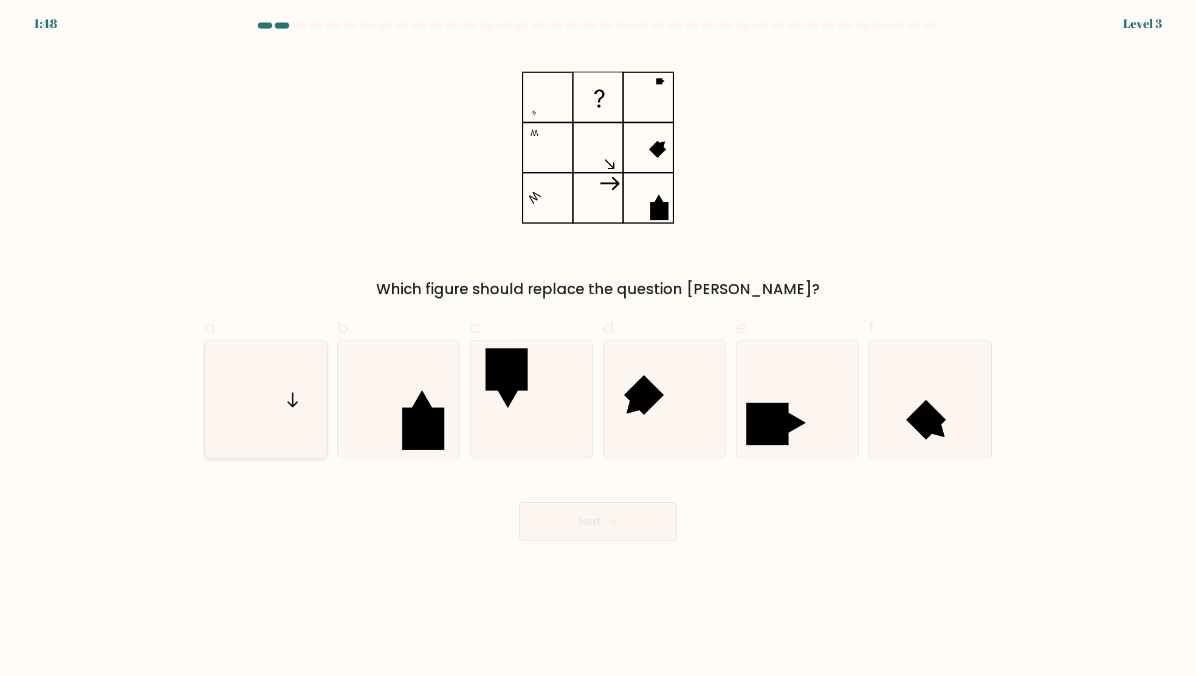
click at [229, 456] on icon at bounding box center [265, 398] width 117 height 117
click at [598, 346] on input "a." at bounding box center [598, 342] width 1 height 8
radio input "true"
click at [622, 526] on button "Next" at bounding box center [598, 521] width 158 height 39
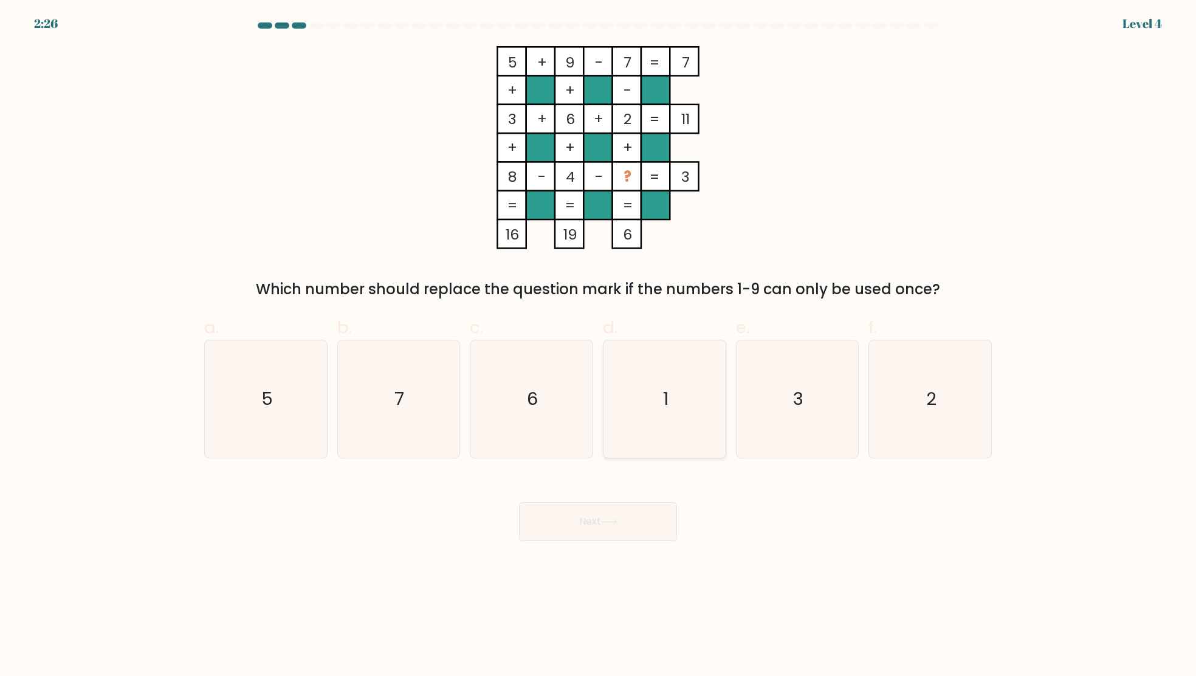
click at [667, 352] on icon "1" at bounding box center [664, 398] width 117 height 117
click at [599, 346] on input "d. 1" at bounding box center [598, 342] width 1 height 8
radio input "true"
click at [590, 531] on button "Next" at bounding box center [598, 521] width 158 height 39
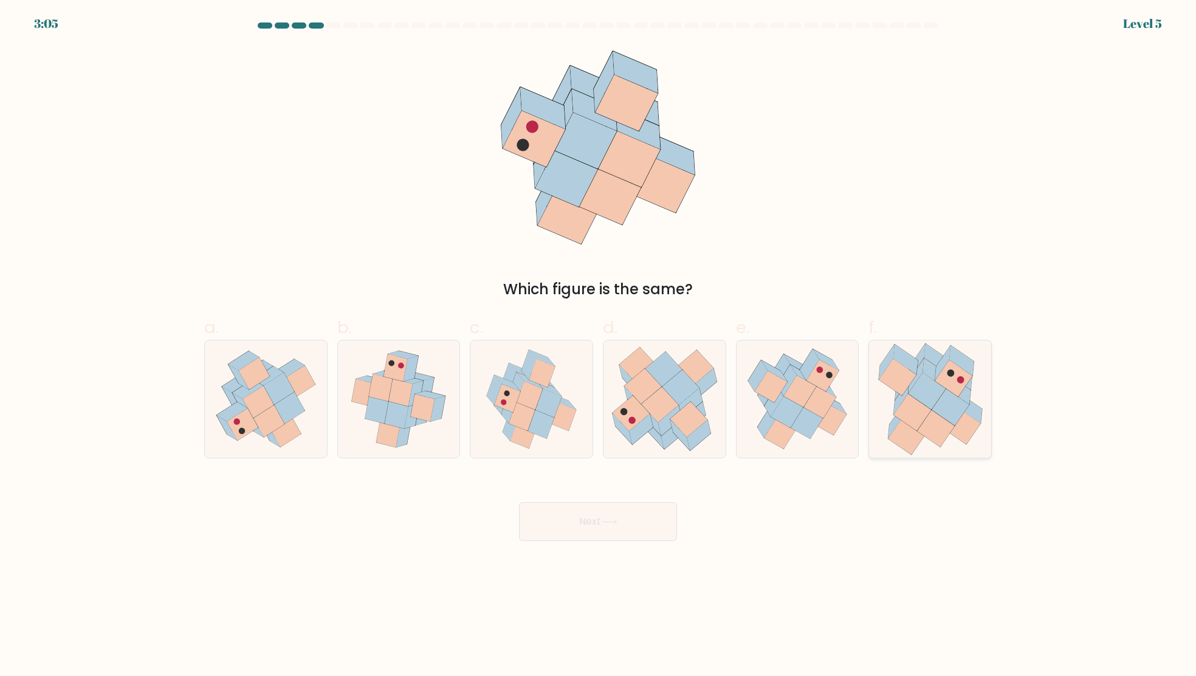
click at [932, 395] on icon at bounding box center [926, 391] width 37 height 36
click at [599, 346] on input "f." at bounding box center [598, 342] width 1 height 8
radio input "true"
click at [594, 519] on button "Next" at bounding box center [598, 521] width 158 height 39
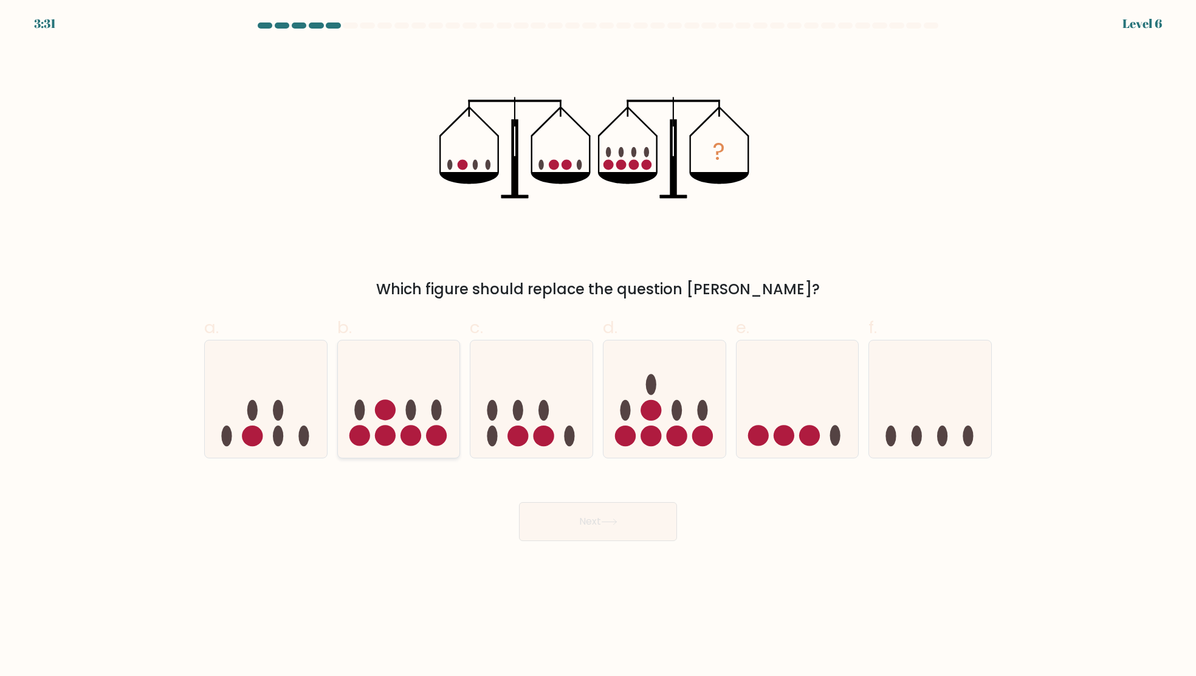
click at [402, 442] on icon at bounding box center [399, 398] width 122 height 101
click at [598, 346] on input "b." at bounding box center [598, 342] width 1 height 8
radio input "true"
click at [599, 537] on button "Next" at bounding box center [598, 521] width 158 height 39
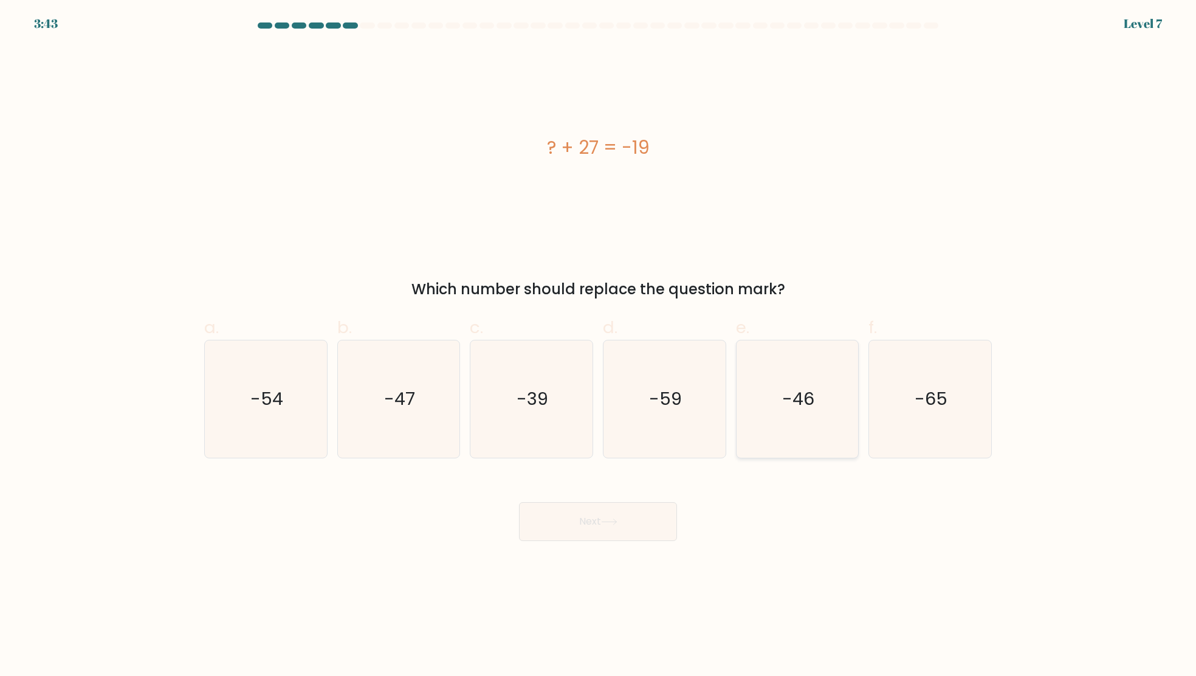
click at [808, 417] on icon "-46" at bounding box center [796, 398] width 117 height 117
click at [599, 346] on input "e. -46" at bounding box center [598, 342] width 1 height 8
radio input "true"
click at [619, 526] on button "Next" at bounding box center [598, 521] width 158 height 39
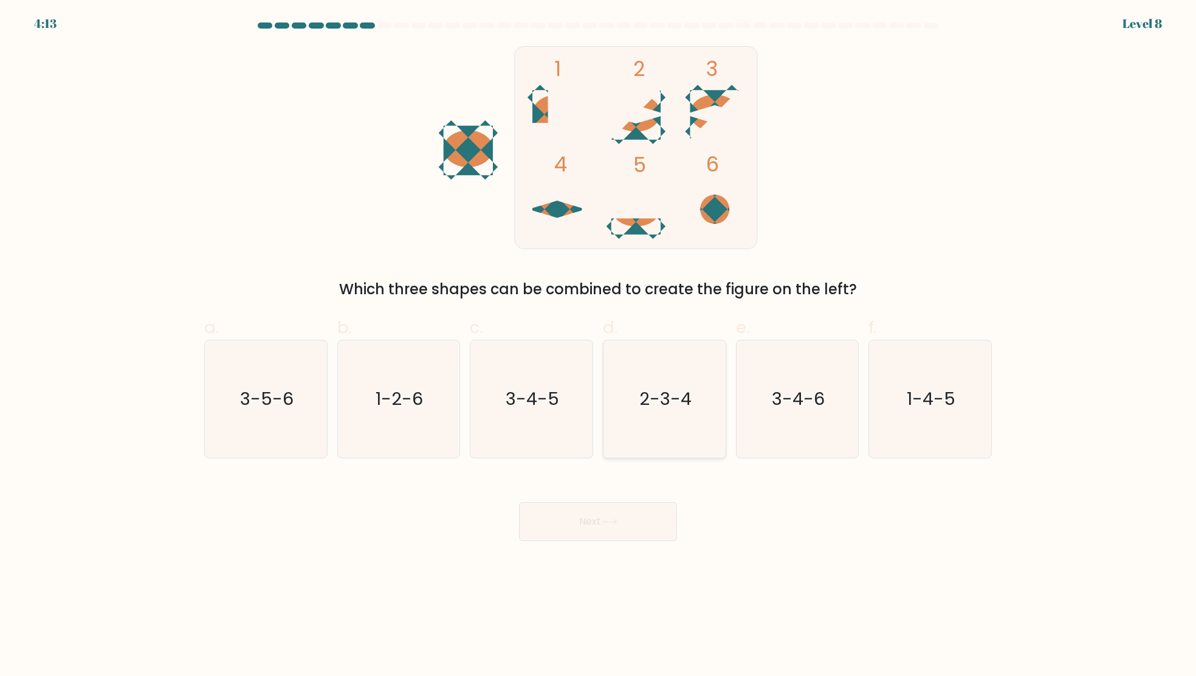
click at [680, 398] on text "2-3-4" at bounding box center [665, 399] width 52 height 24
click at [599, 346] on input "d. 2-3-4" at bounding box center [598, 342] width 1 height 8
radio input "true"
click at [622, 525] on button "Next" at bounding box center [598, 521] width 158 height 39
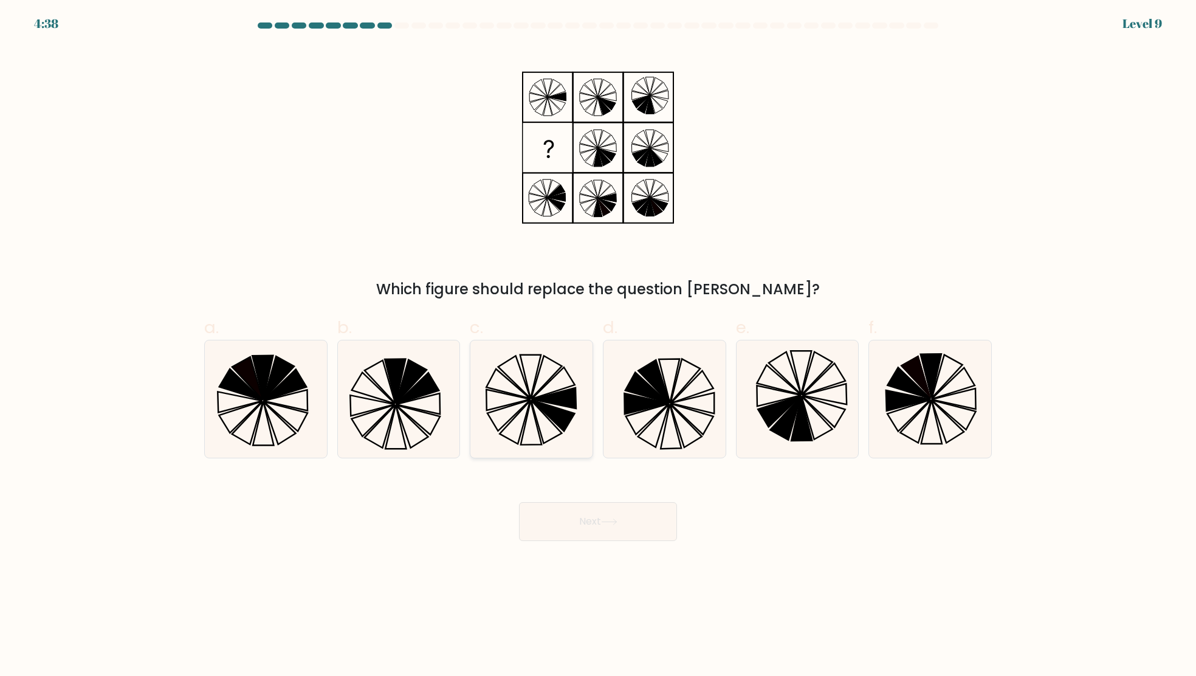
click at [473, 396] on icon at bounding box center [531, 398] width 117 height 117
click at [598, 346] on input "c." at bounding box center [598, 342] width 1 height 8
radio input "true"
click at [607, 531] on button "Next" at bounding box center [598, 521] width 158 height 39
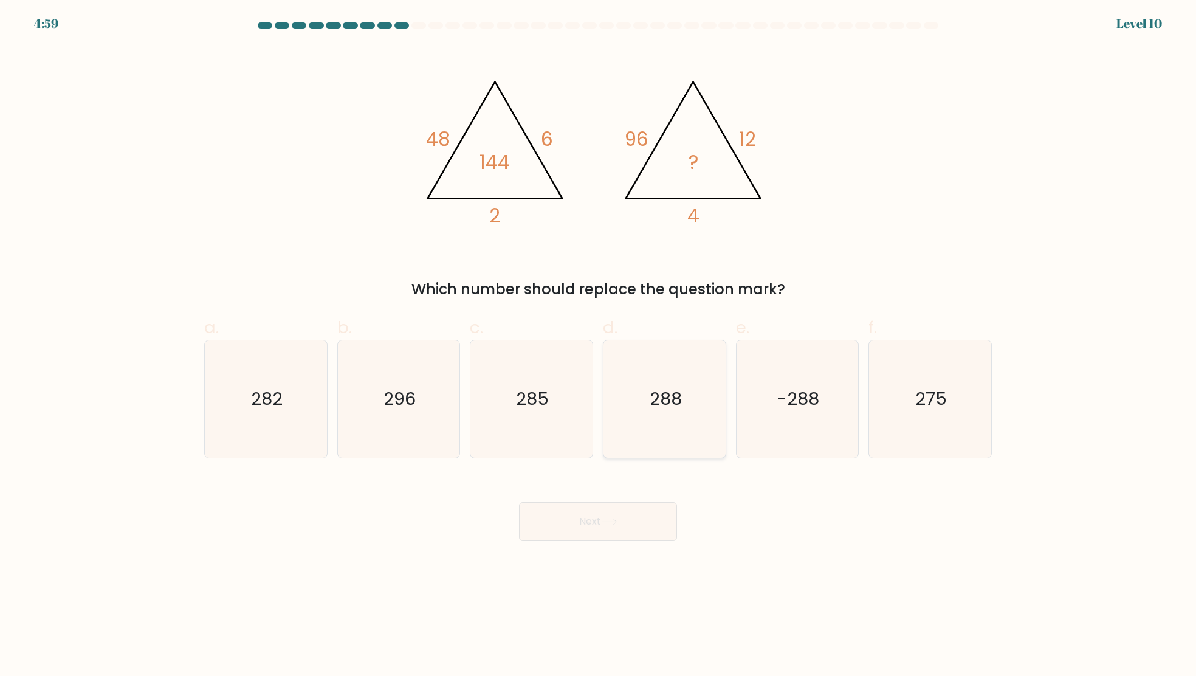
click at [670, 396] on text "288" at bounding box center [666, 399] width 32 height 24
click at [599, 346] on input "d. 288" at bounding box center [598, 342] width 1 height 8
radio input "true"
click at [645, 526] on button "Next" at bounding box center [598, 521] width 158 height 39
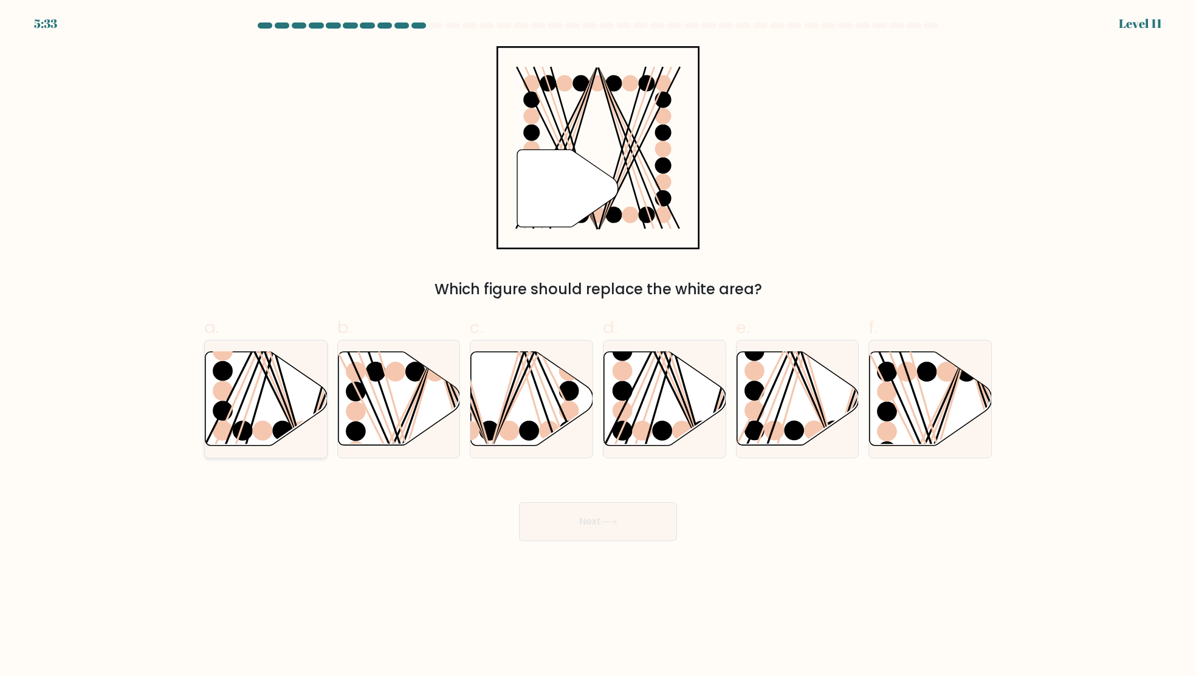
click at [264, 385] on icon at bounding box center [266, 399] width 122 height 94
click at [598, 346] on input "a." at bounding box center [598, 342] width 1 height 8
radio input "true"
click at [604, 520] on icon at bounding box center [609, 521] width 16 height 7
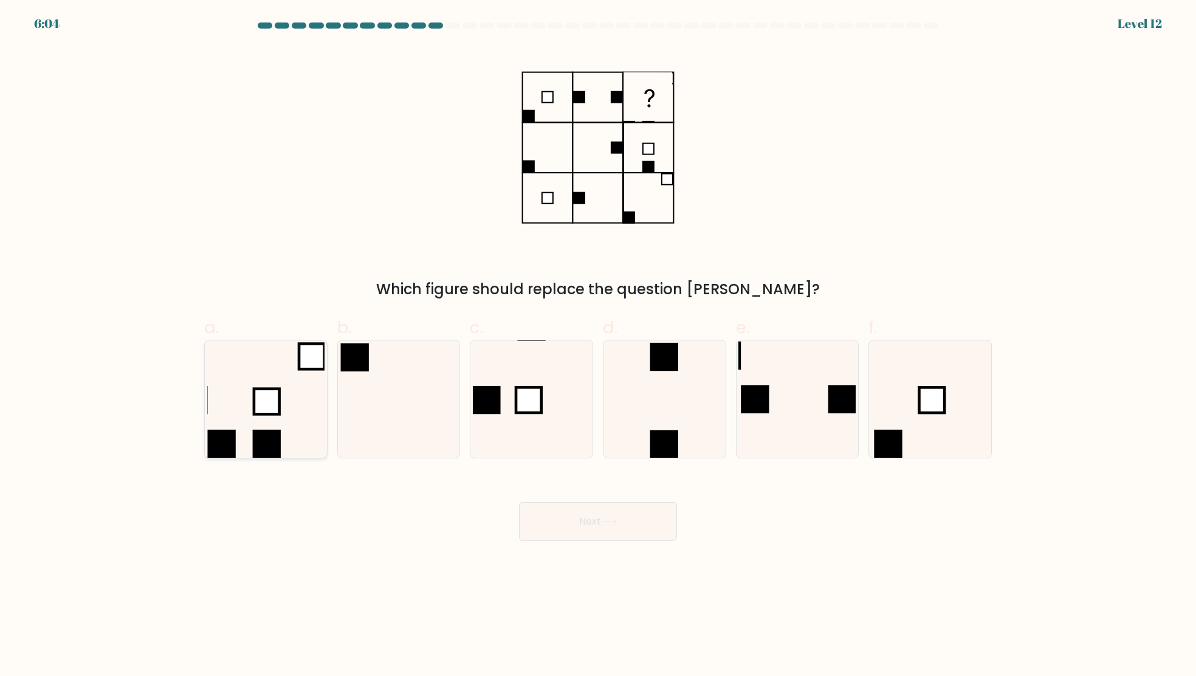
click at [243, 418] on icon at bounding box center [265, 398] width 117 height 117
click at [598, 346] on input "a." at bounding box center [598, 342] width 1 height 8
radio input "true"
click at [631, 521] on button "Next" at bounding box center [598, 521] width 158 height 39
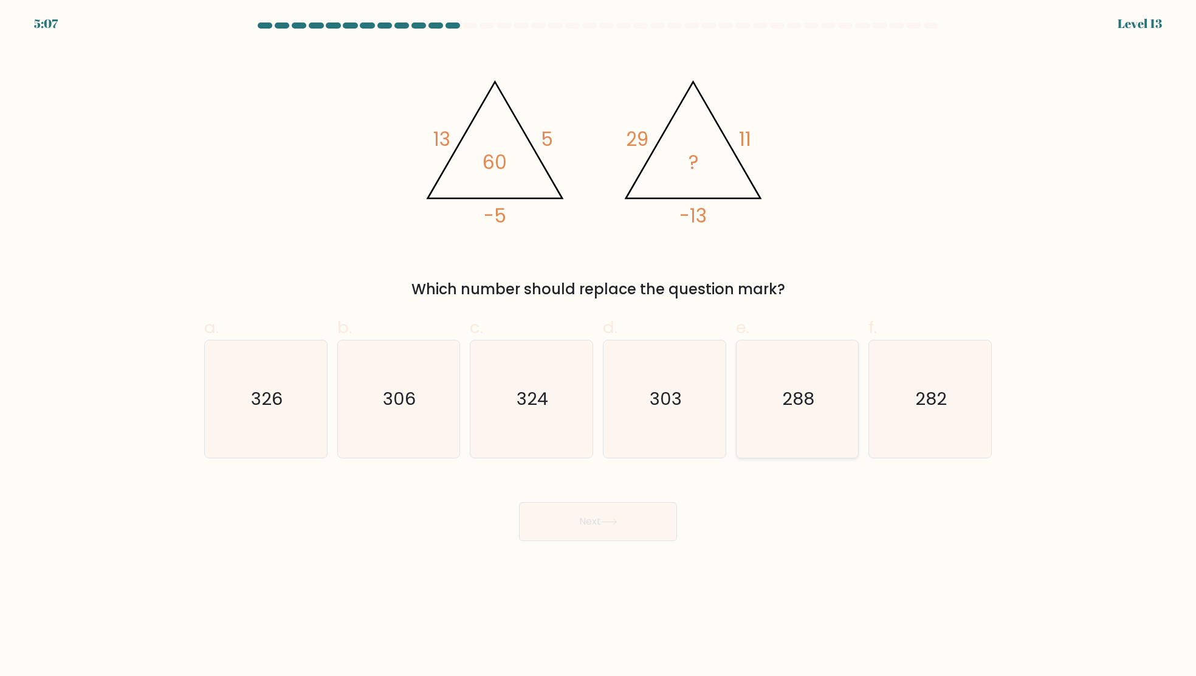
click at [850, 382] on icon "288" at bounding box center [796, 398] width 117 height 117
click at [599, 346] on input "e. 288" at bounding box center [598, 342] width 1 height 8
radio input "true"
click at [609, 508] on button "Next" at bounding box center [598, 521] width 158 height 39
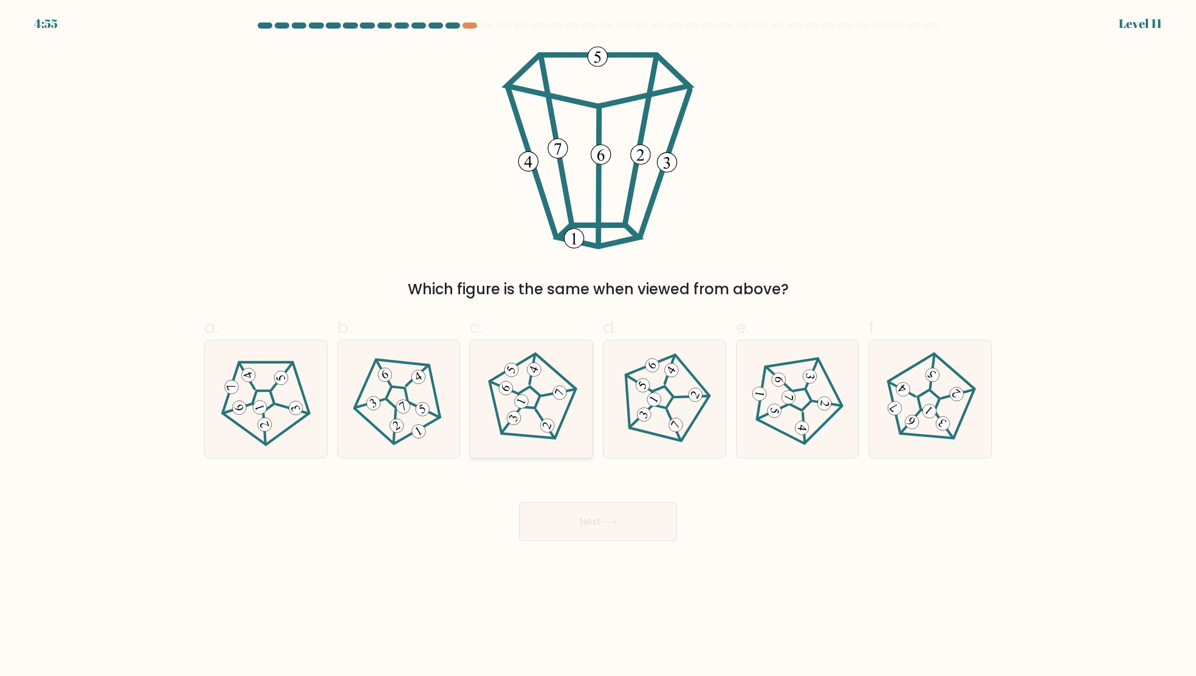
click at [526, 401] on 673 at bounding box center [521, 401] width 18 height 18
click at [598, 346] on input "c." at bounding box center [598, 342] width 1 height 8
radio input "true"
click at [597, 522] on button "Next" at bounding box center [598, 521] width 158 height 39
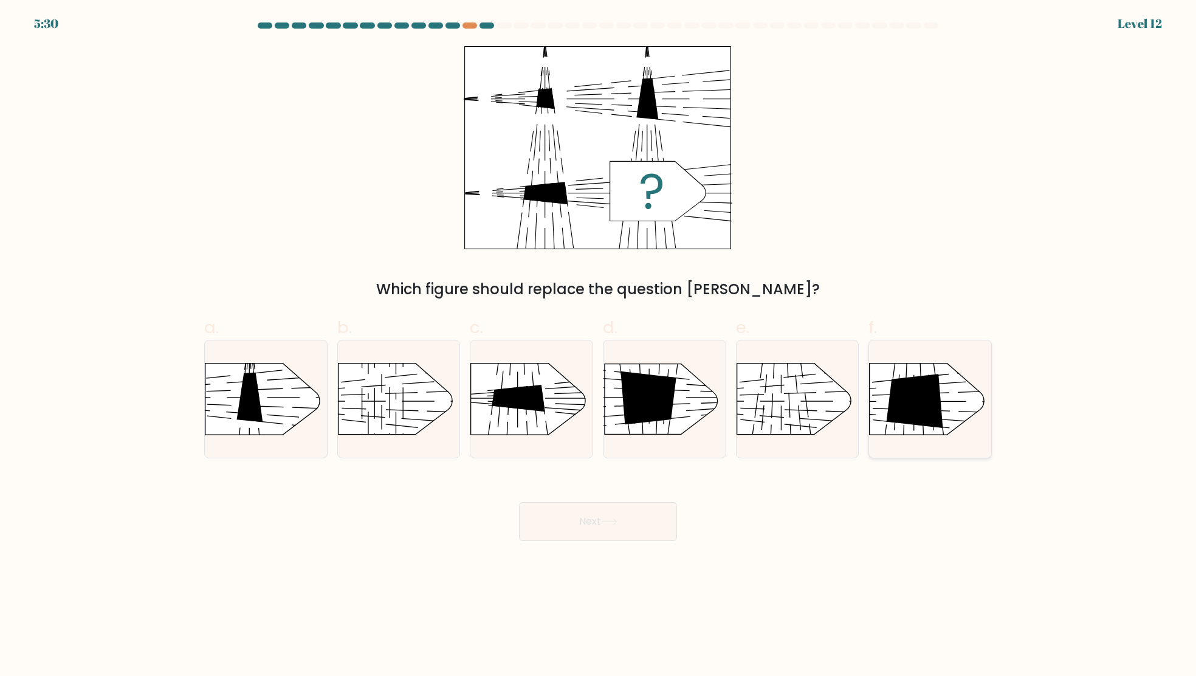
click at [962, 403] on rect at bounding box center [855, 346] width 317 height 241
click at [599, 346] on input "f." at bounding box center [598, 342] width 1 height 8
radio input "true"
click at [638, 522] on button "Next" at bounding box center [598, 521] width 158 height 39
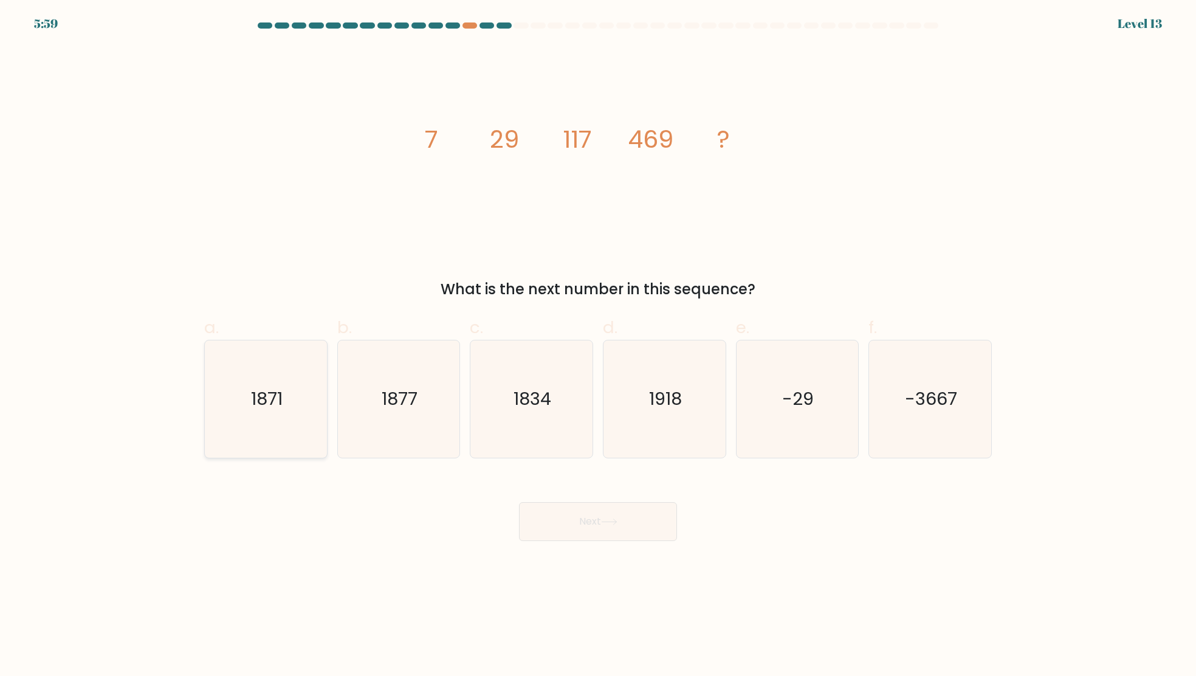
click at [273, 392] on text "1871" at bounding box center [267, 399] width 32 height 24
click at [598, 346] on input "a. 1871" at bounding box center [598, 342] width 1 height 8
radio input "true"
click at [616, 526] on button "Next" at bounding box center [598, 521] width 158 height 39
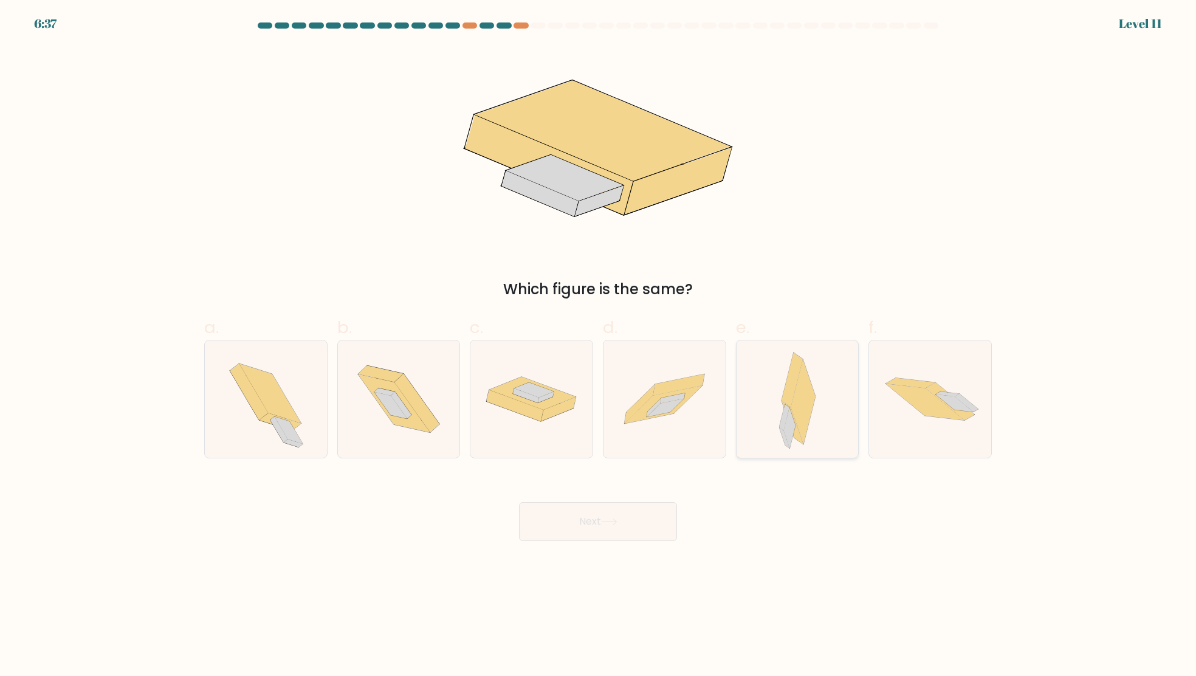
click at [784, 390] on icon at bounding box center [794, 396] width 25 height 86
click at [599, 346] on input "e." at bounding box center [598, 342] width 1 height 8
radio input "true"
click at [599, 529] on button "Next" at bounding box center [598, 521] width 158 height 39
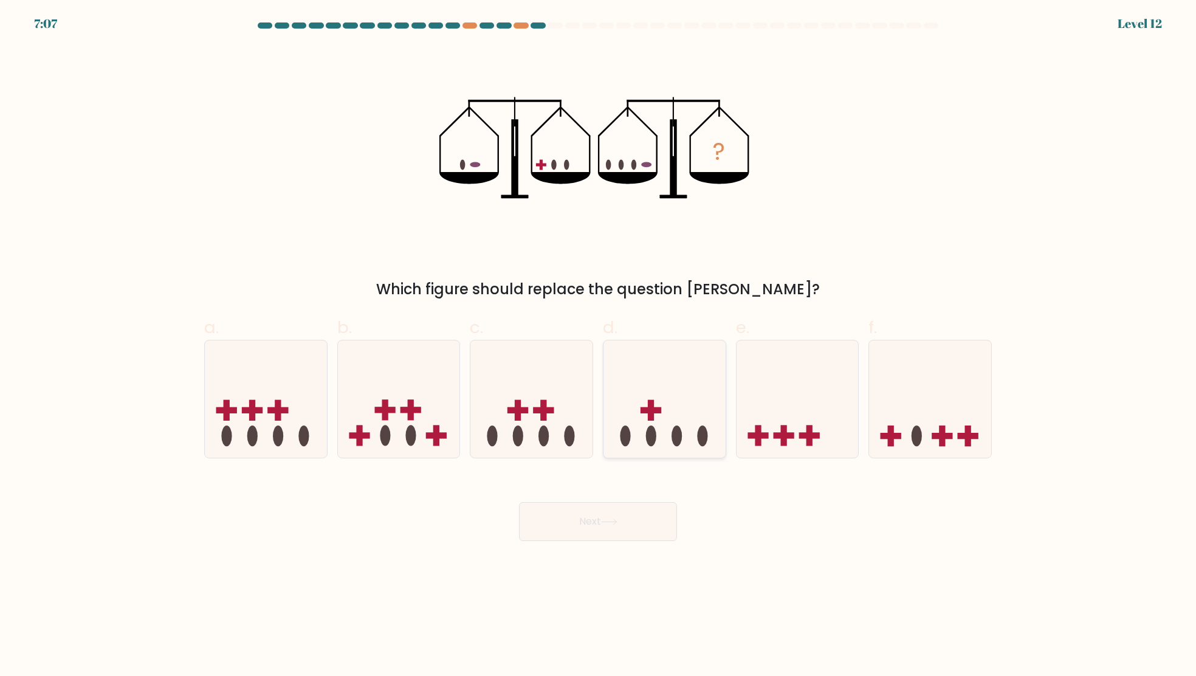
click at [647, 442] on icon at bounding box center [665, 398] width 122 height 101
click at [599, 346] on input "d." at bounding box center [598, 342] width 1 height 8
radio input "true"
click at [617, 507] on button "Next" at bounding box center [598, 521] width 158 height 39
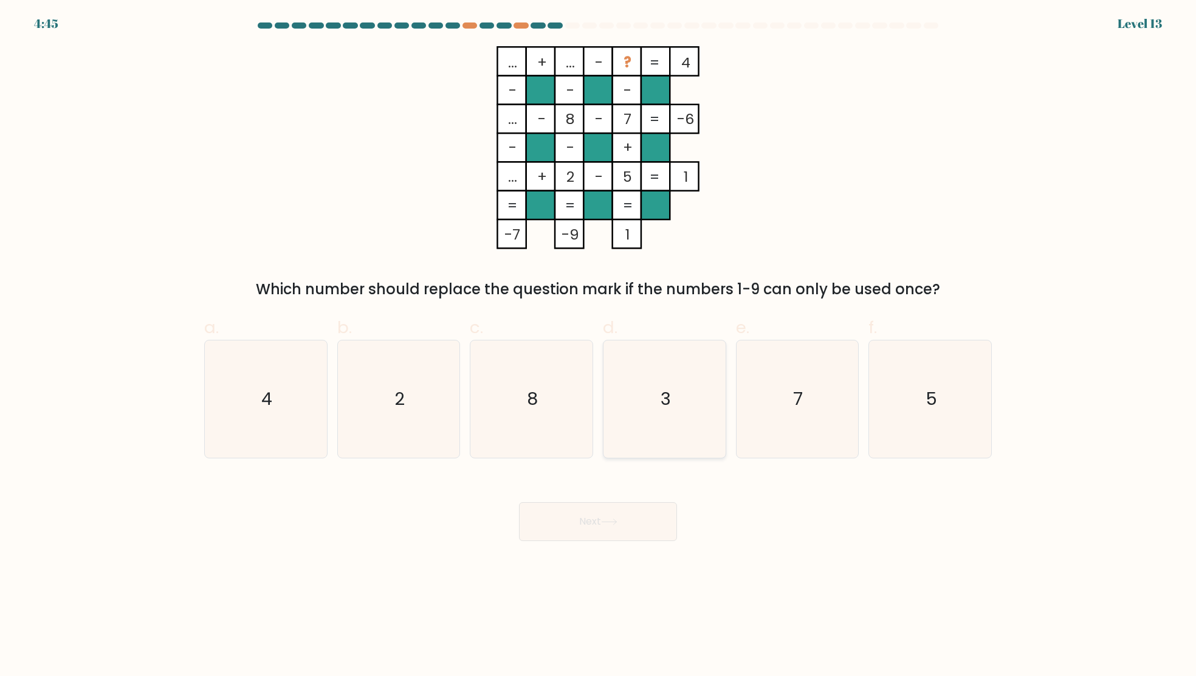
click at [671, 401] on text "3" at bounding box center [666, 399] width 10 height 24
click at [599, 346] on input "d. 3" at bounding box center [598, 342] width 1 height 8
radio input "true"
click at [624, 521] on button "Next" at bounding box center [598, 521] width 158 height 39
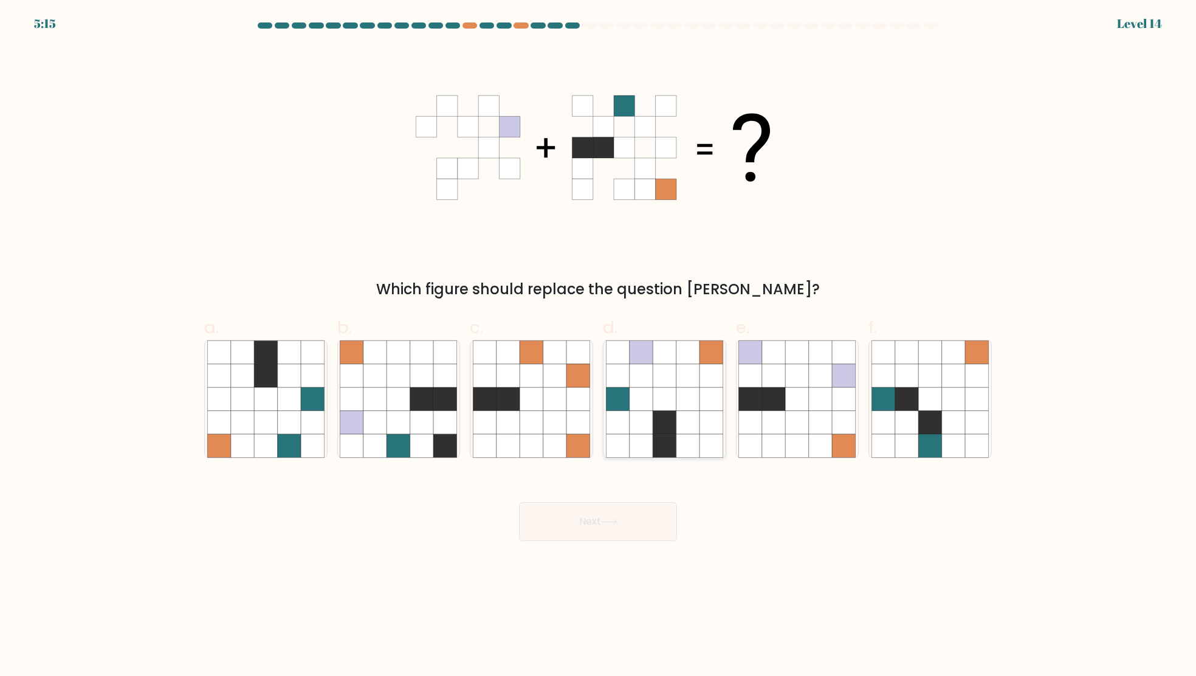
click at [663, 421] on icon at bounding box center [664, 422] width 23 height 23
click at [599, 346] on input "d." at bounding box center [598, 342] width 1 height 8
radio input "true"
click at [656, 521] on button "Next" at bounding box center [598, 521] width 158 height 39
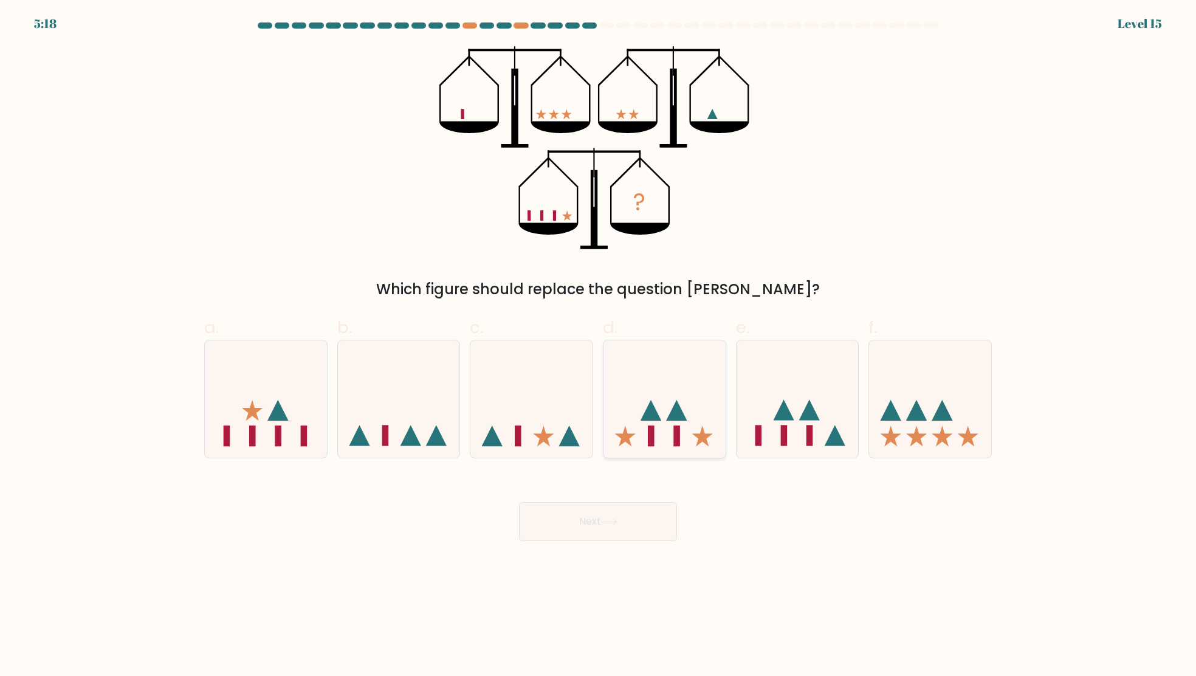
click at [678, 415] on icon at bounding box center [676, 410] width 21 height 21
click at [599, 346] on input "d." at bounding box center [598, 342] width 1 height 8
radio input "true"
click at [604, 526] on button "Next" at bounding box center [598, 521] width 158 height 39
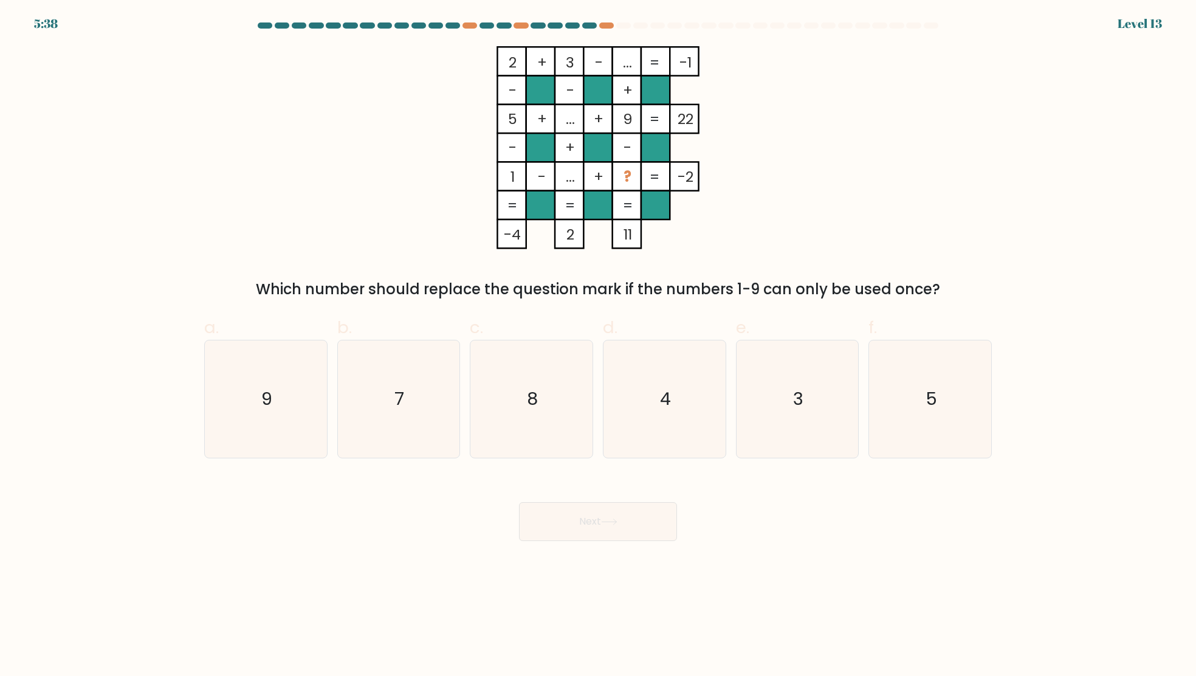
drag, startPoint x: 937, startPoint y: 292, endPoint x: 257, endPoint y: 272, distance: 679.8
click at [257, 272] on div "2 + 3 - ... -1 - - + 5 + ... + 9 22 - + - 1 - ... + ? = -2 = = = = -4 2 11 = Wh…" at bounding box center [598, 173] width 802 height 254
